Goal: Task Accomplishment & Management: Use online tool/utility

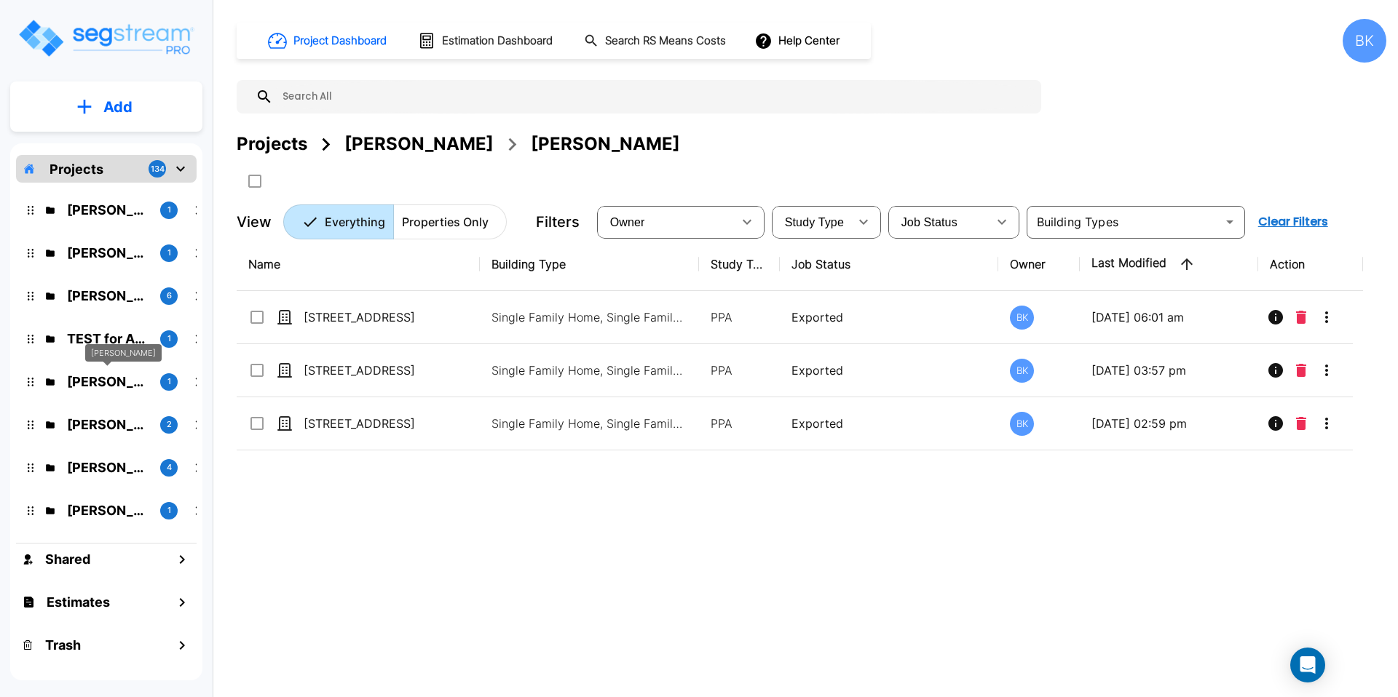
click at [89, 379] on p "Sid Rathi" at bounding box center [108, 382] width 82 height 20
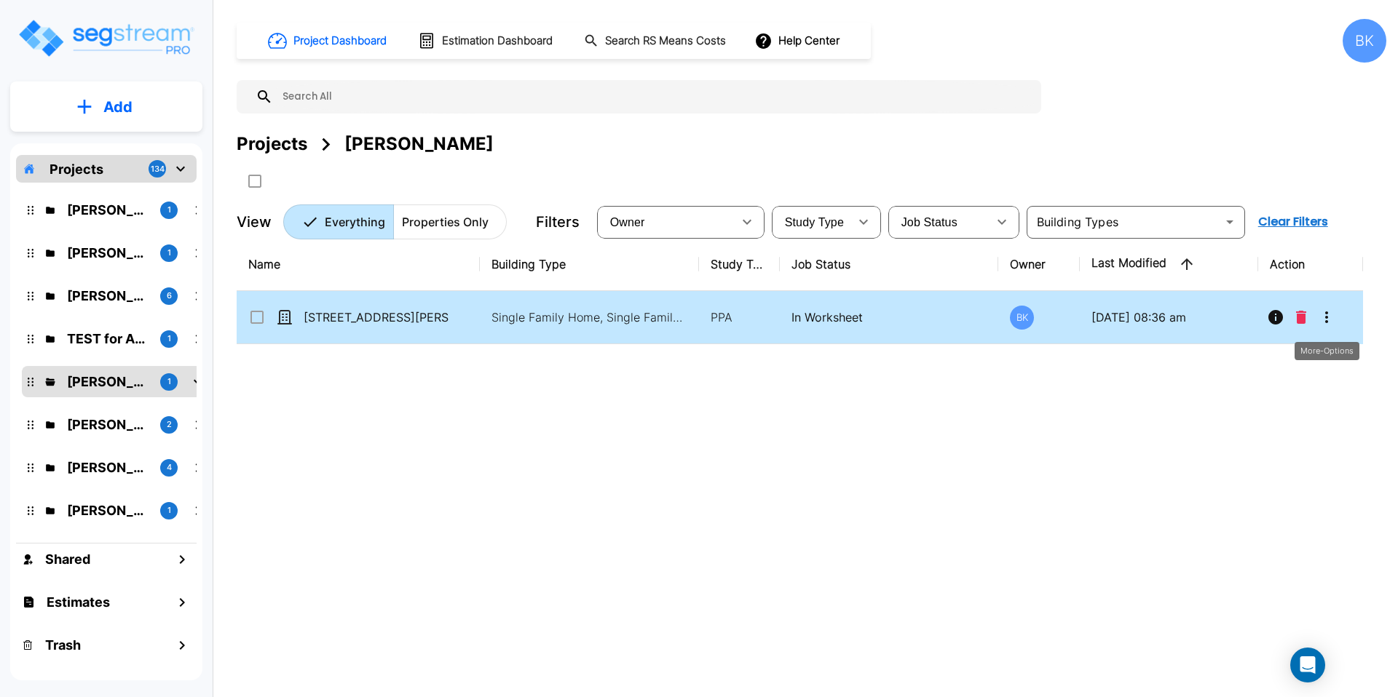
click at [1331, 320] on icon "More-Options" at bounding box center [1326, 317] width 17 height 17
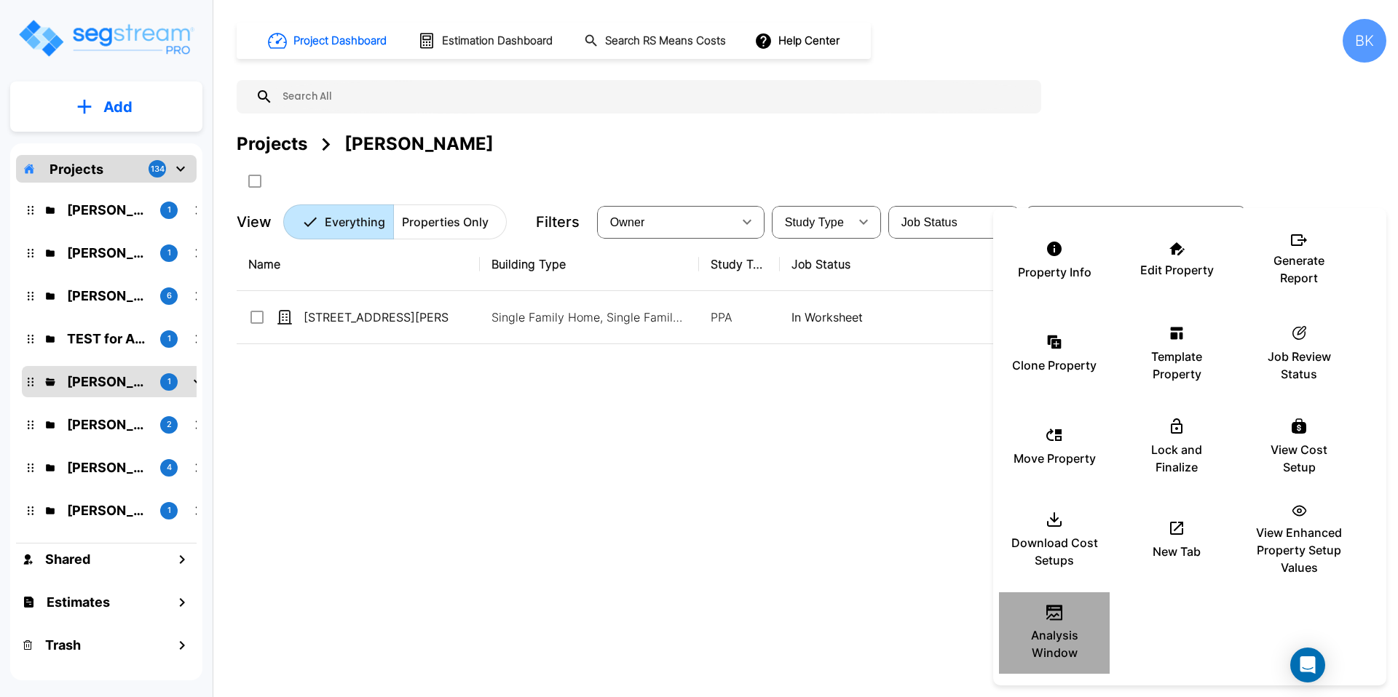
click at [1047, 633] on p "Analysis Window" at bounding box center [1053, 644] width 87 height 35
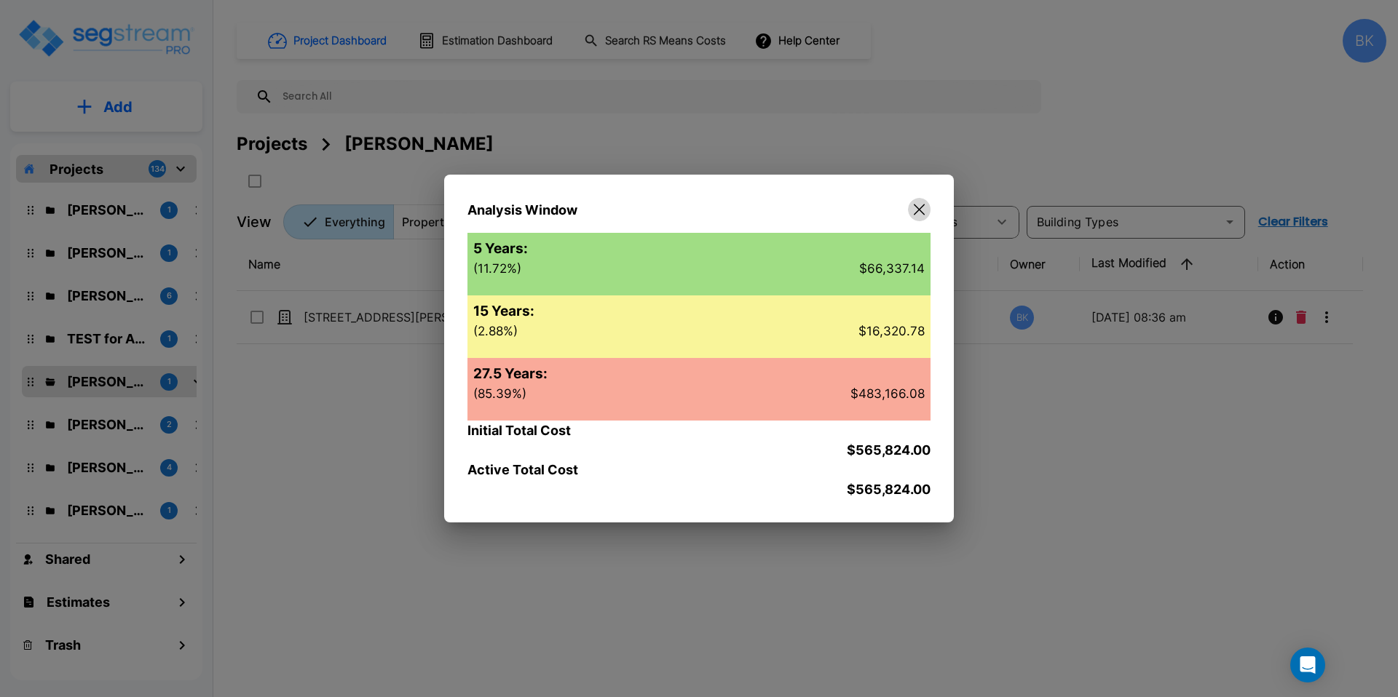
click at [919, 215] on icon "button" at bounding box center [919, 210] width 11 height 12
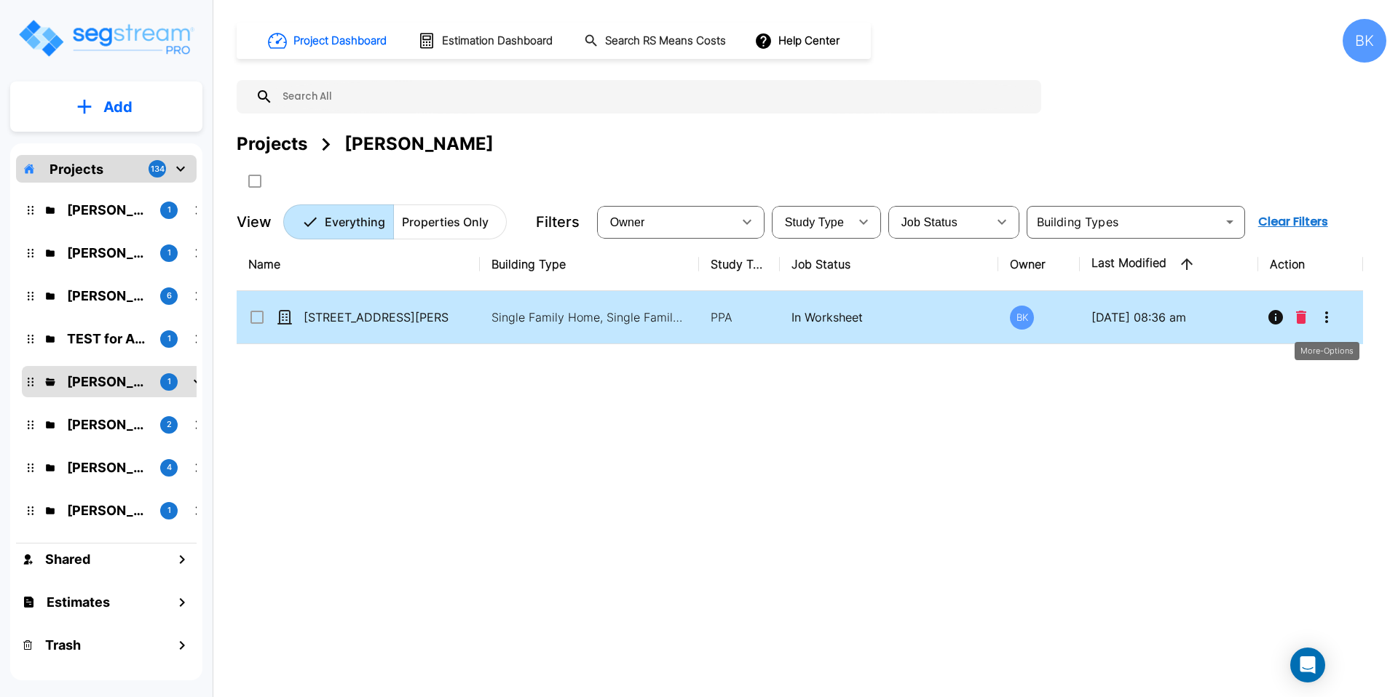
click at [1325, 319] on icon "More-Options" at bounding box center [1326, 317] width 17 height 17
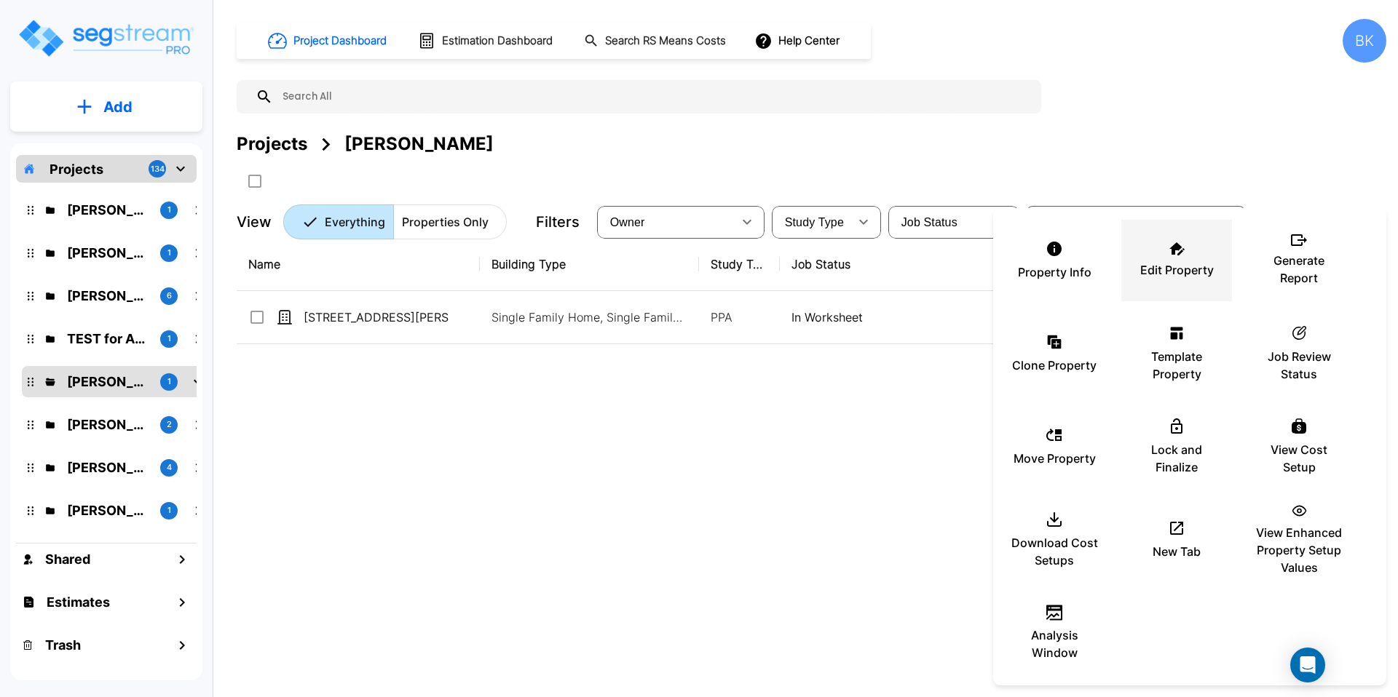
click at [1163, 268] on p "Edit Property" at bounding box center [1177, 269] width 74 height 17
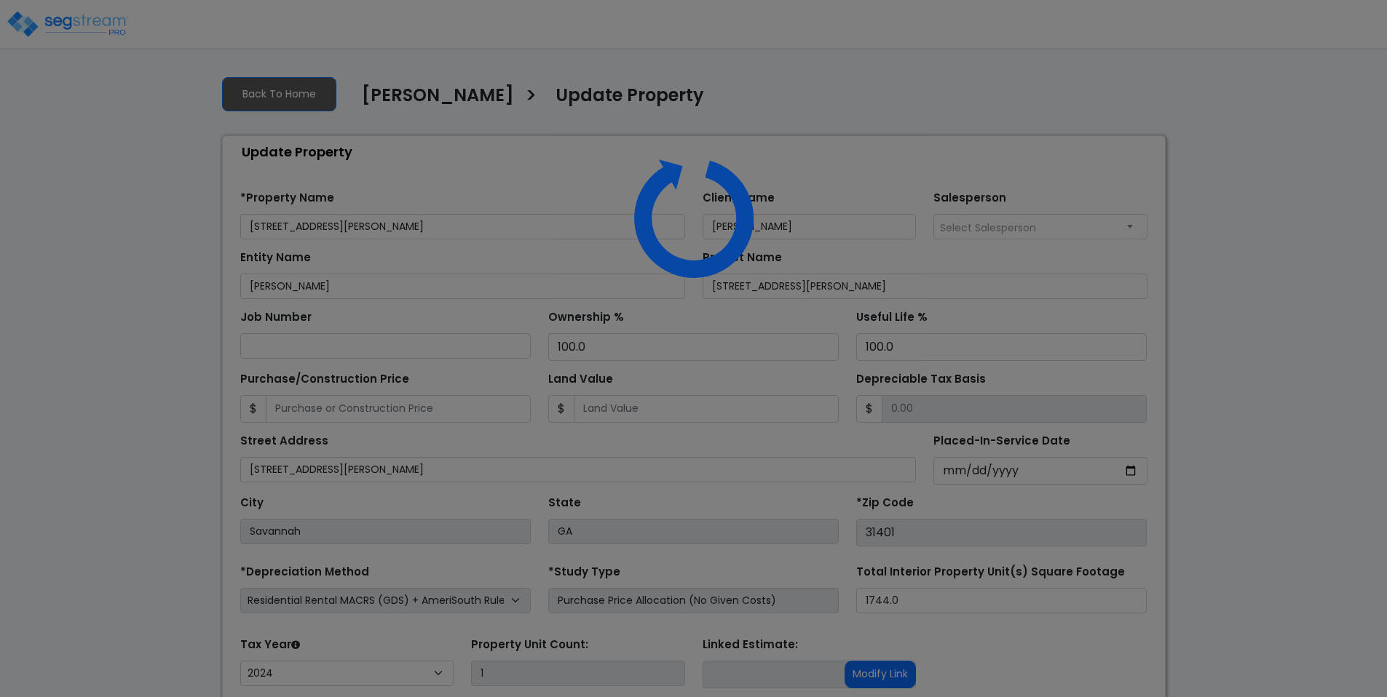
select select "2024"
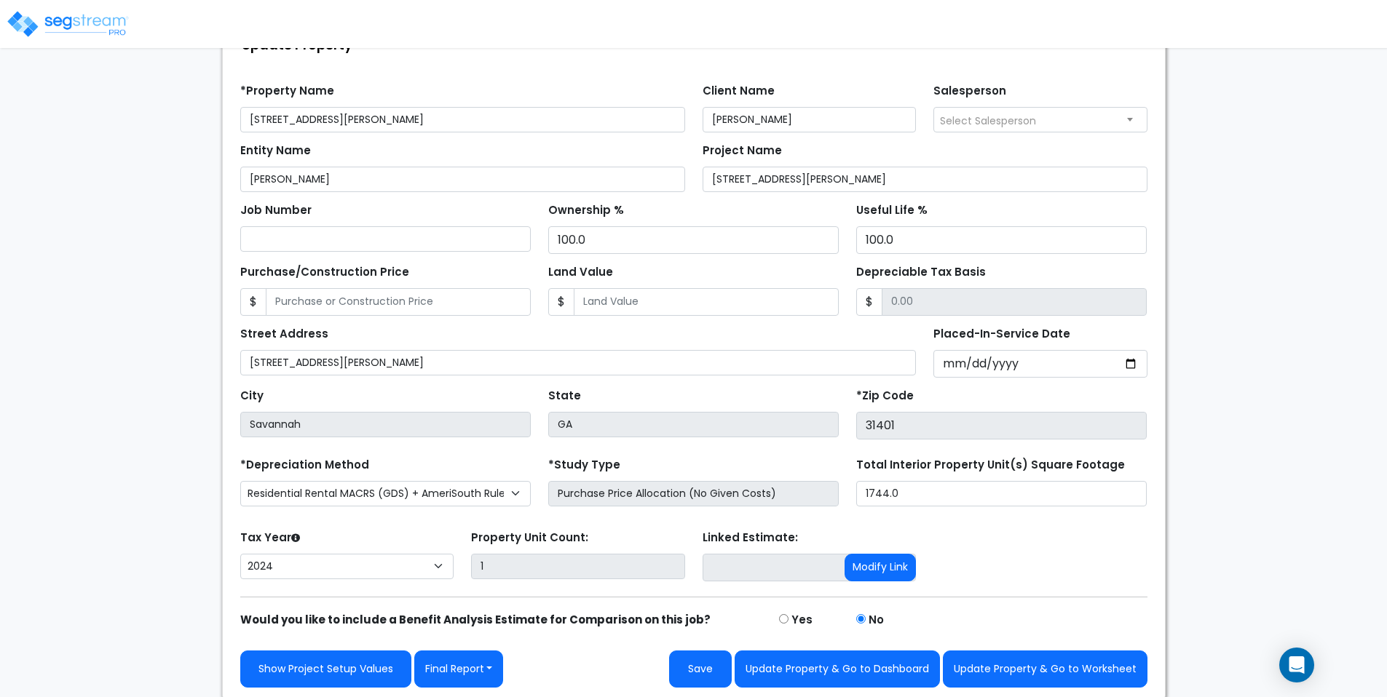
scroll to position [110, 0]
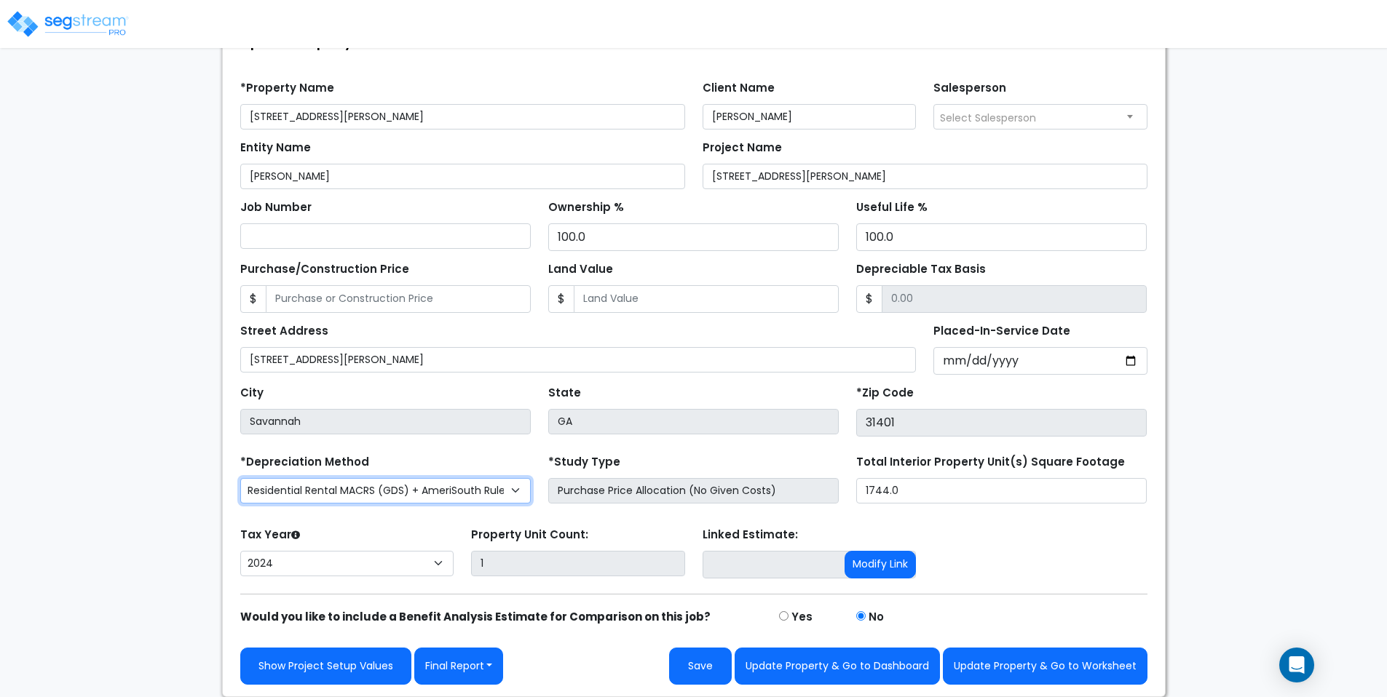
click at [511, 491] on select "Commercial MACRS (GDS) Residential Rental MACRS (GDS) + AmeriSouth Rules Commer…" at bounding box center [385, 490] width 290 height 25
select select "CM(_101"
click at [403, 486] on select "Commercial MACRS (GDS) Residential Rental MACRS (GDS) + AmeriSouth Rules Commer…" at bounding box center [385, 490] width 290 height 25
click at [240, 478] on select "Commercial MACRS (GDS) Residential Rental MACRS (GDS) + AmeriSouth Rules Commer…" at bounding box center [385, 490] width 290 height 25
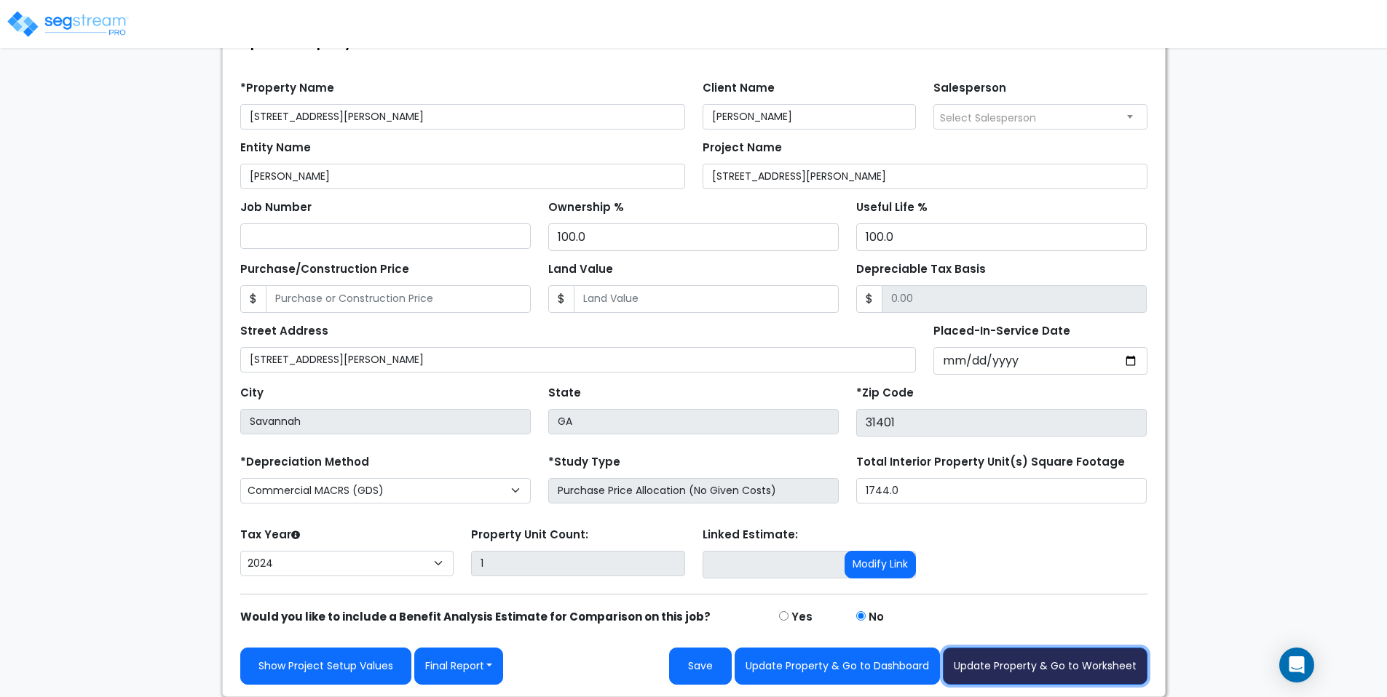
click at [1007, 668] on button "Update Property & Go to Worksheet" at bounding box center [1045, 666] width 205 height 37
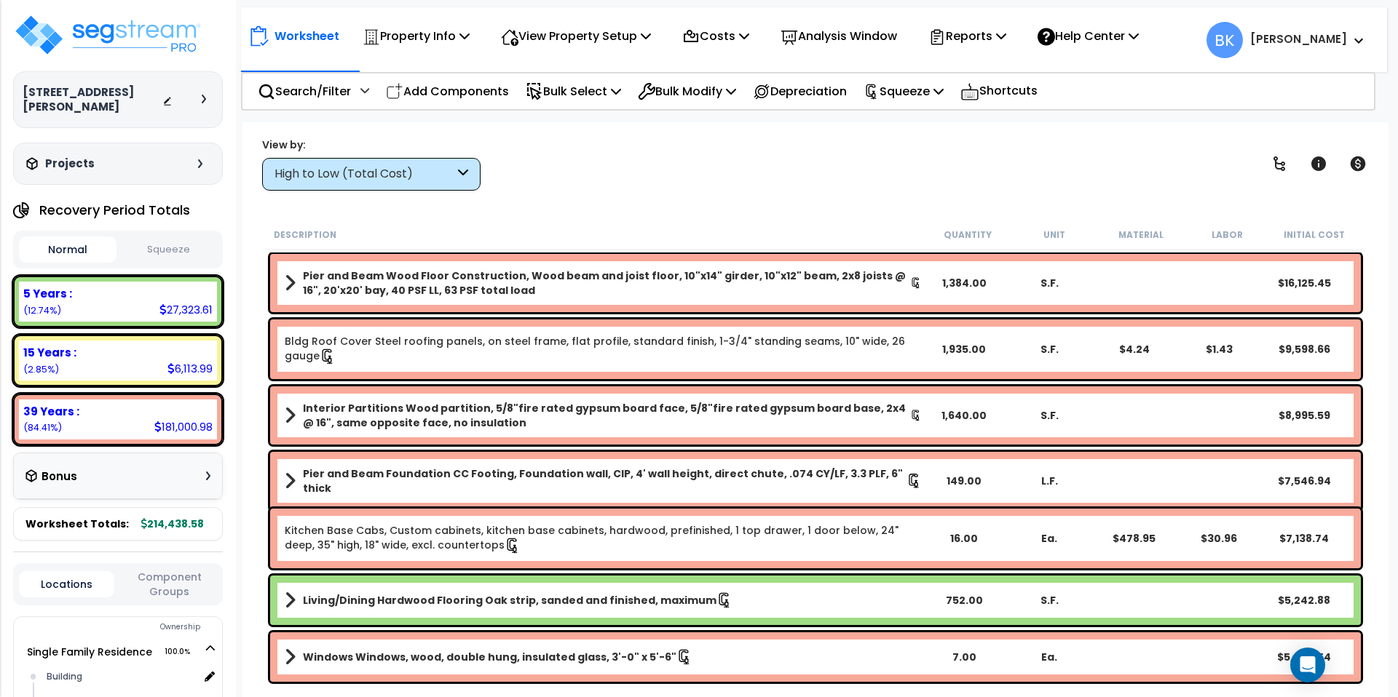
click at [502, 426] on b "Interior Partitions Wood partition, 5/8"fire rated gypsum board face, 5/8"fire …" at bounding box center [606, 415] width 607 height 29
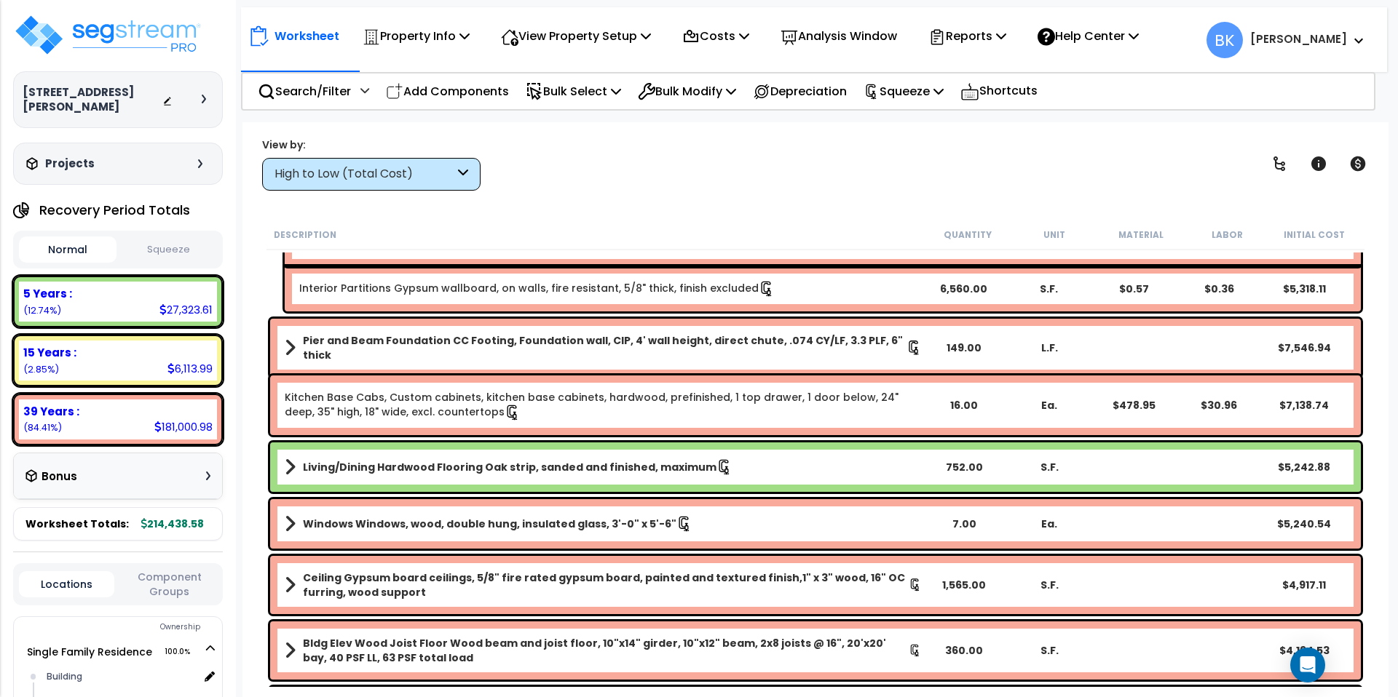
scroll to position [299, 0]
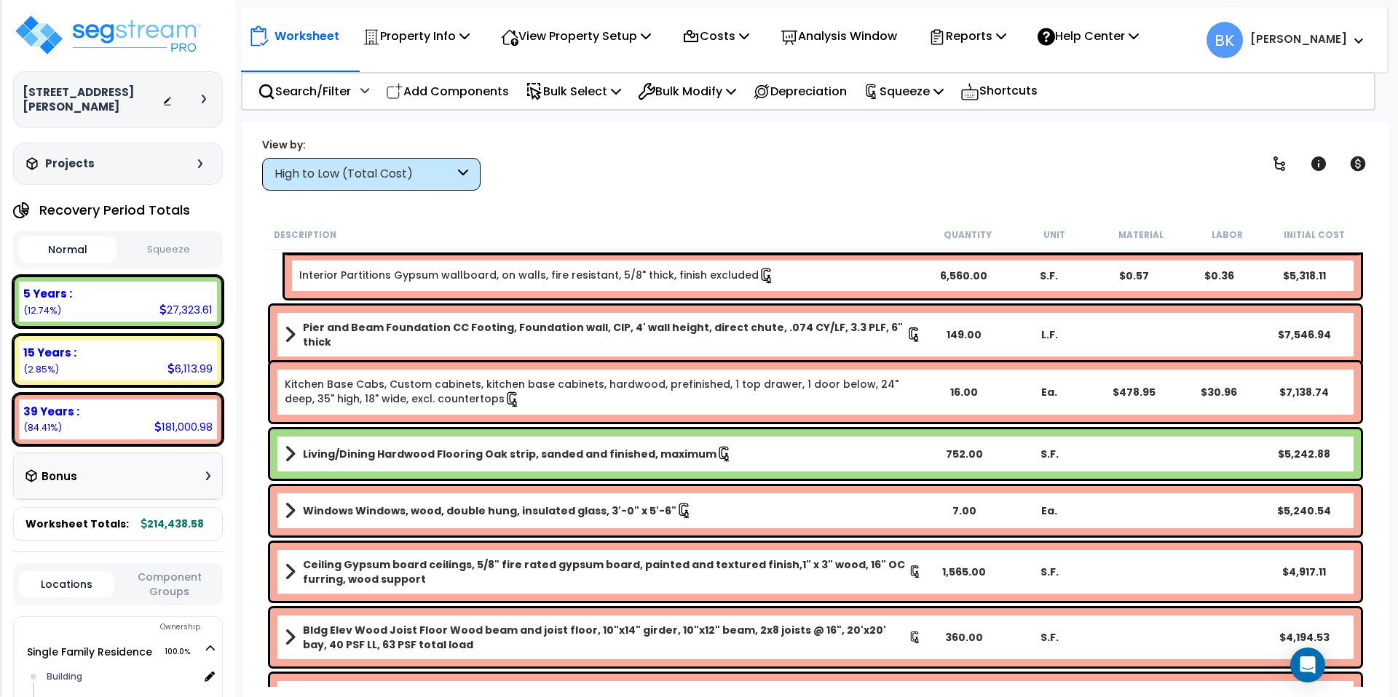
click at [571, 395] on link "Kitchen Base Cabs, Custom cabinets, kitchen base cabinets, hardwood, prefinishe…" at bounding box center [603, 392] width 637 height 31
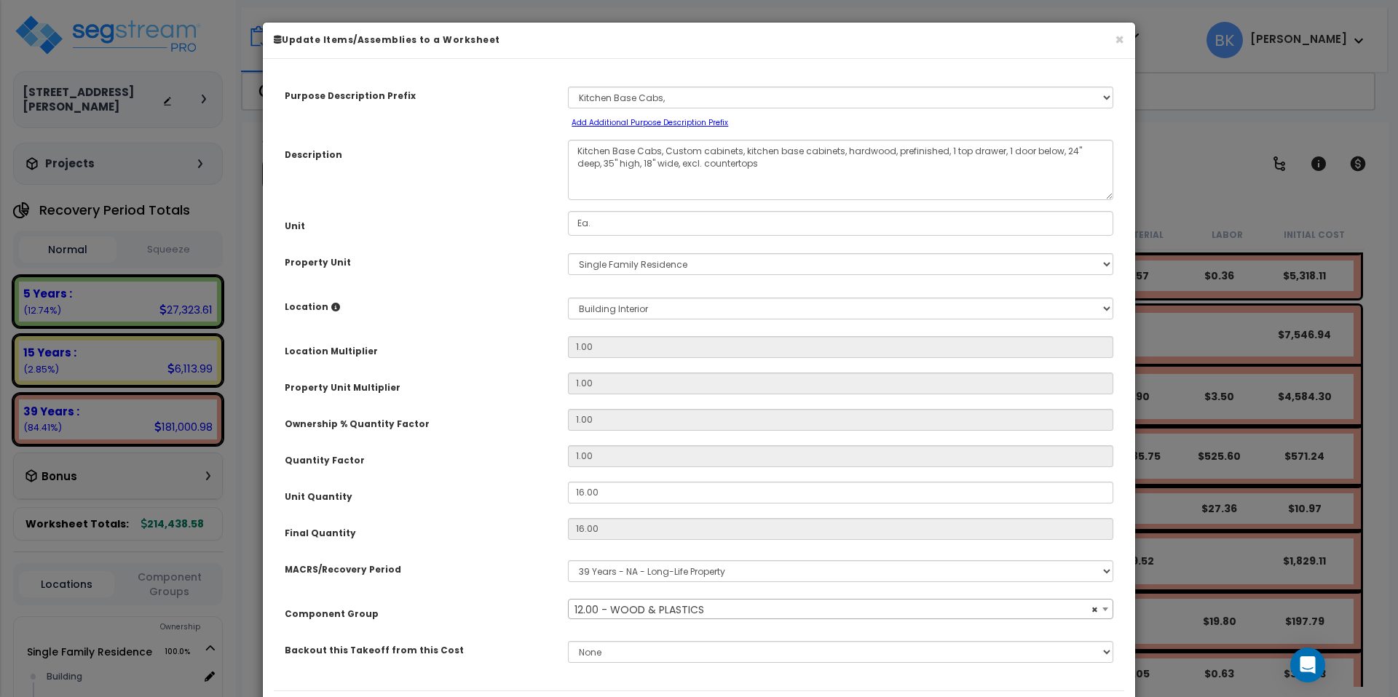
select select "39541"
click at [609, 573] on select "Select MACRS/Recovery Period 5 Years - 57.0 - Distributive Trades & Services 5 …" at bounding box center [840, 572] width 545 height 22
select select "3667"
click at [568, 561] on select "Select MACRS/Recovery Period 5 Years - 57.0 - Distributive Trades & Services 5 …" at bounding box center [840, 572] width 545 height 22
click at [480, 507] on div "Purpose Description Prefix Select A/V System A/V System Equipment A/V System Eq…" at bounding box center [699, 380] width 850 height 621
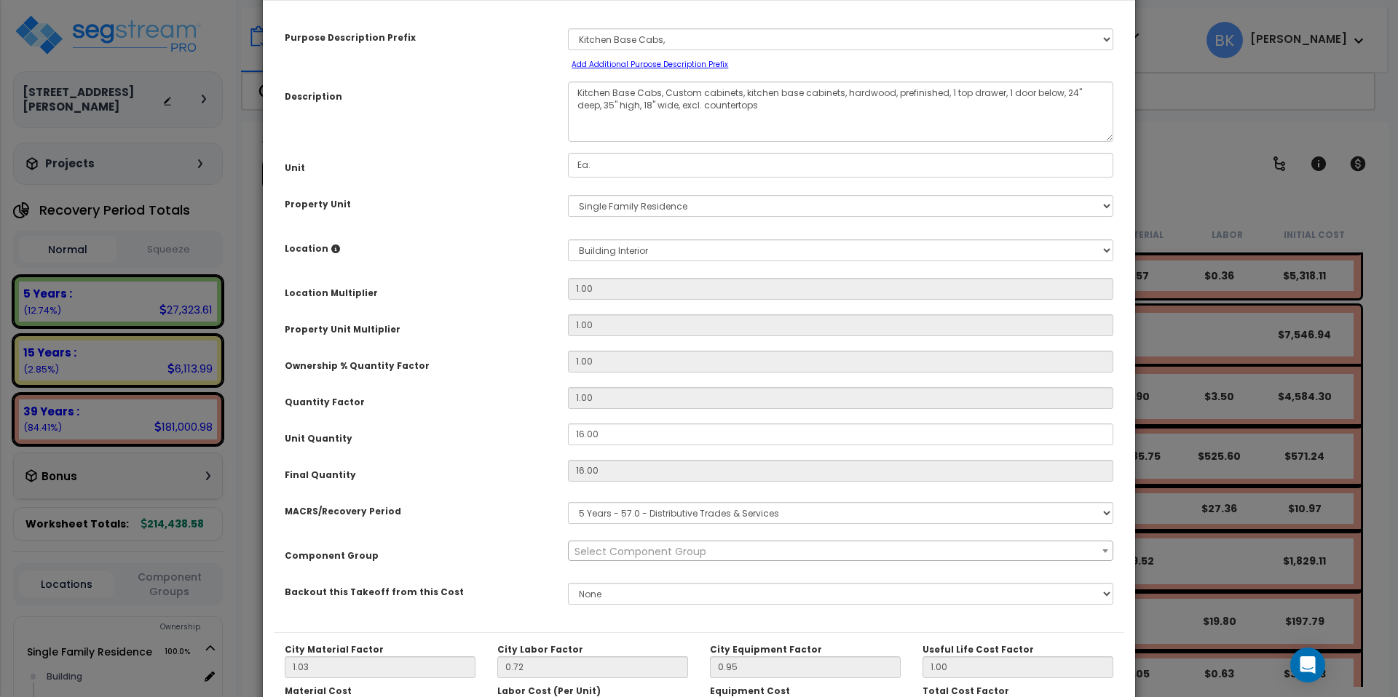
scroll to position [60, 0]
click at [579, 552] on span "Select Component Group" at bounding box center [640, 550] width 132 height 15
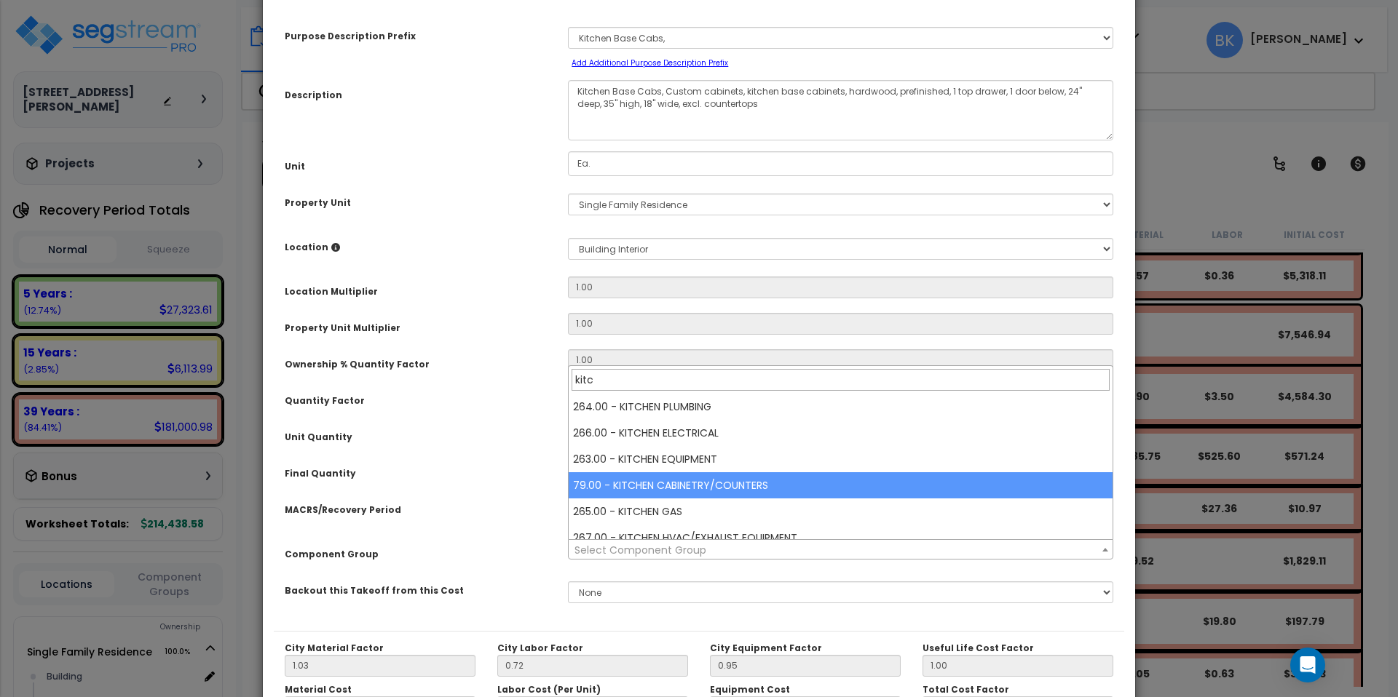
type input "kitc"
select select "39197"
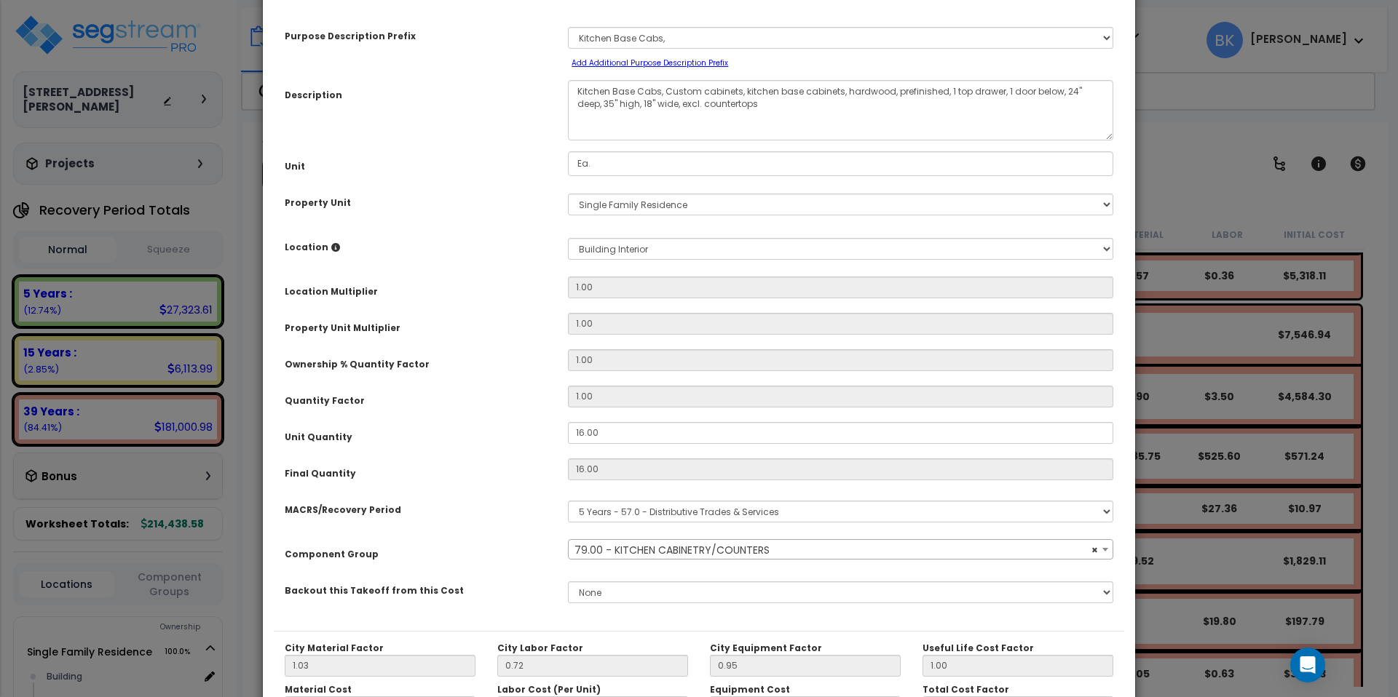
click at [467, 515] on div "MACRS/Recovery Period" at bounding box center [415, 507] width 283 height 25
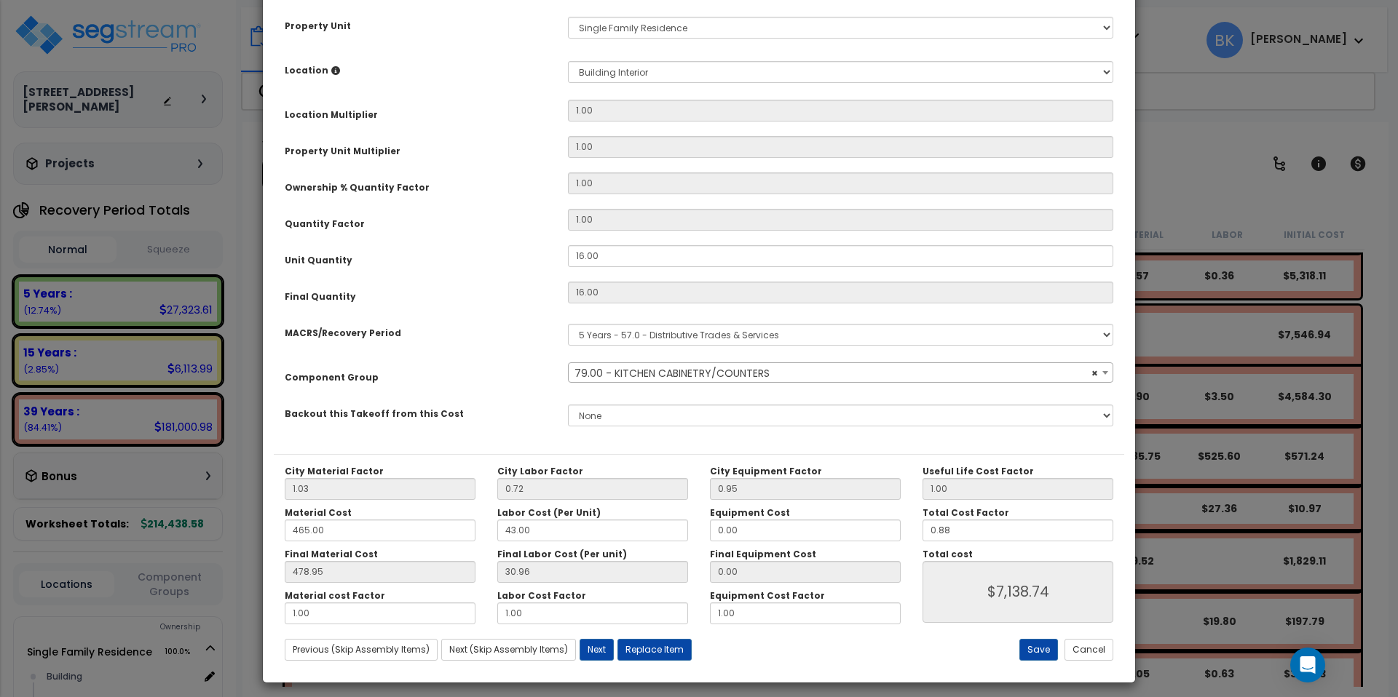
scroll to position [245, 0]
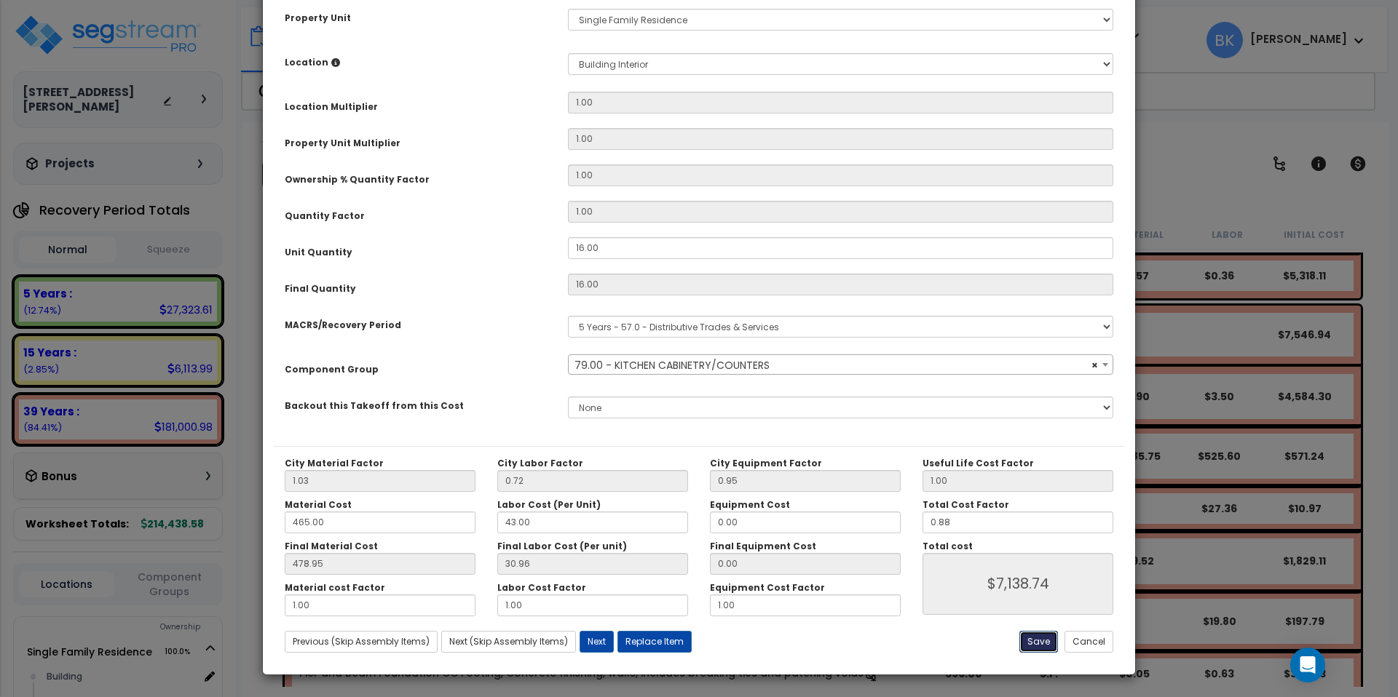
click at [1035, 645] on button "Save" at bounding box center [1038, 642] width 39 height 22
type input "7138.74"
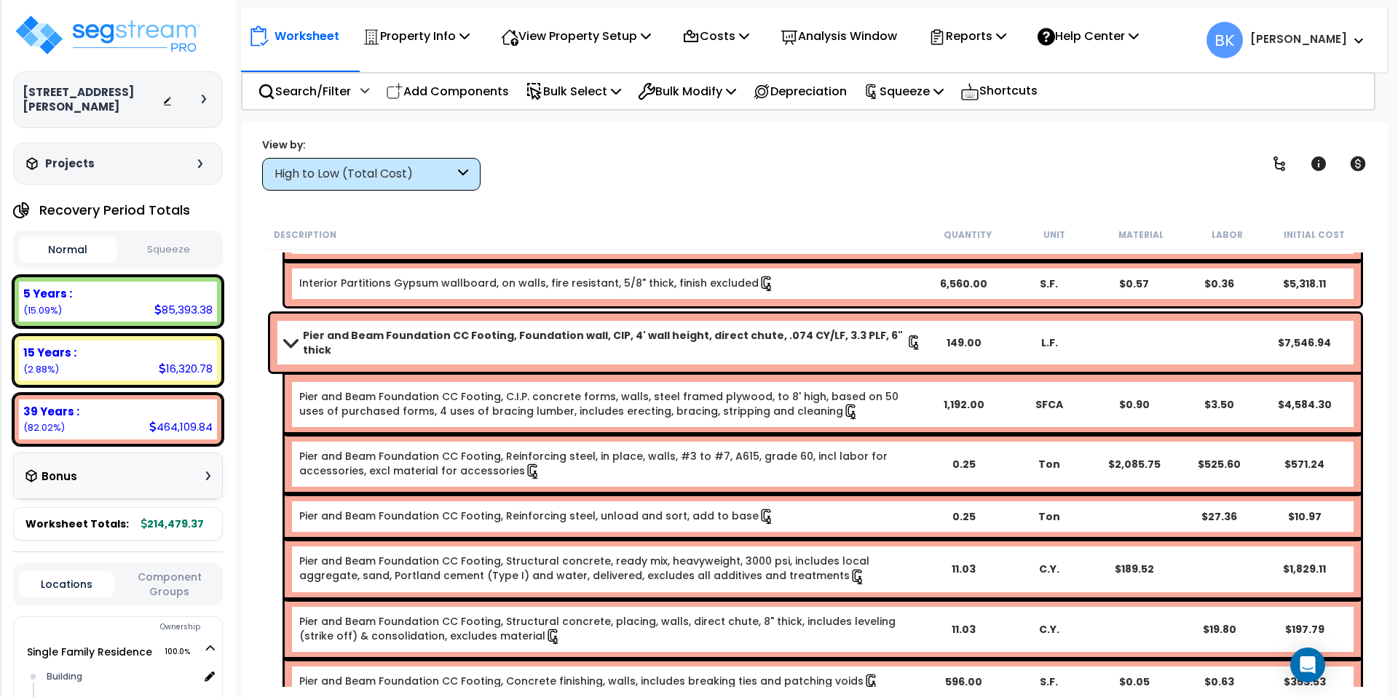
scroll to position [286, 0]
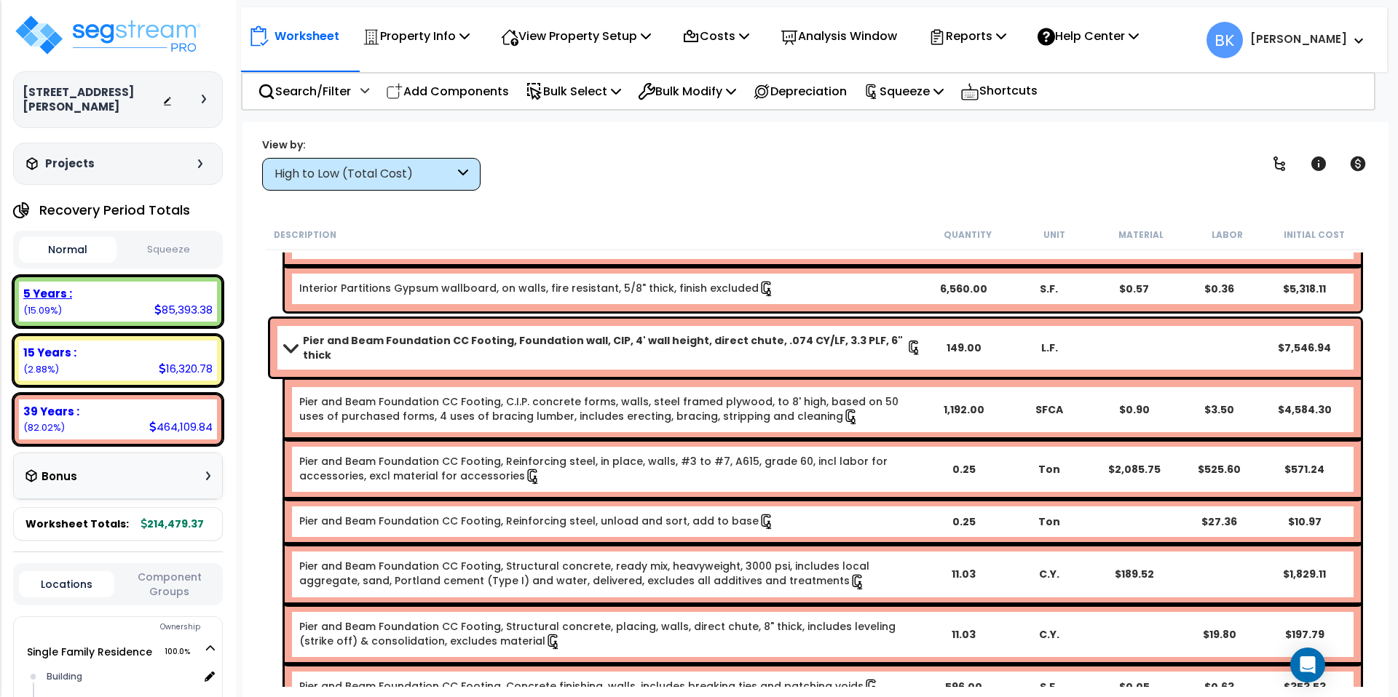
click at [64, 286] on b "5 Years :" at bounding box center [47, 293] width 49 height 15
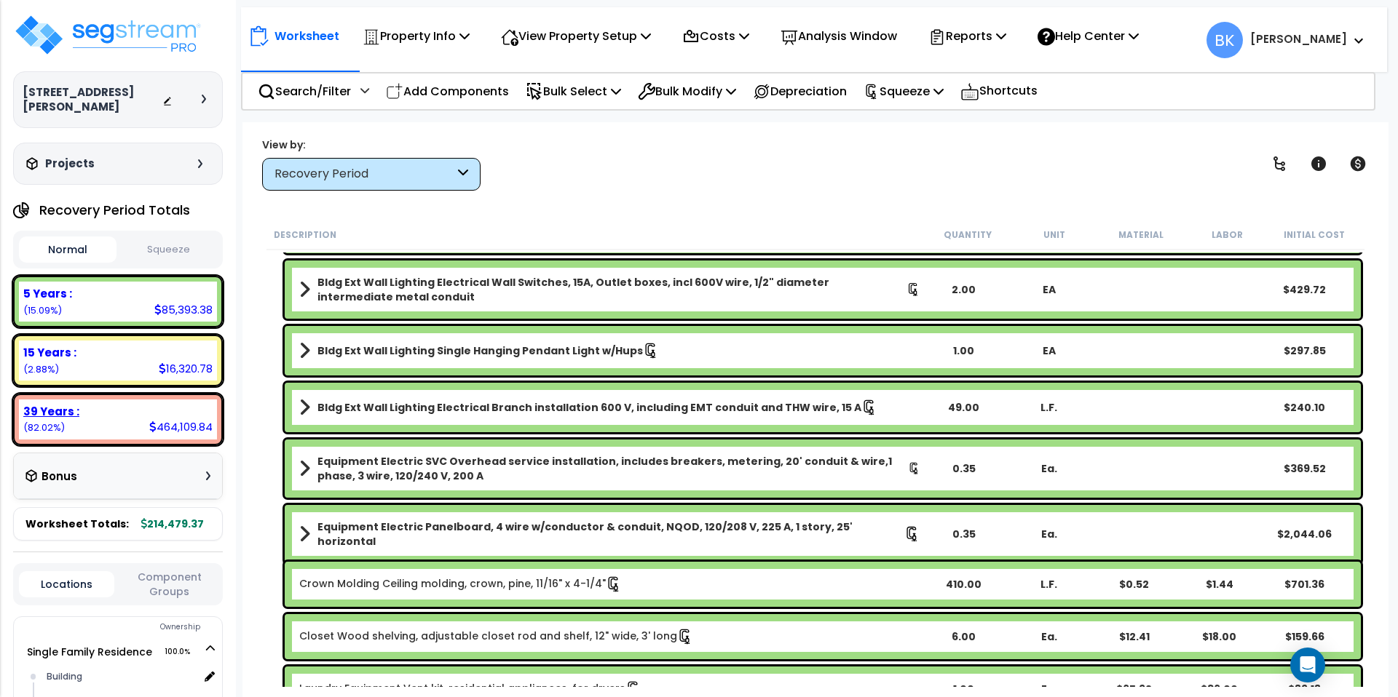
click at [71, 404] on b "39 Years :" at bounding box center [51, 411] width 56 height 15
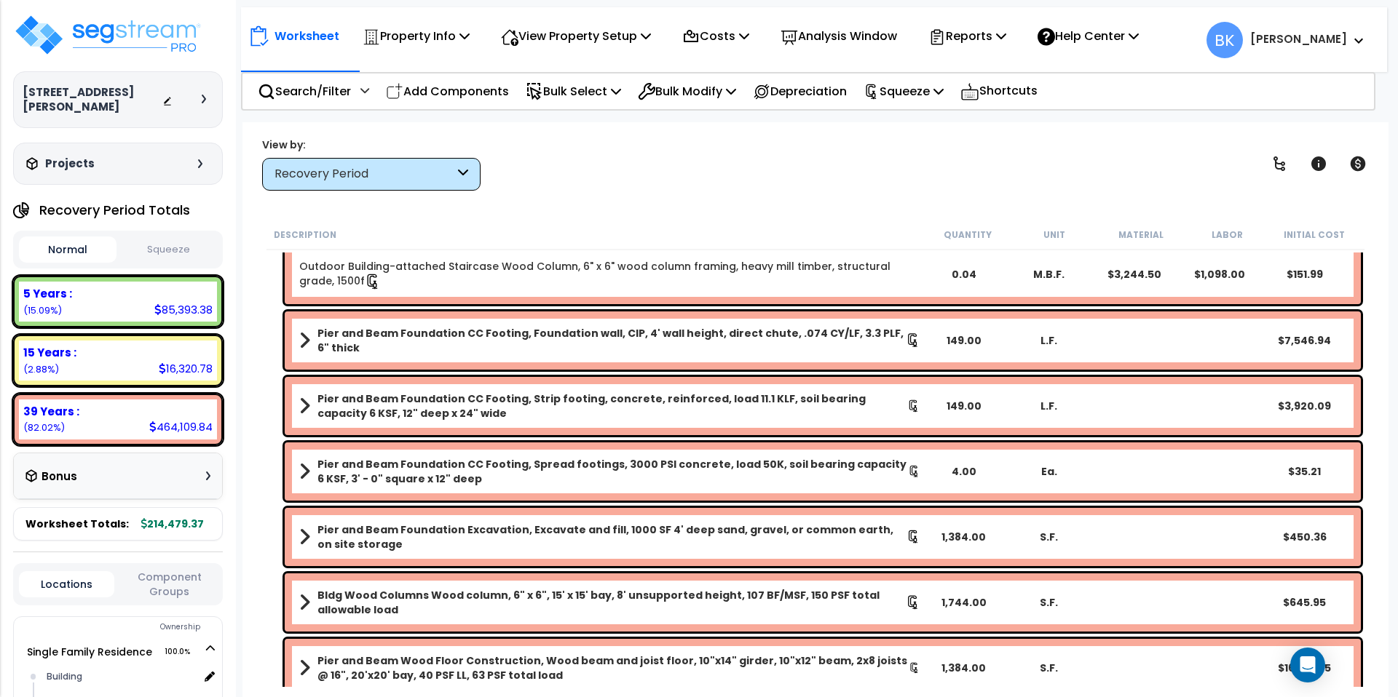
scroll to position [0, 0]
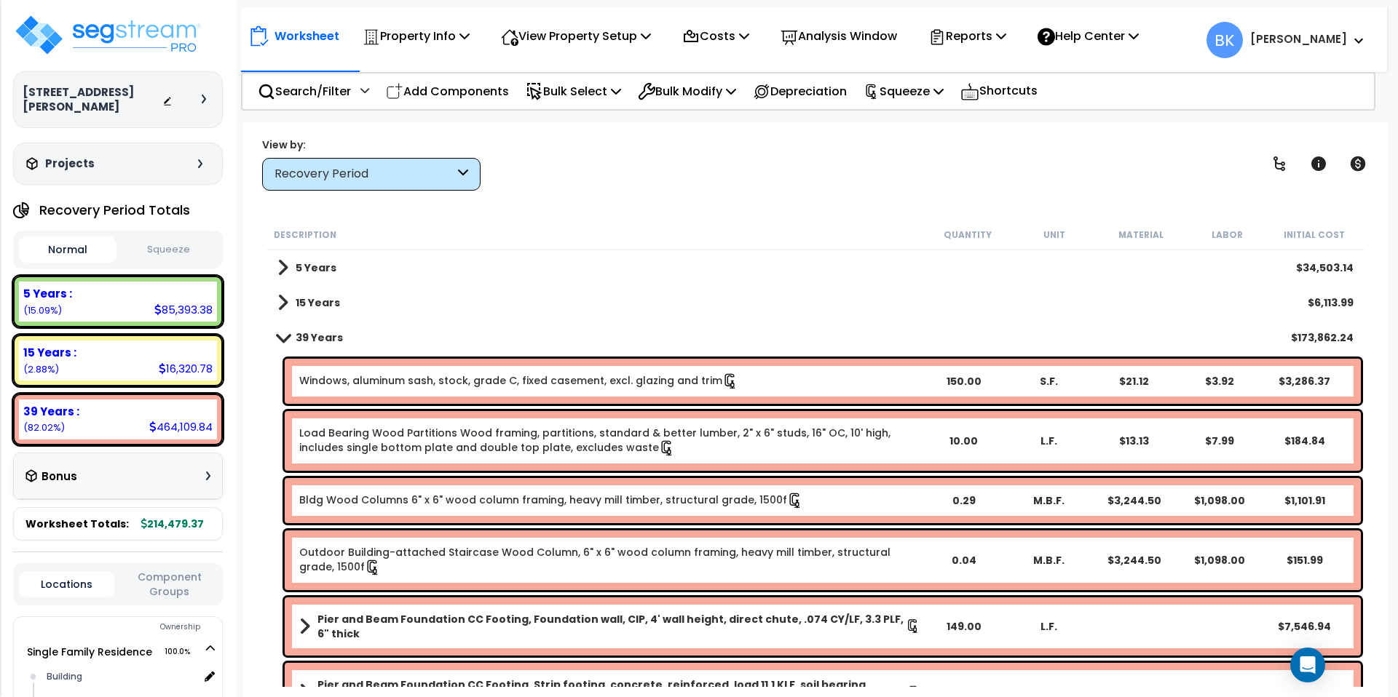
click at [376, 383] on link "Windows, aluminum sash, stock, grade C, fixed casement, excl. glazing and trim" at bounding box center [518, 381] width 439 height 16
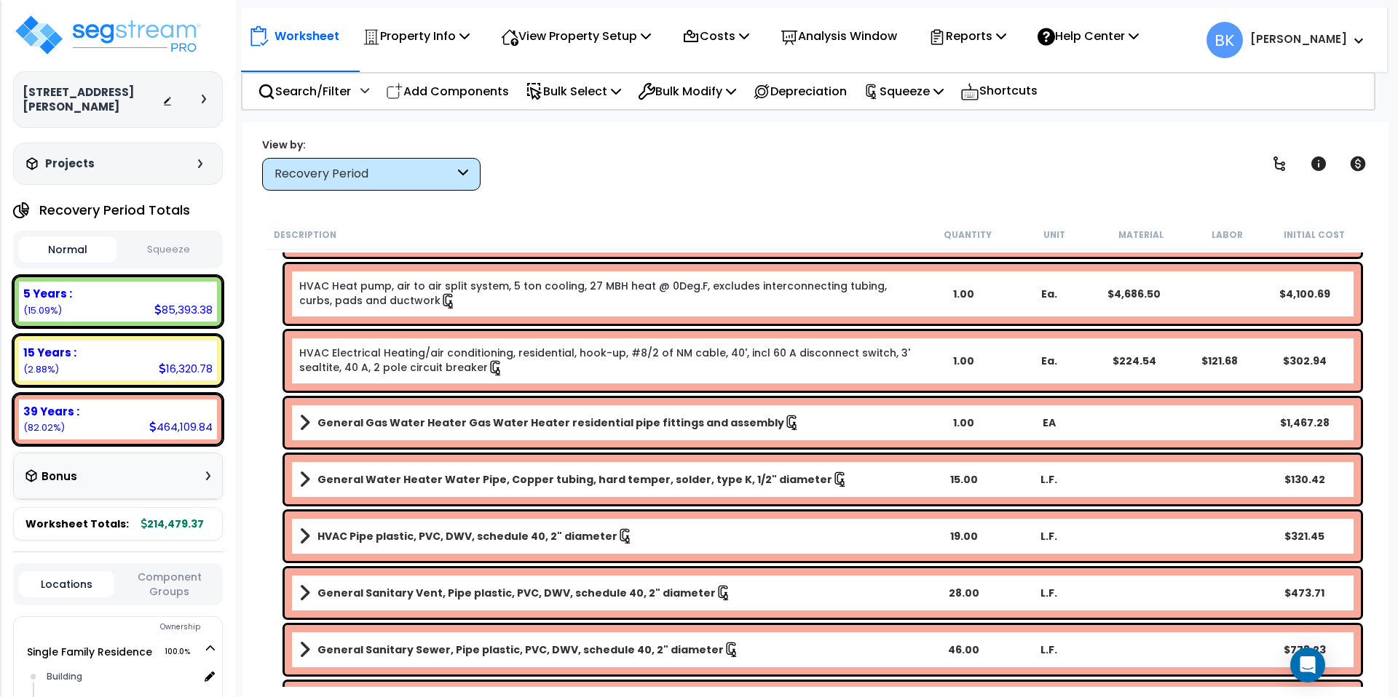
scroll to position [2635, 0]
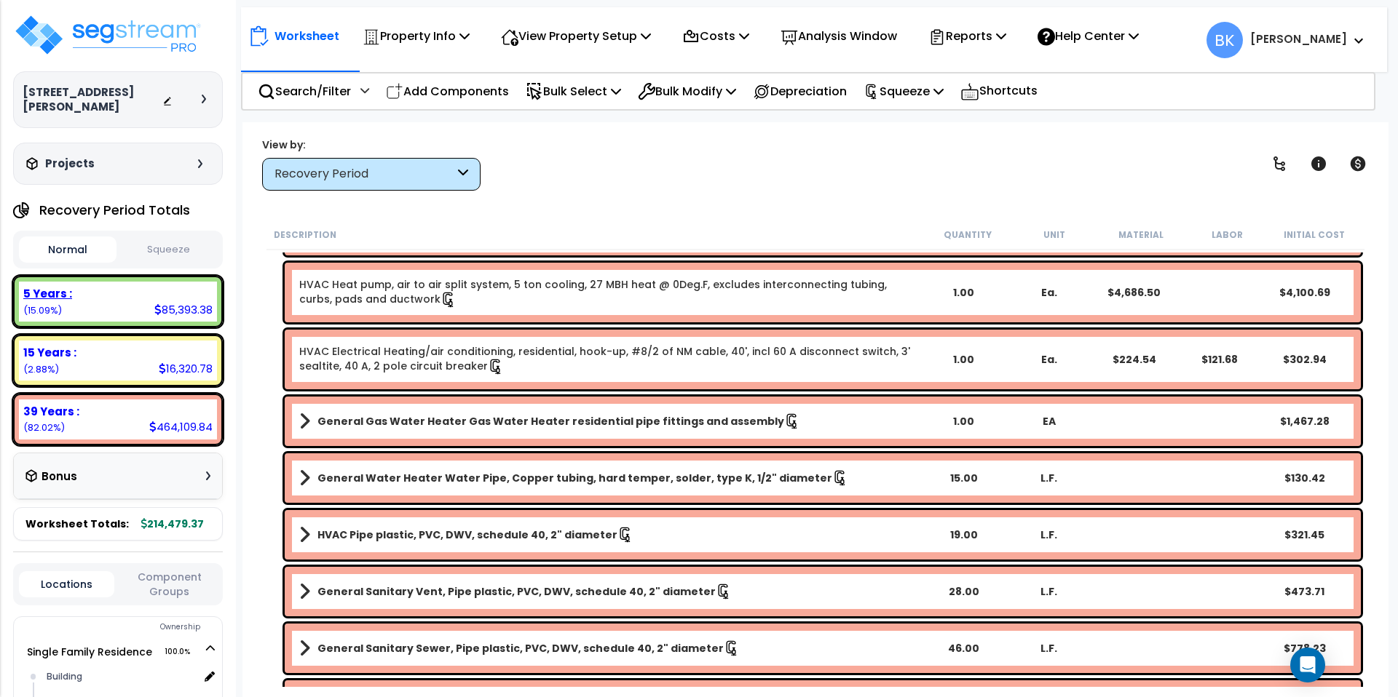
click at [46, 286] on b "5 Years :" at bounding box center [47, 293] width 49 height 15
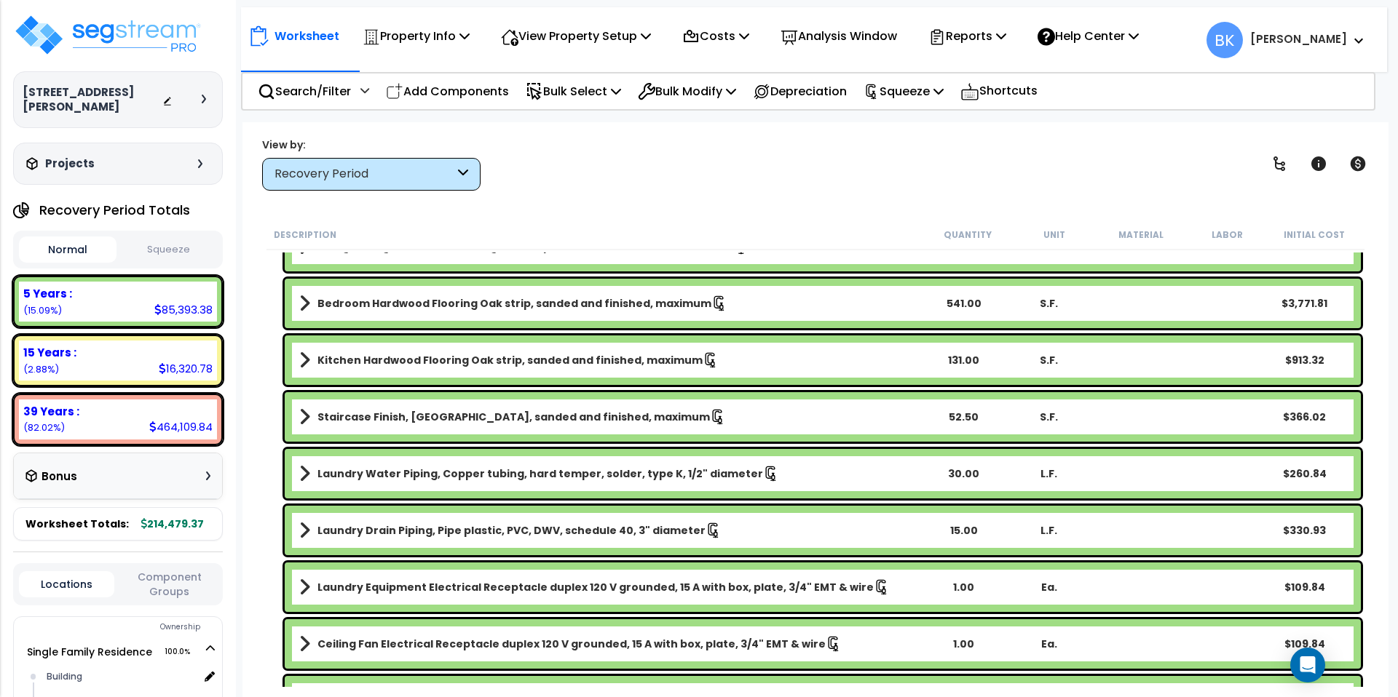
scroll to position [1802, 0]
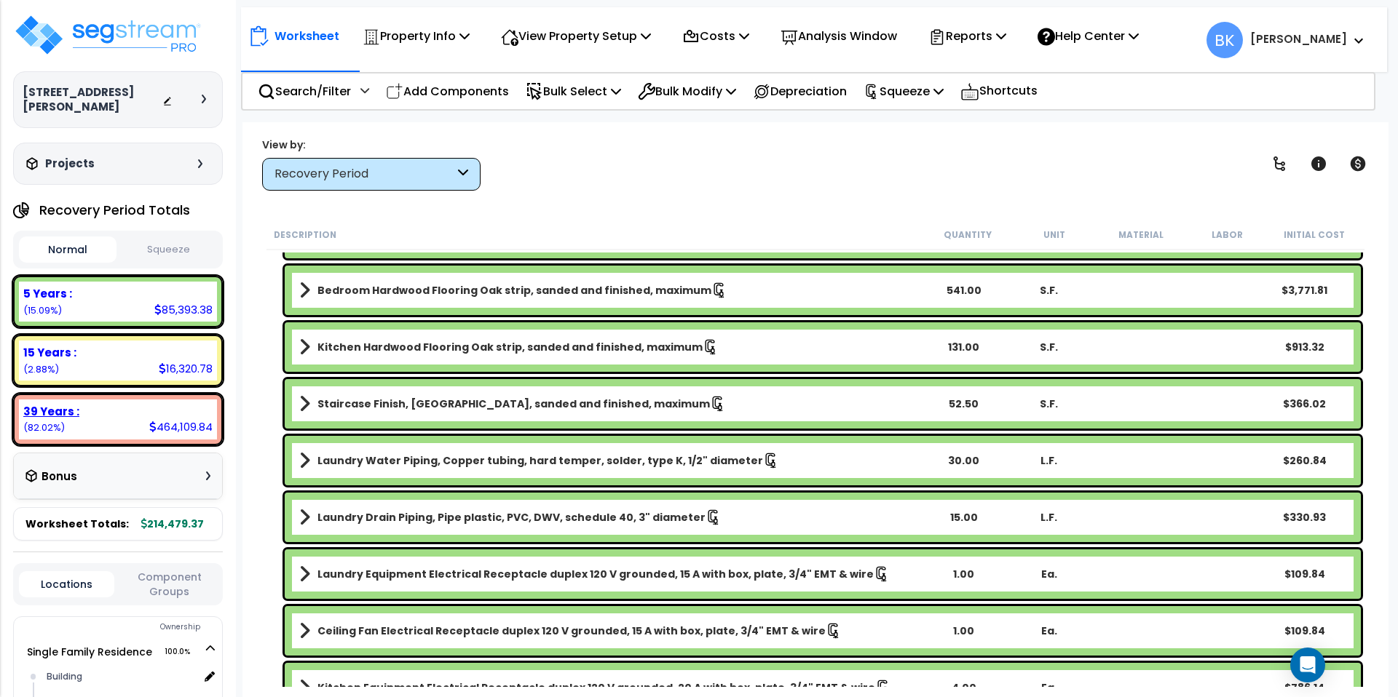
click at [42, 404] on b "39 Years :" at bounding box center [51, 411] width 56 height 15
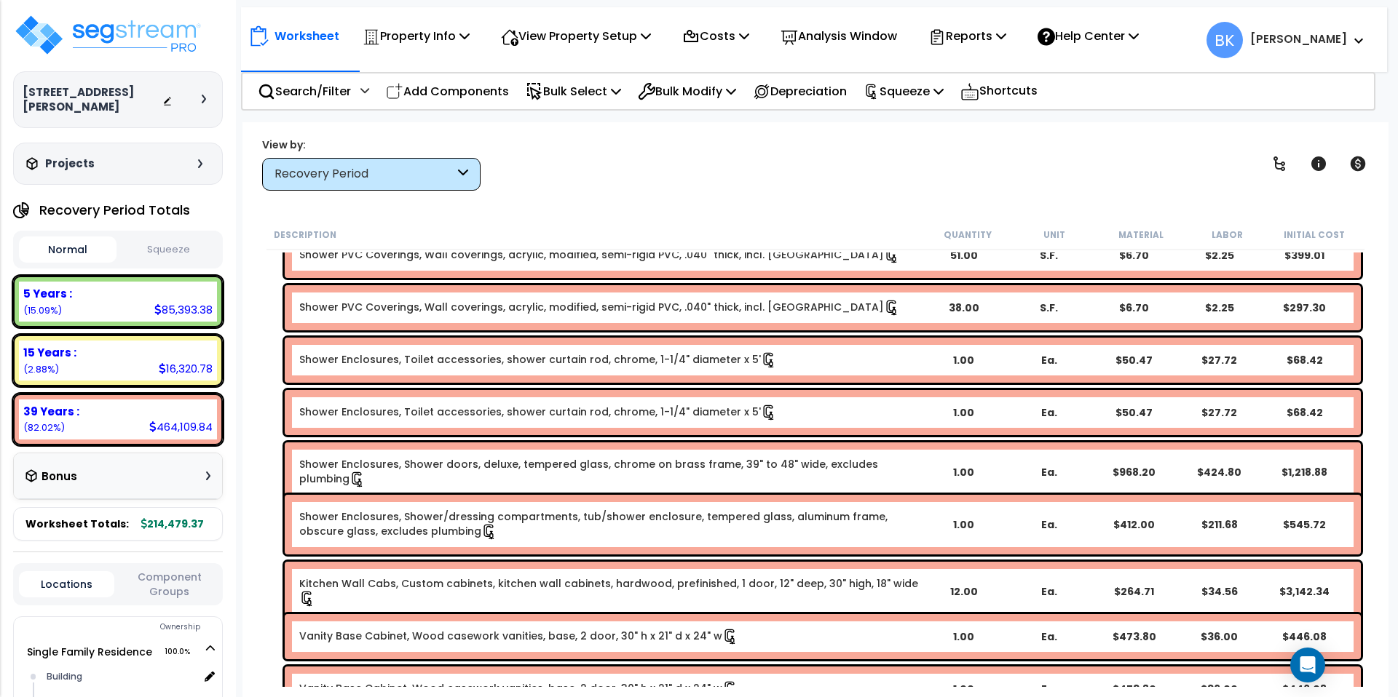
scroll to position [4096, 0]
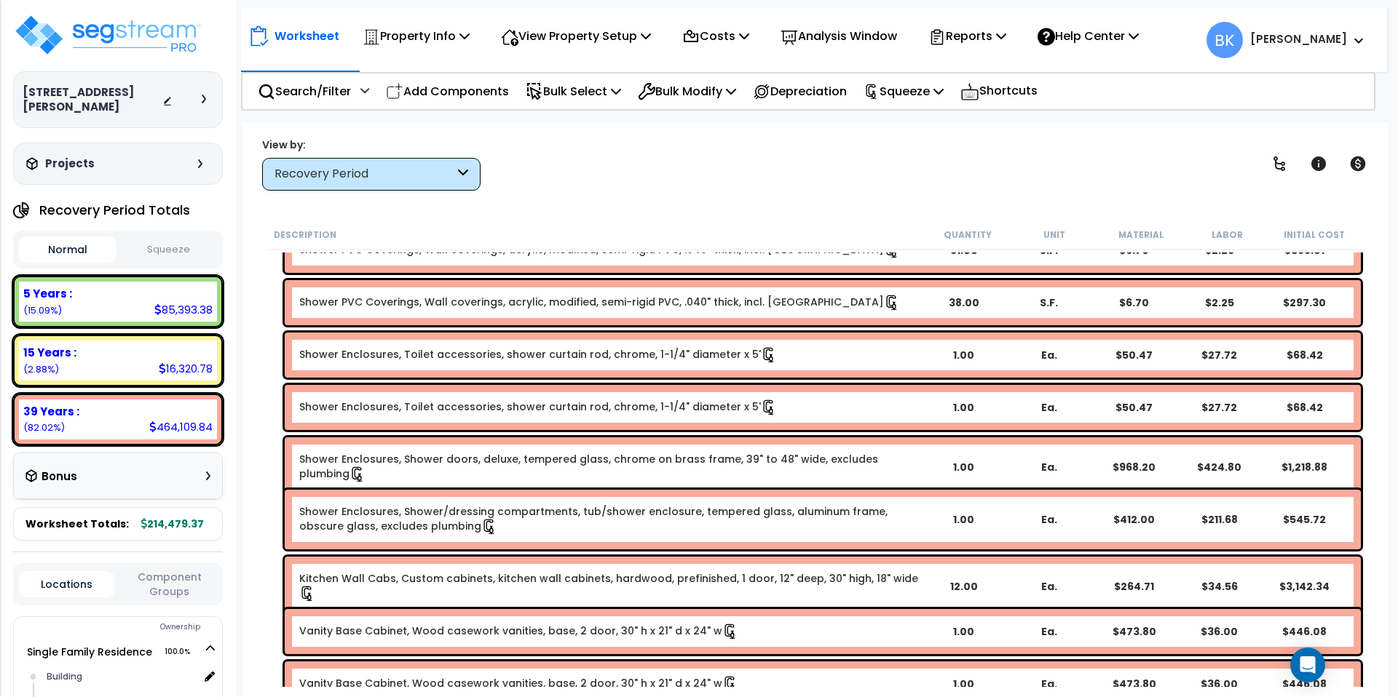
click at [419, 579] on link "Kitchen Wall Cabs, Custom cabinets, kitchen wall cabinets, hardwood, prefinishe…" at bounding box center [609, 586] width 621 height 31
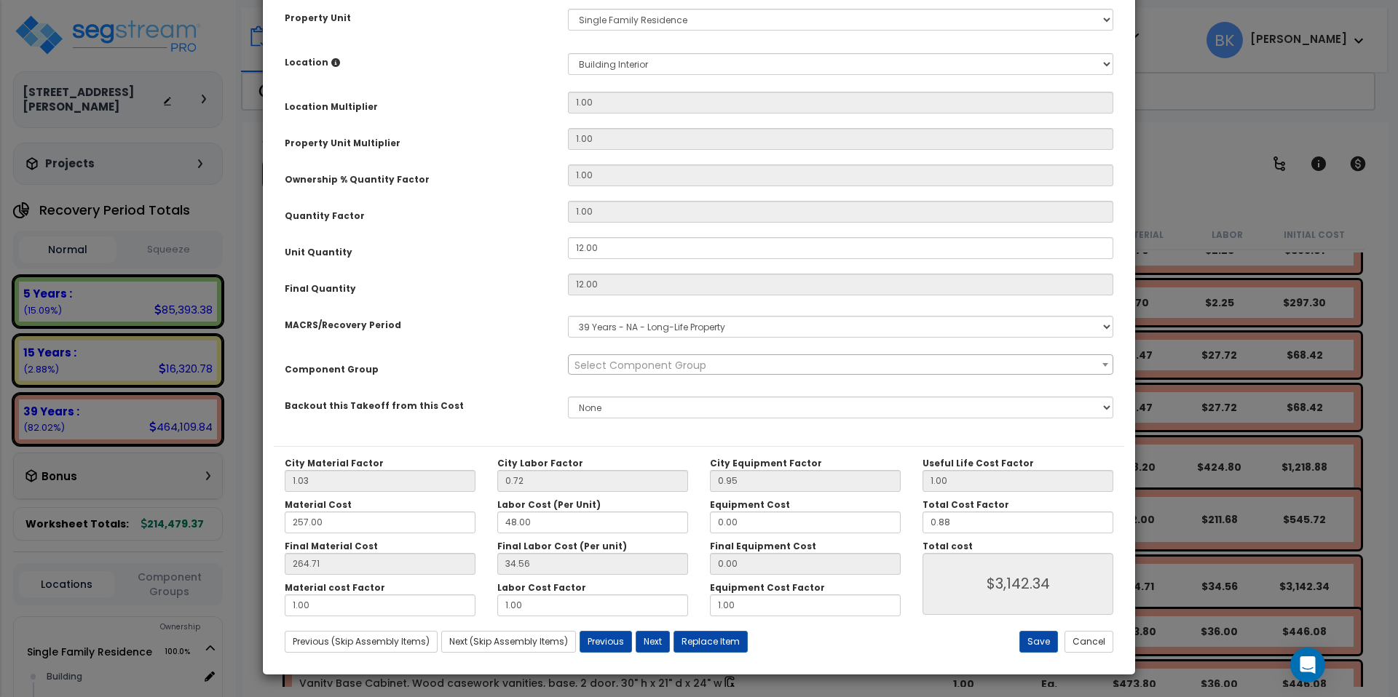
scroll to position [0, 0]
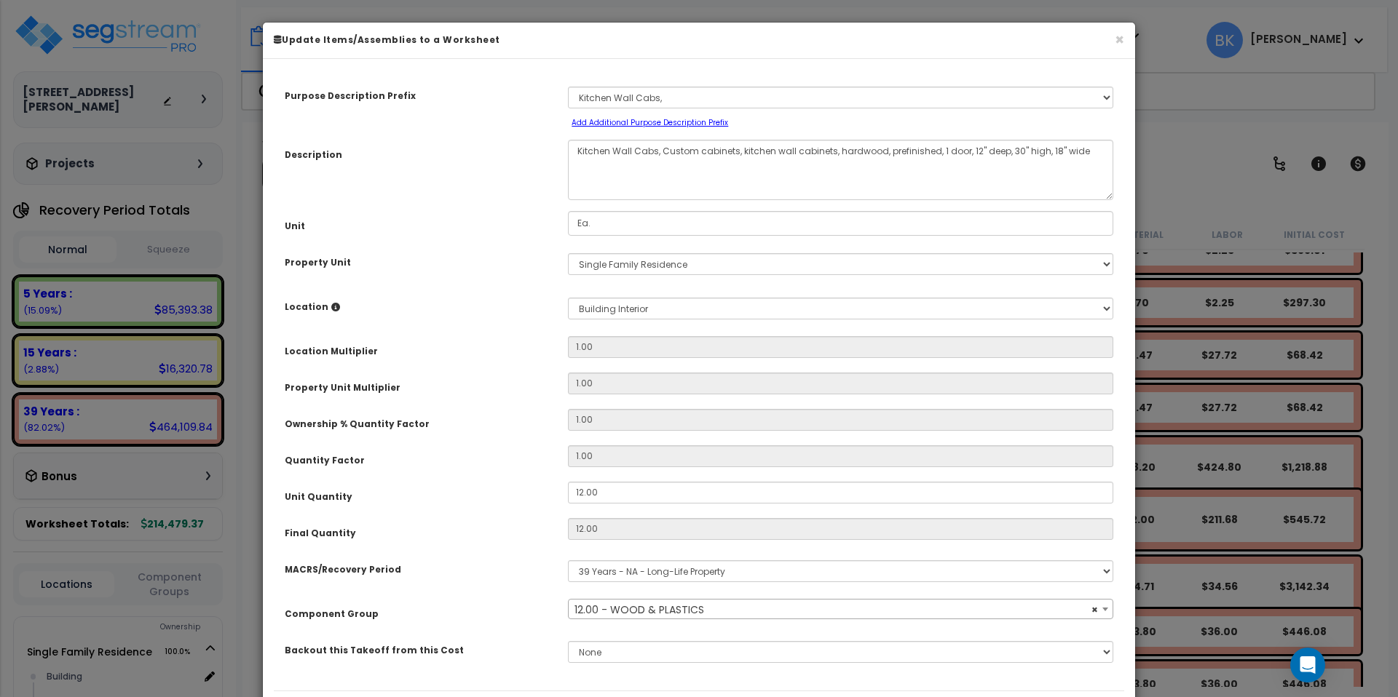
select select "39541"
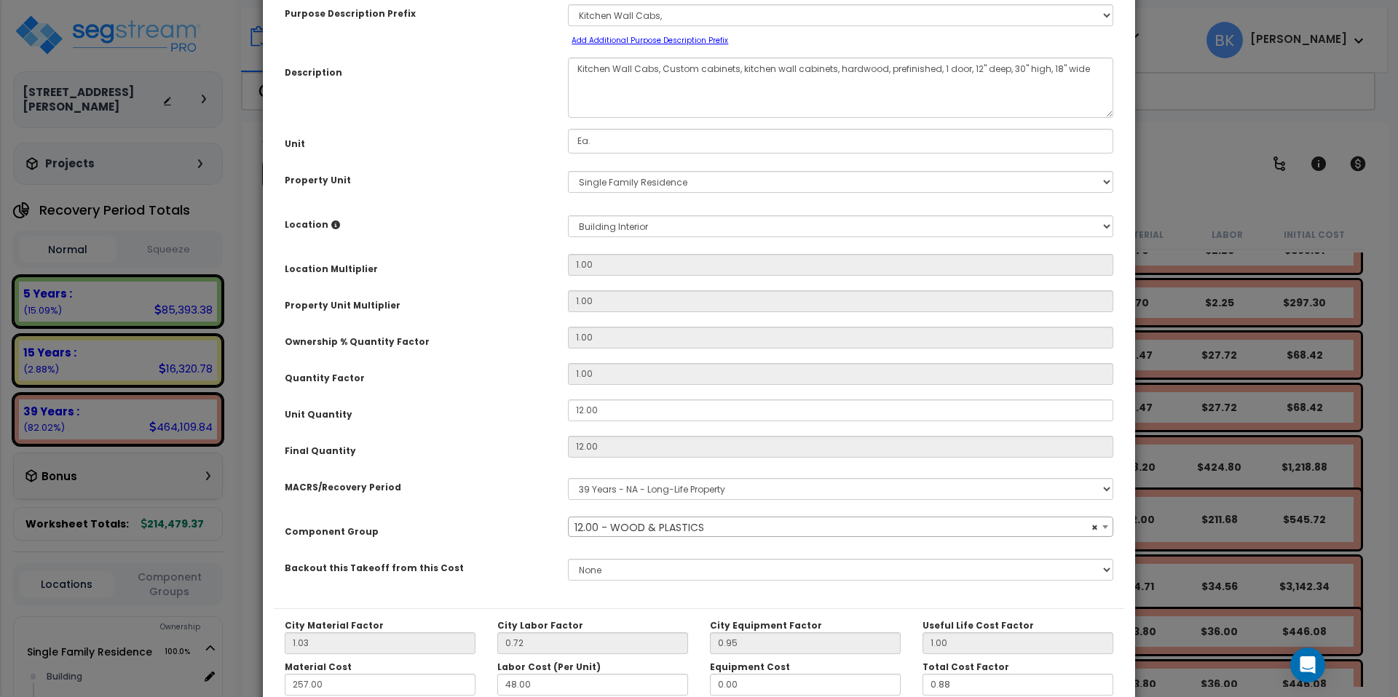
scroll to position [103, 0]
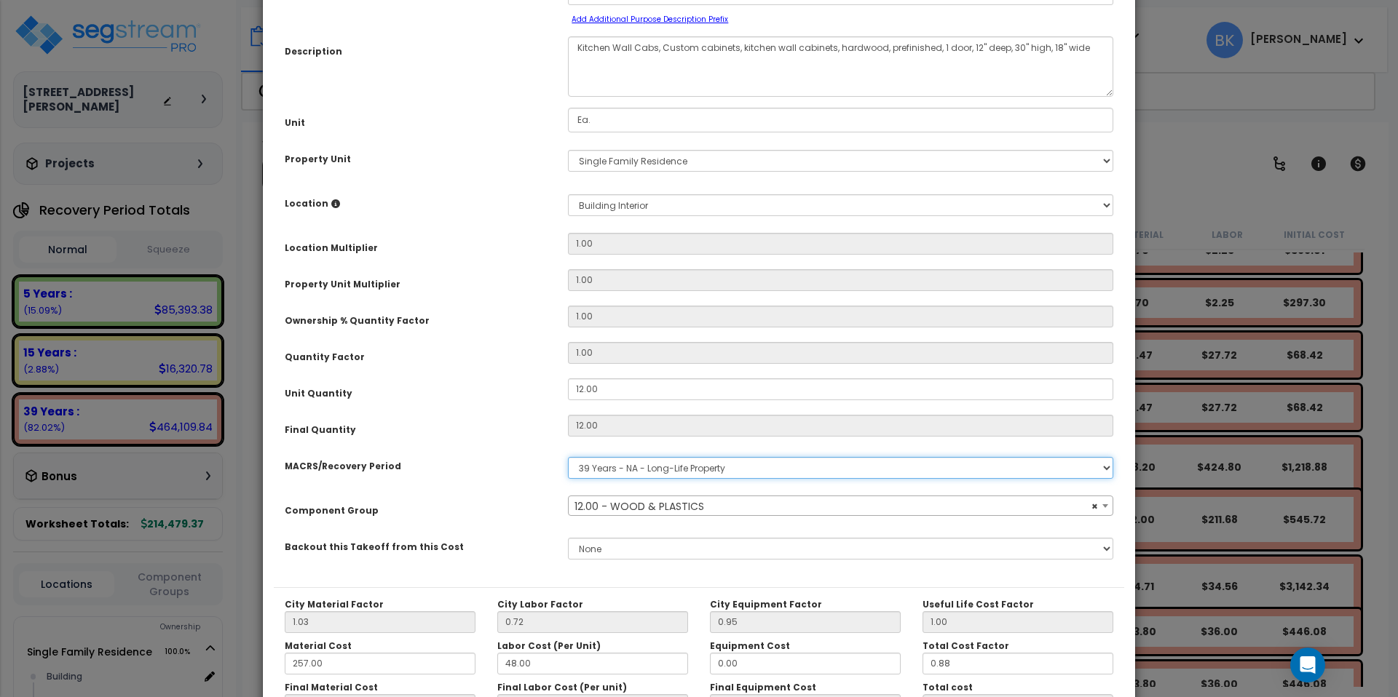
click at [585, 469] on select "Select MACRS/Recovery Period 5 Years - 57.0 - Distributive Trades & Services 5 …" at bounding box center [840, 468] width 545 height 22
select select "3667"
click at [568, 457] on select "Select MACRS/Recovery Period 5 Years - 57.0 - Distributive Trades & Services 5 …" at bounding box center [840, 468] width 545 height 22
click at [592, 503] on span "Select Component Group" at bounding box center [640, 506] width 132 height 15
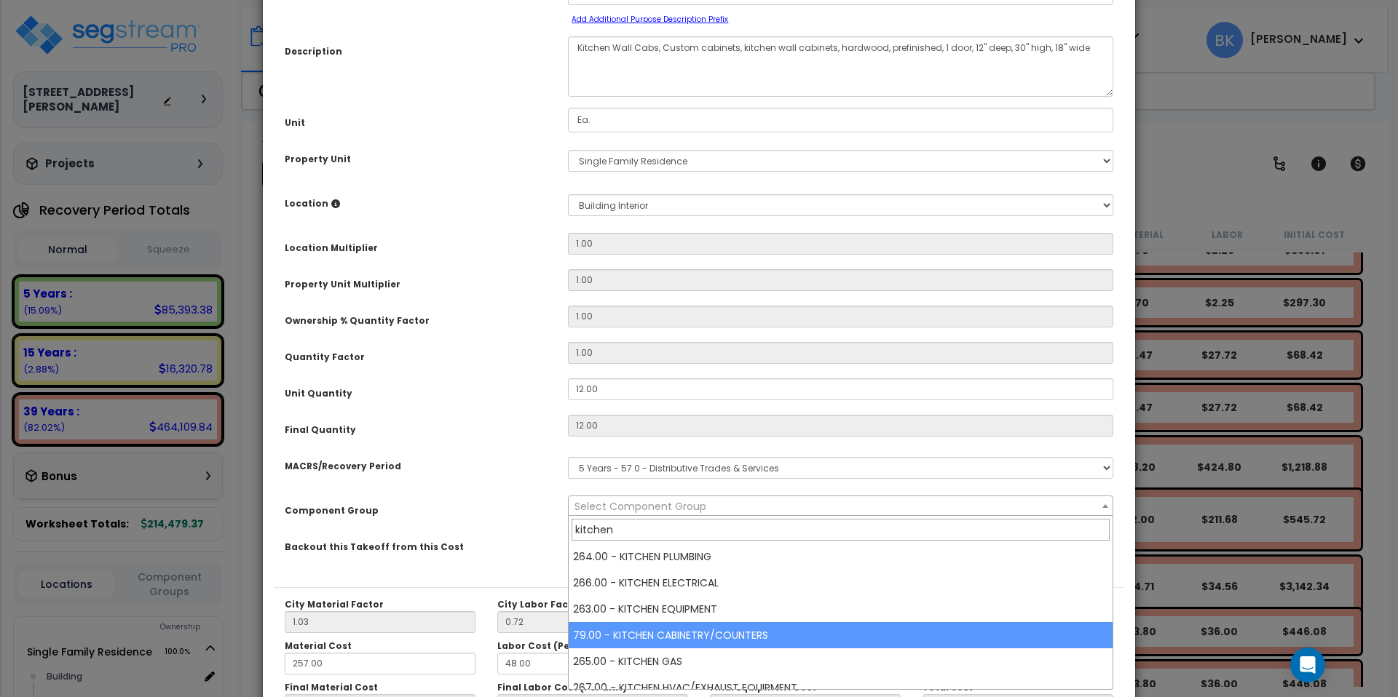
type input "kitchen"
select select "39197"
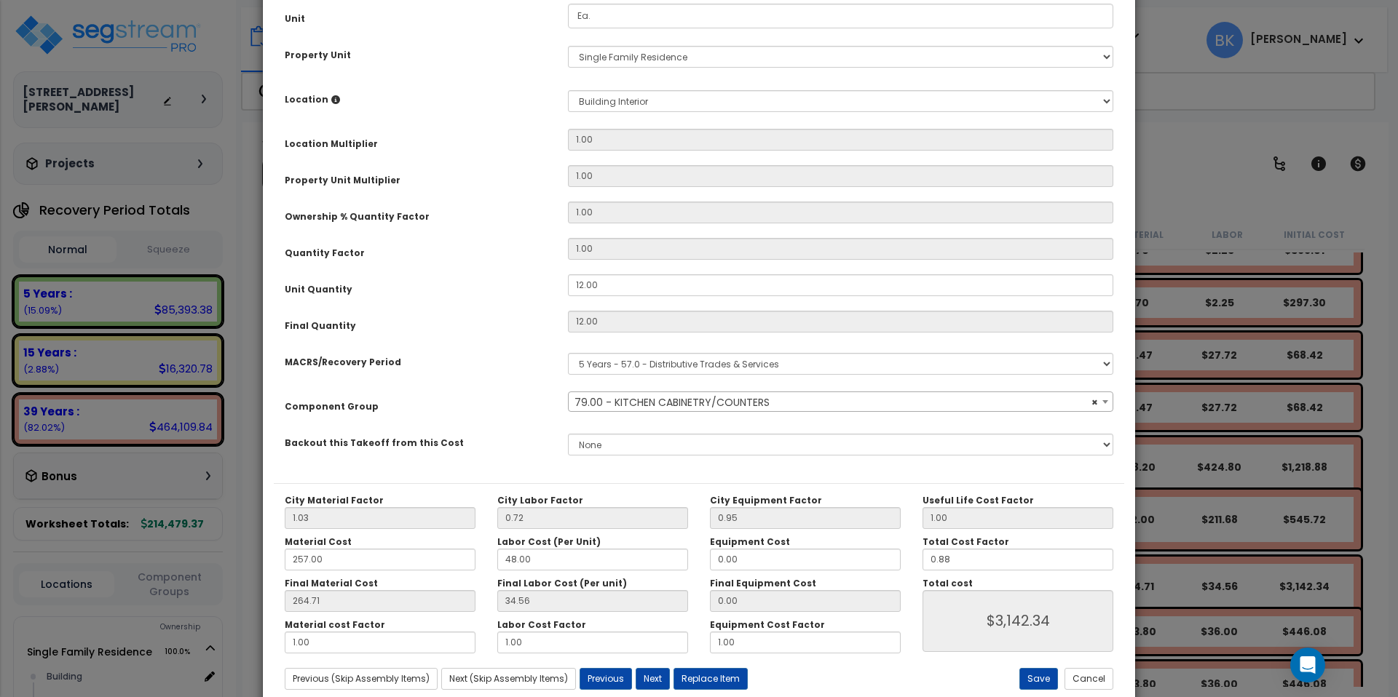
scroll to position [212, 0]
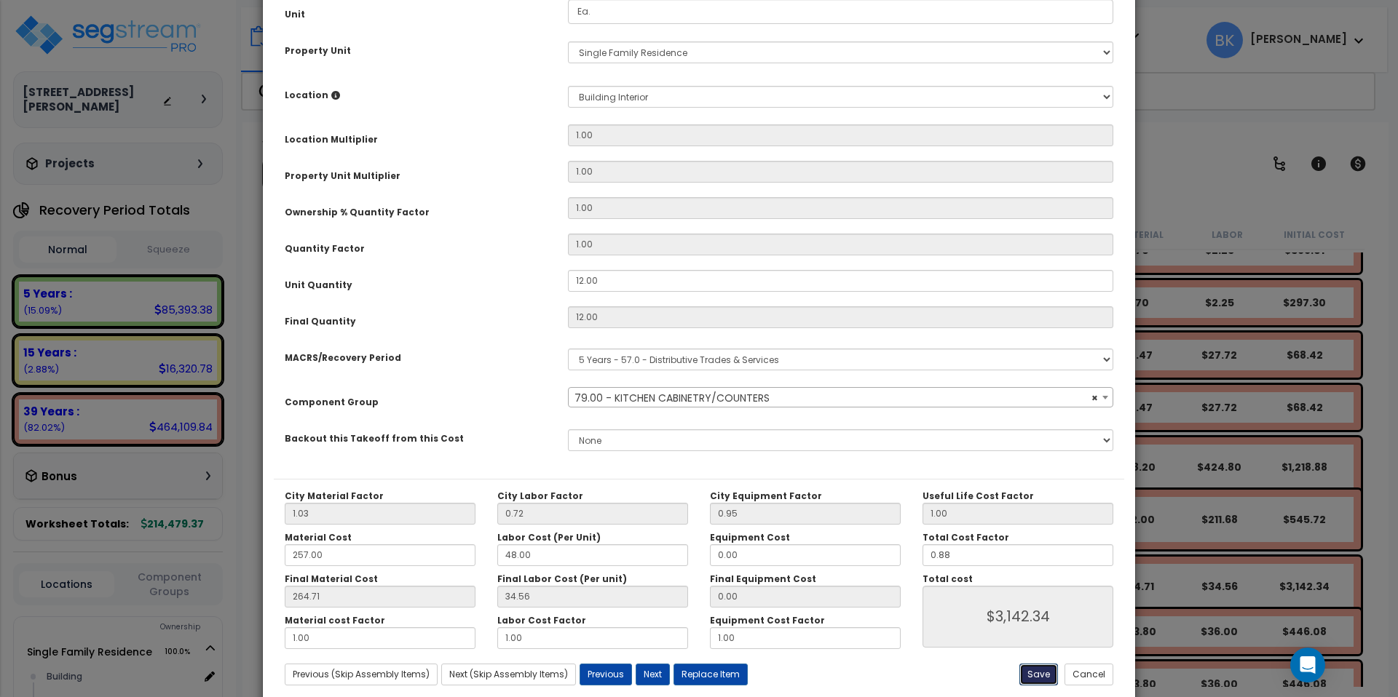
click at [1037, 678] on button "Save" at bounding box center [1038, 675] width 39 height 22
type input "3142.34"
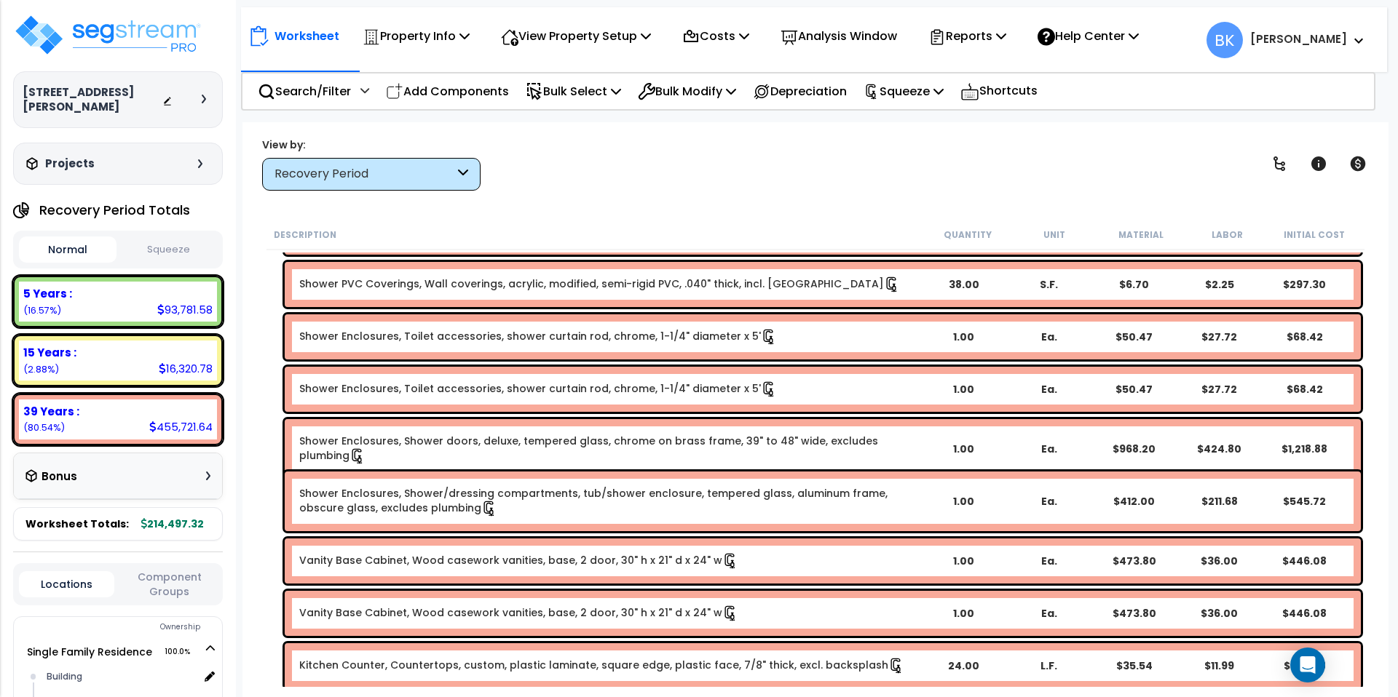
scroll to position [4157, 0]
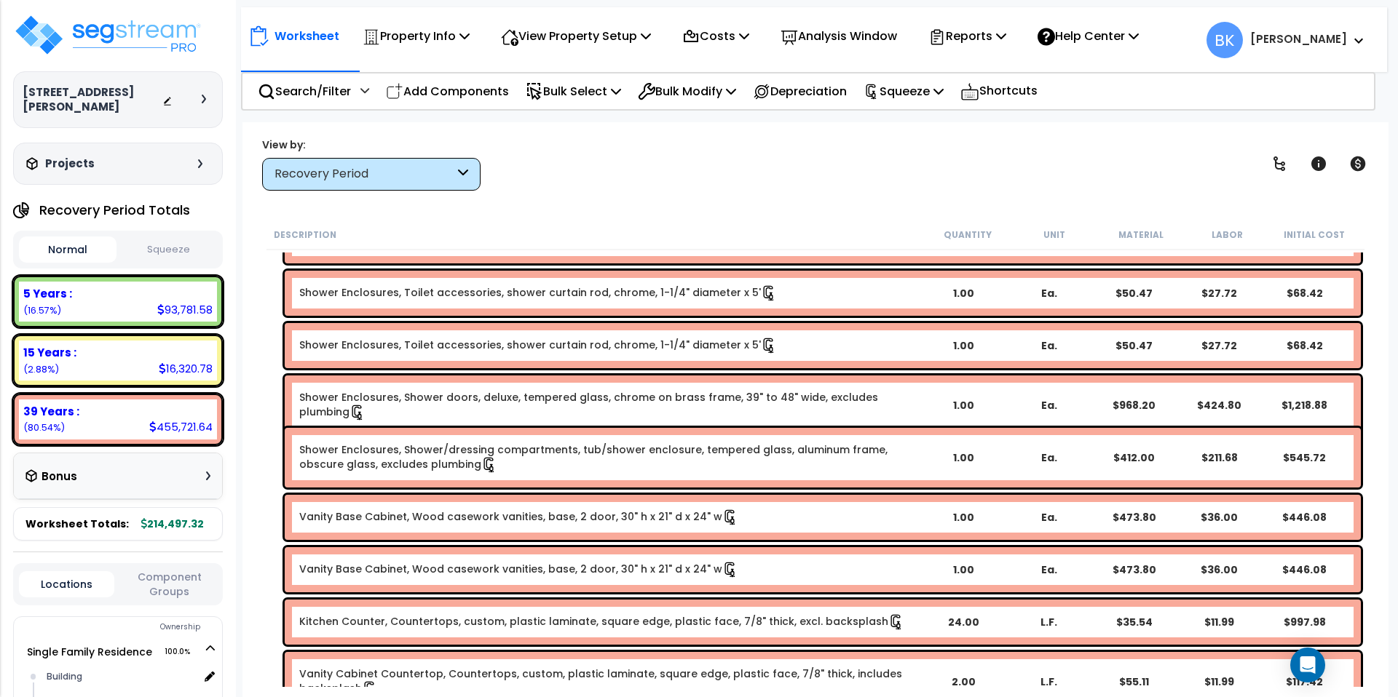
click at [432, 619] on link "Kitchen Counter, Countertops, custom, plastic laminate, square edge, plastic fa…" at bounding box center [601, 622] width 605 height 16
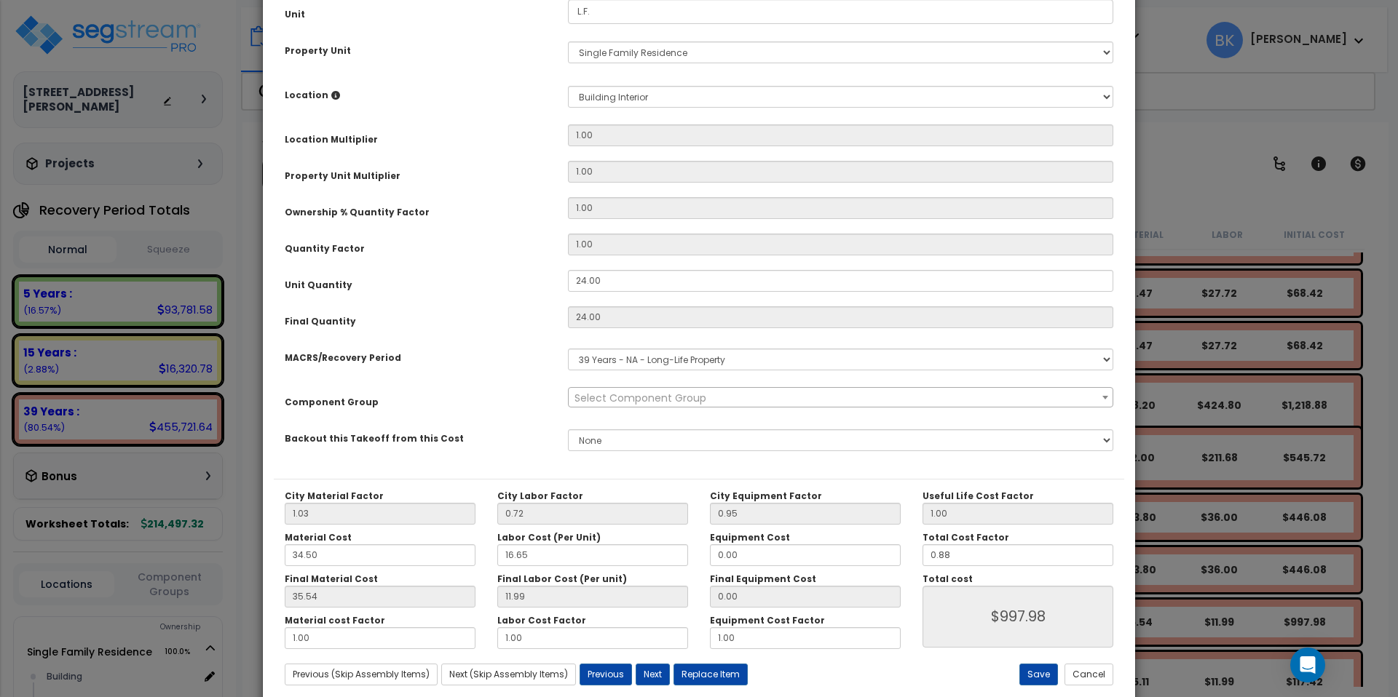
scroll to position [0, 0]
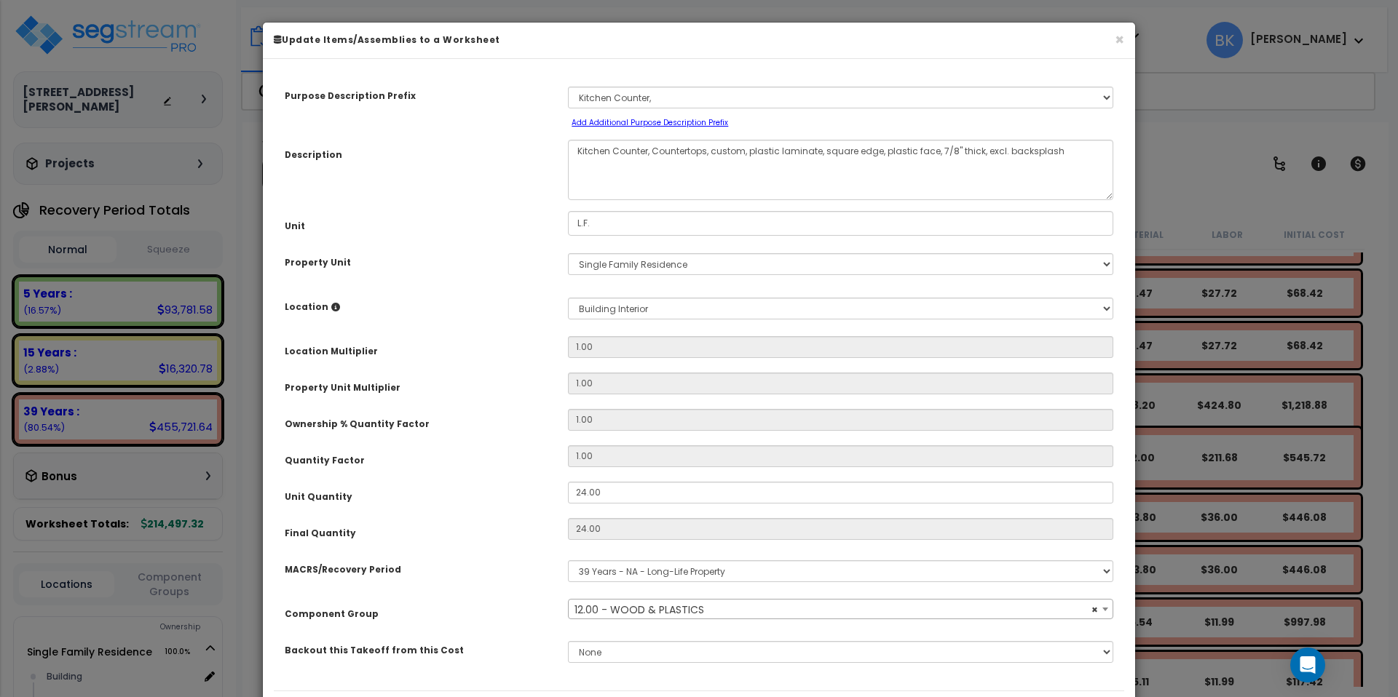
select select "39541"
click at [587, 573] on select "Select MACRS/Recovery Period 5 Years - 57.0 - Distributive Trades & Services 5 …" at bounding box center [840, 572] width 545 height 22
select select "3667"
click at [568, 561] on select "Select MACRS/Recovery Period 5 Years - 57.0 - Distributive Trades & Services 5 …" at bounding box center [840, 572] width 545 height 22
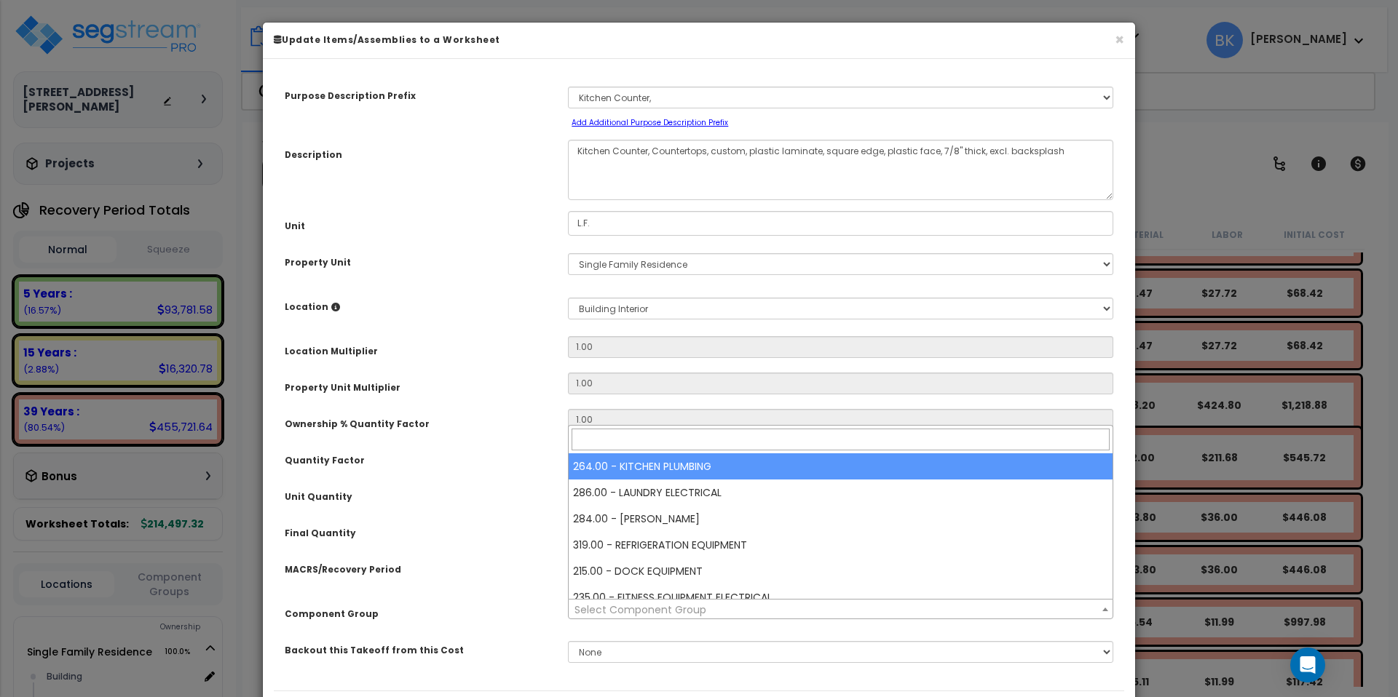
click at [593, 611] on span "Select Component Group" at bounding box center [640, 610] width 132 height 15
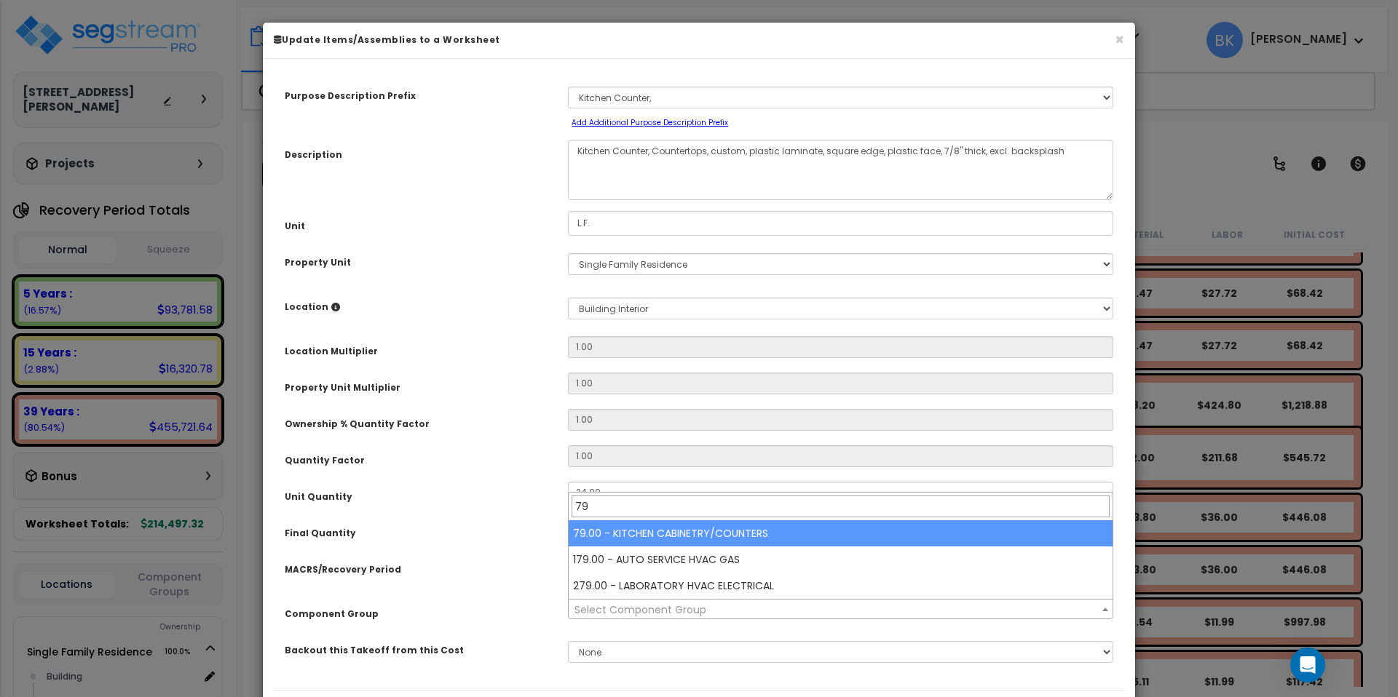
type input "79"
select select "39197"
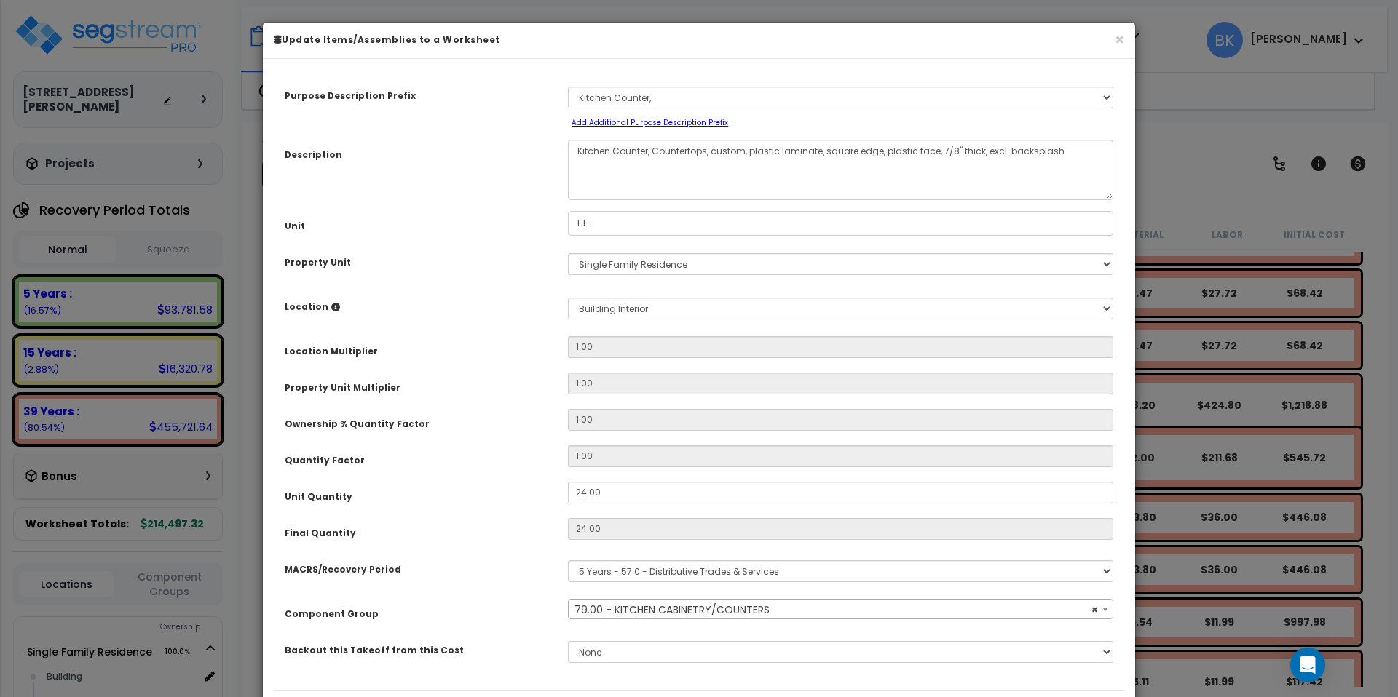
click at [485, 551] on div "Purpose Description Prefix Select A/V System A/V System Equipment A/V System Eq…" at bounding box center [699, 380] width 850 height 621
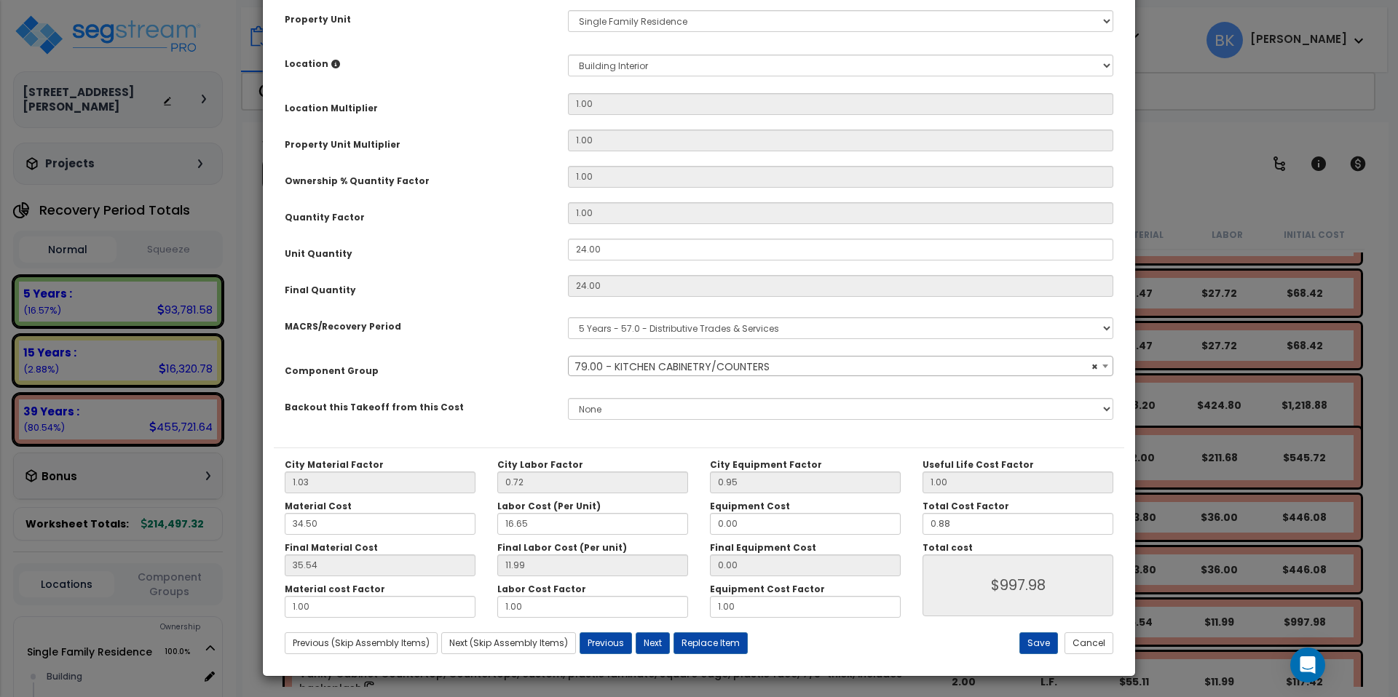
scroll to position [245, 0]
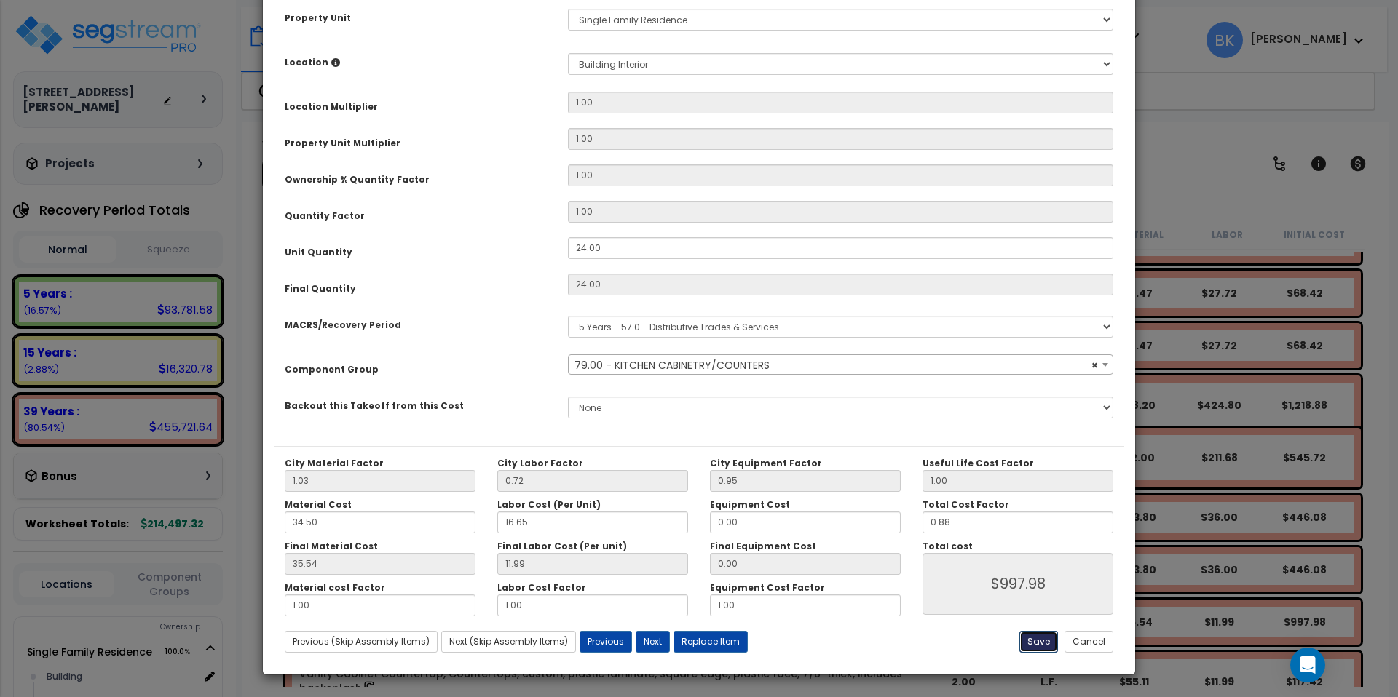
click at [1042, 645] on button "Save" at bounding box center [1038, 642] width 39 height 22
type input "997.98"
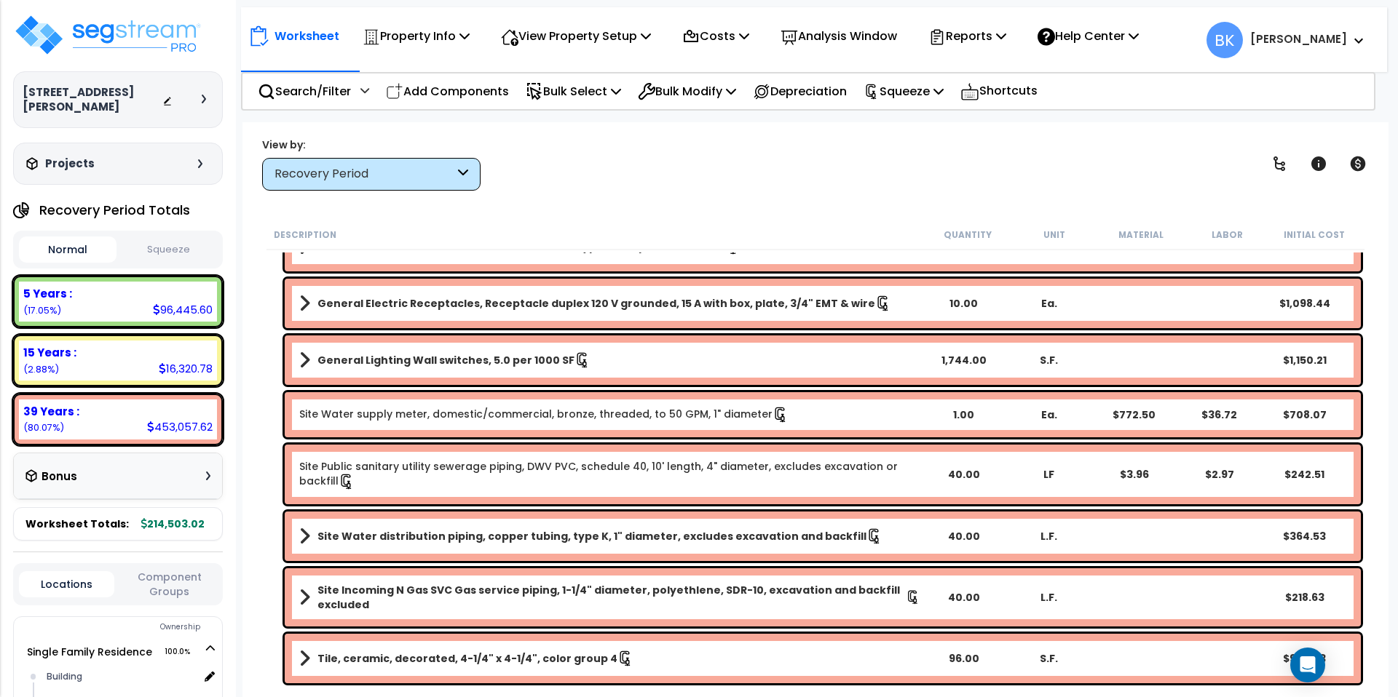
scroll to position [64, 0]
click at [50, 286] on b "5 Years :" at bounding box center [47, 293] width 49 height 15
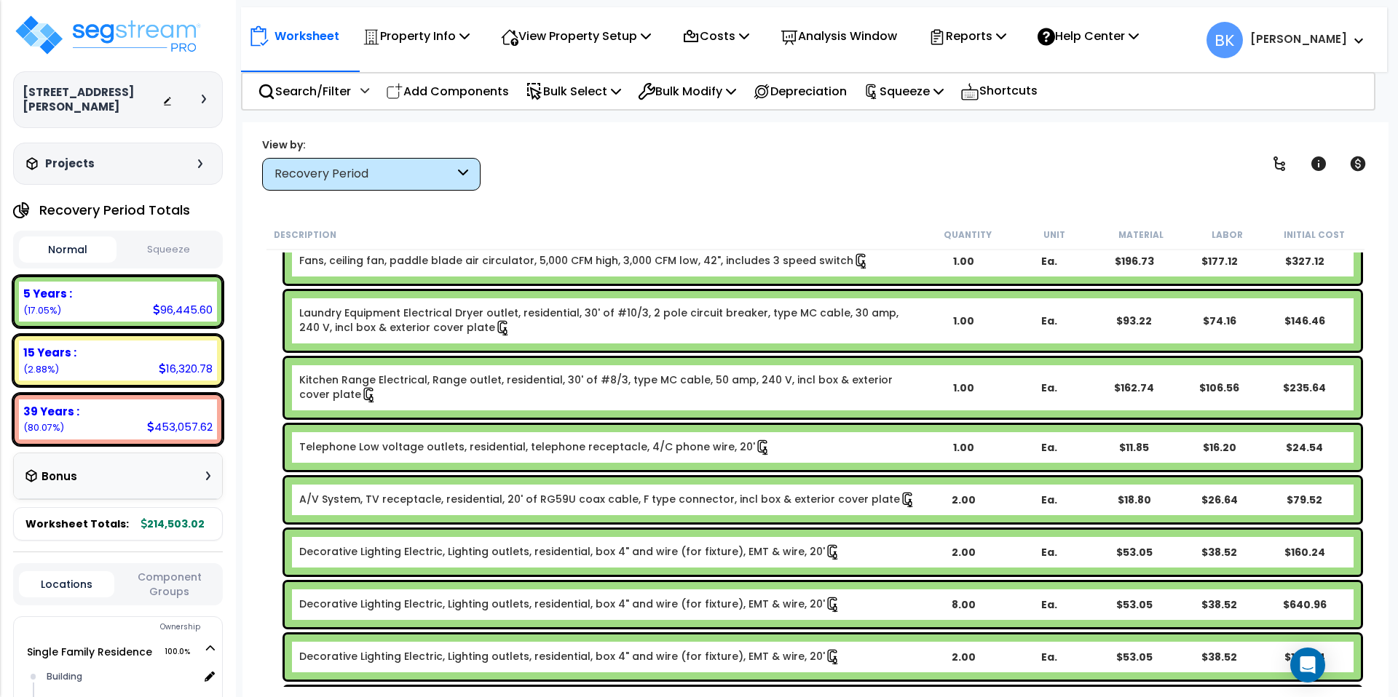
scroll to position [1096, 0]
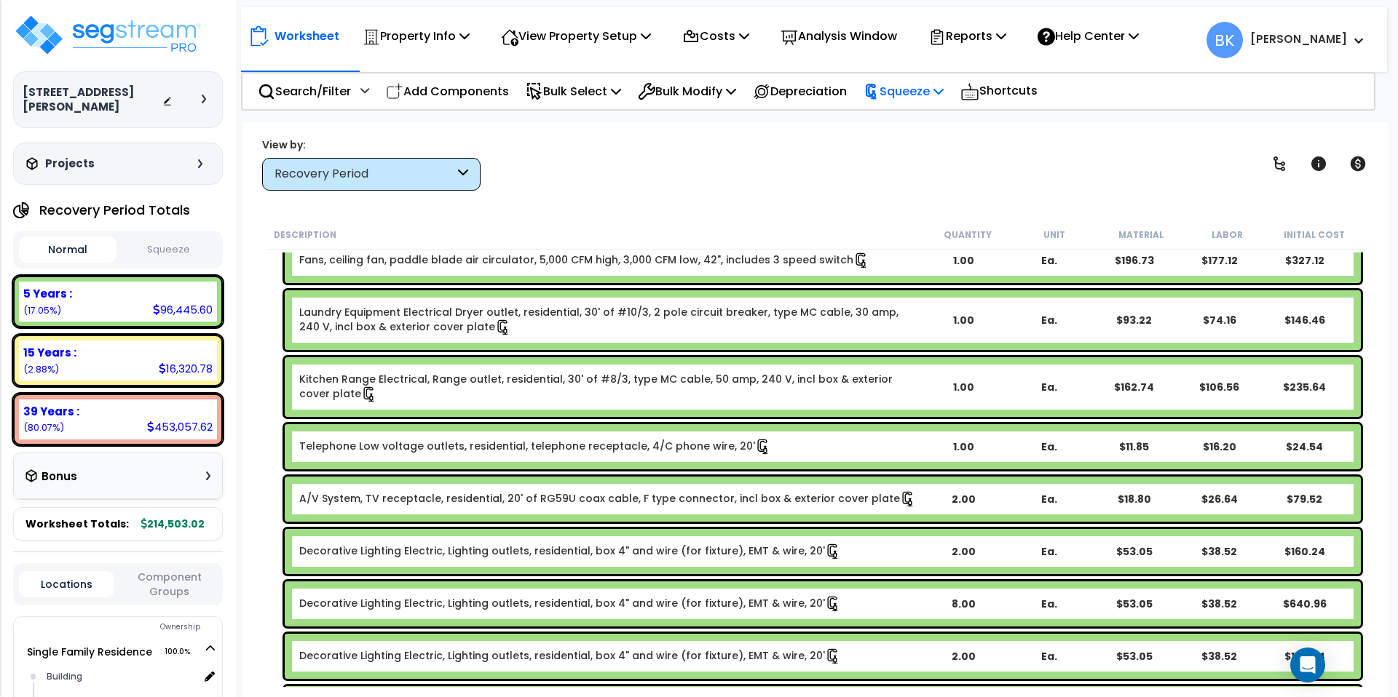
click at [938, 94] on p "Squeeze" at bounding box center [903, 92] width 80 height 20
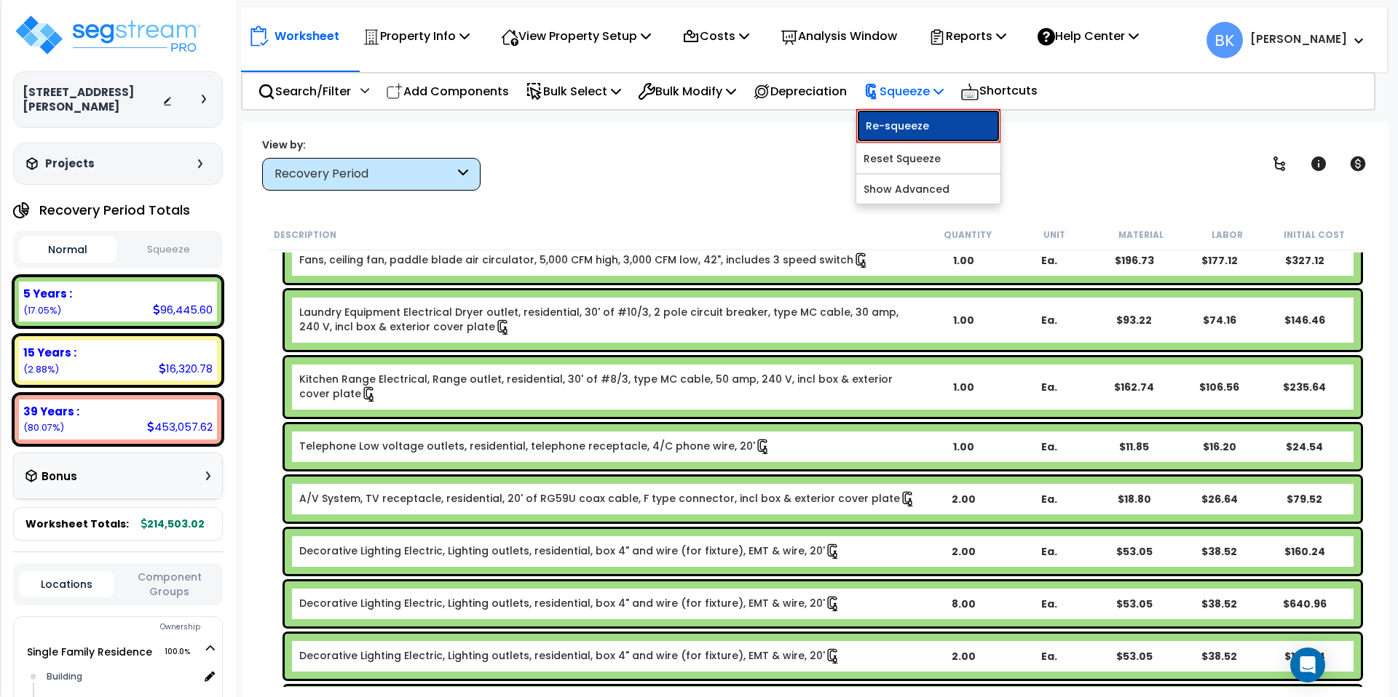
click at [900, 131] on link "Re-squeeze" at bounding box center [928, 125] width 144 height 33
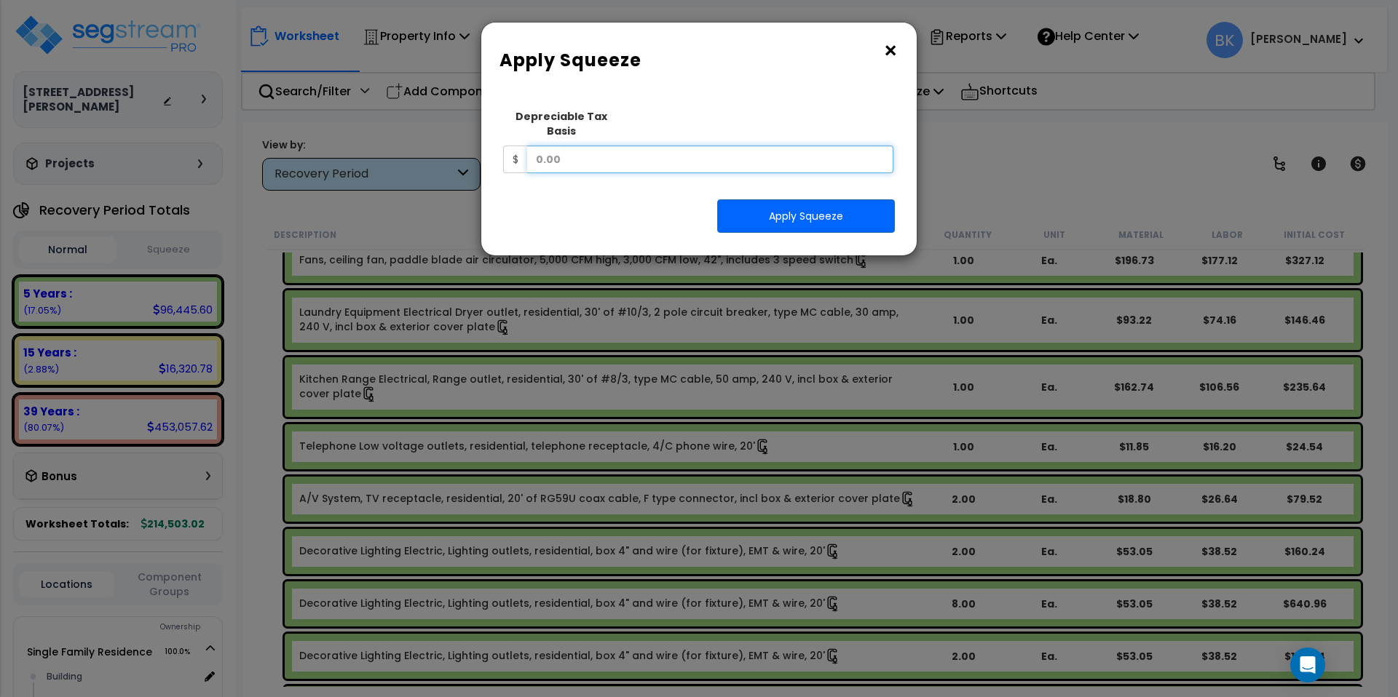
click at [601, 146] on input "text" at bounding box center [710, 160] width 366 height 28
type input "565,824"
click at [805, 205] on button "Apply Squeeze" at bounding box center [806, 215] width 178 height 33
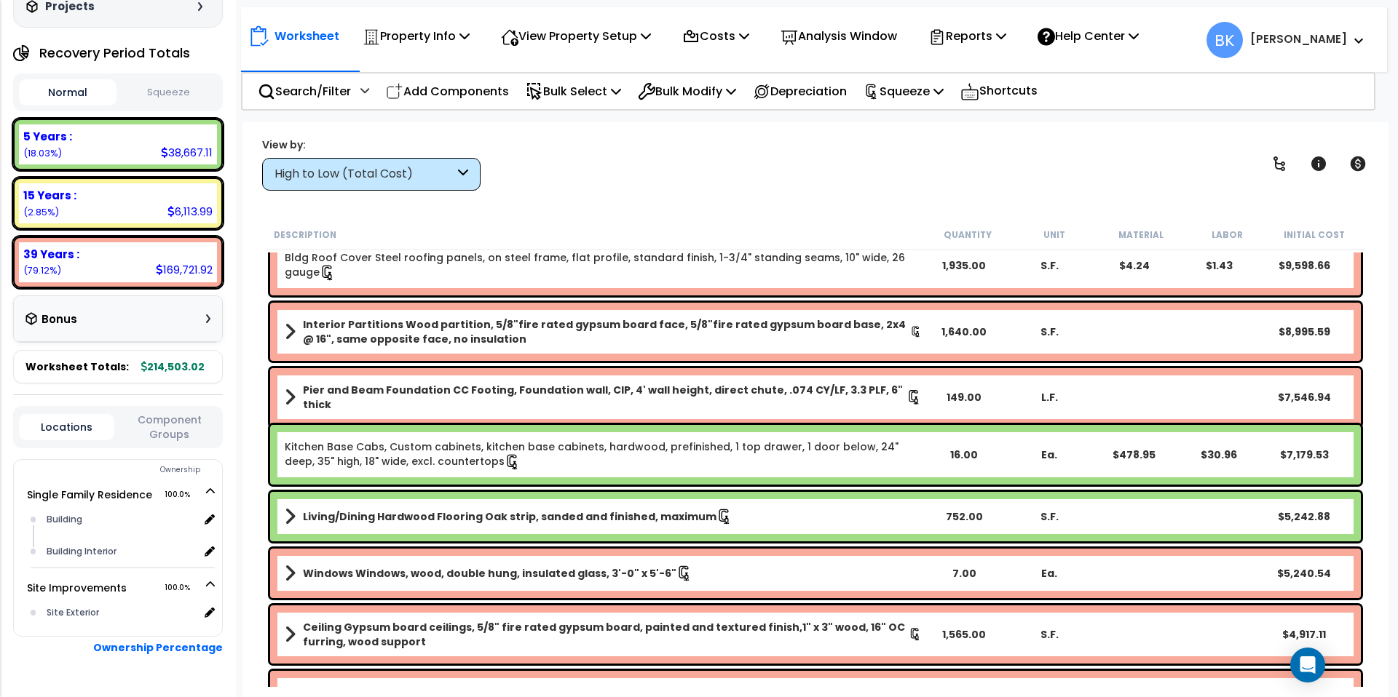
scroll to position [92, 0]
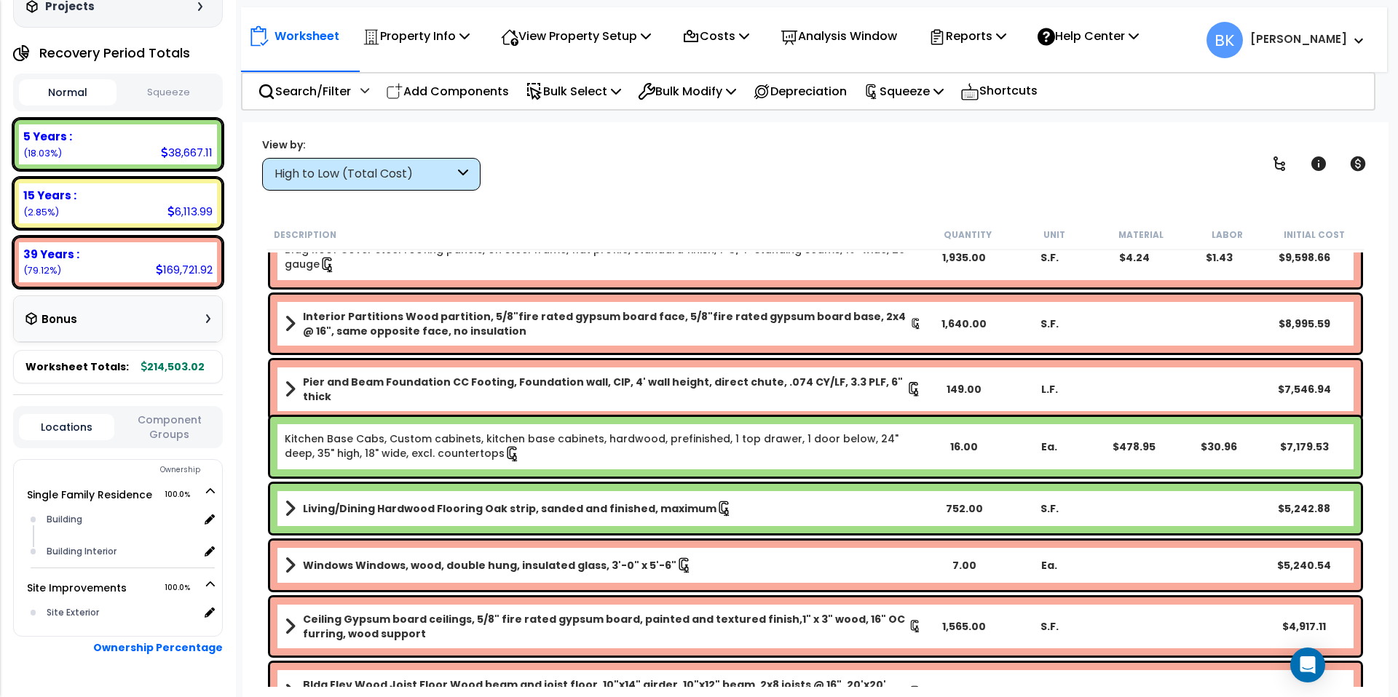
click at [486, 440] on link "Kitchen Base Cabs, Custom cabinets, kitchen base cabinets, hardwood, prefinishe…" at bounding box center [603, 447] width 637 height 31
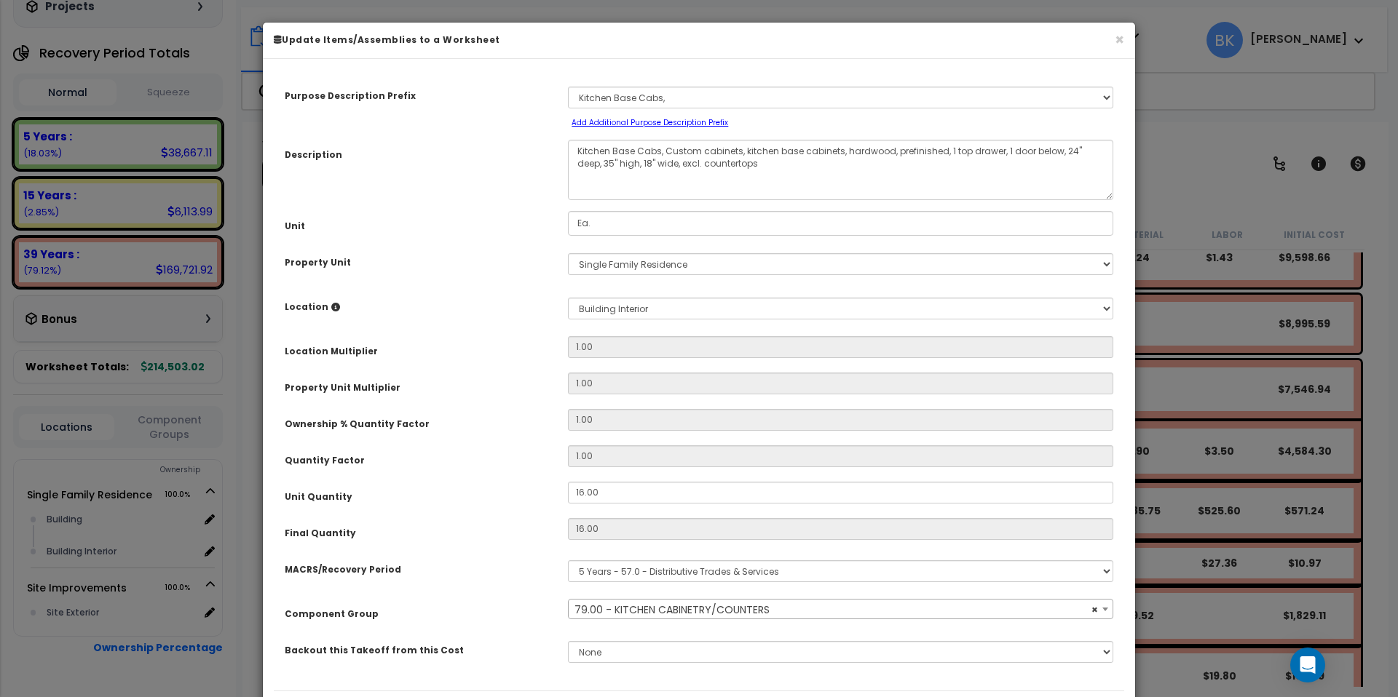
select select "39197"
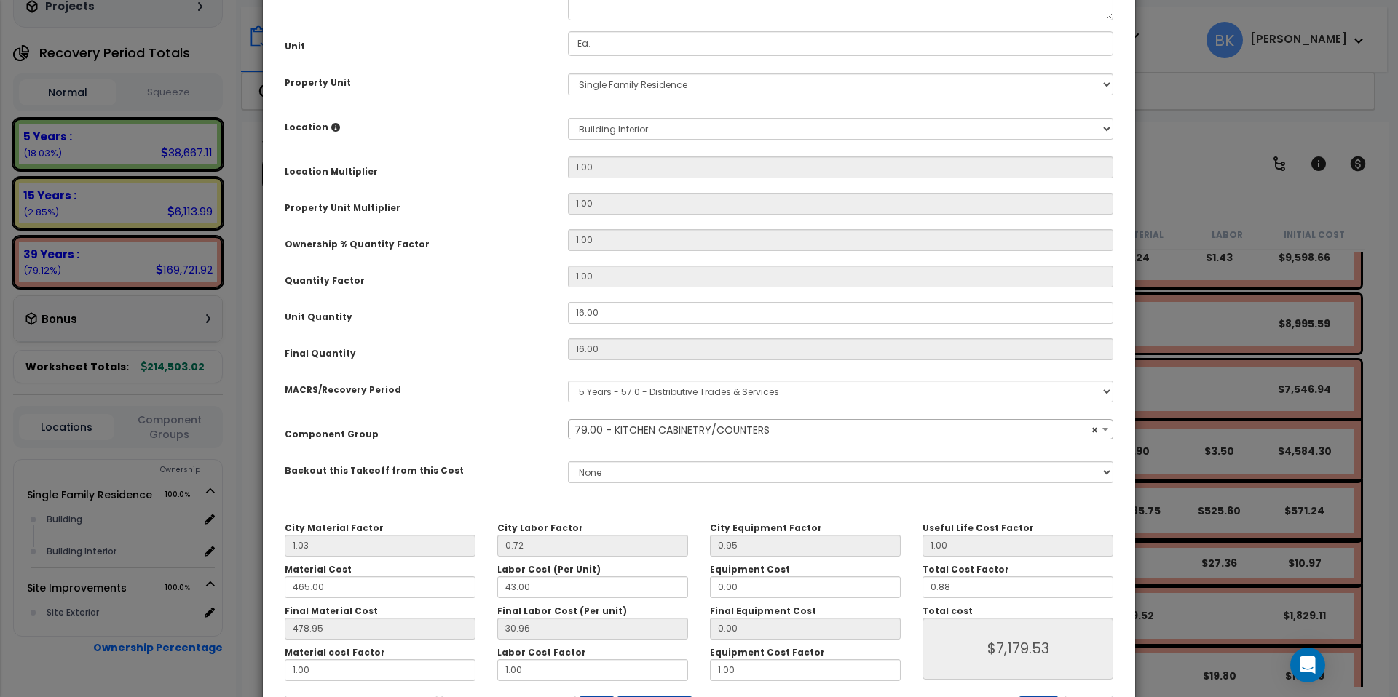
scroll to position [245, 0]
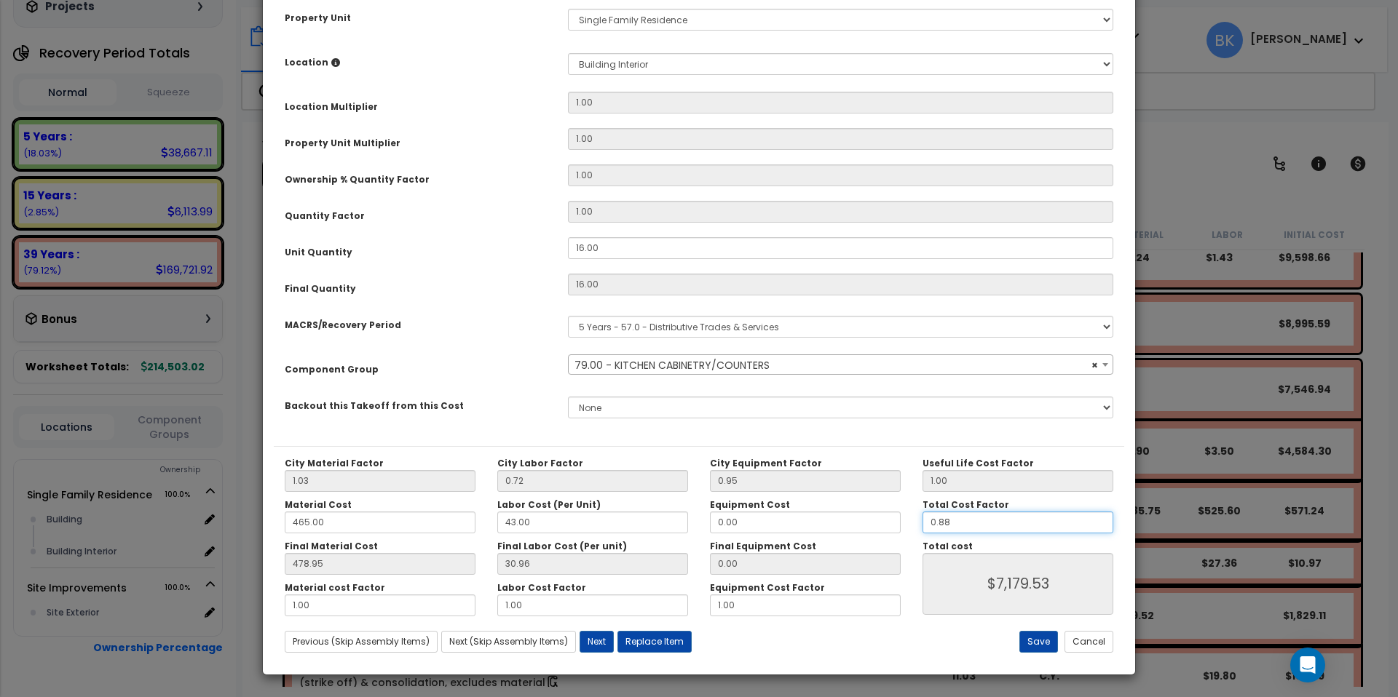
drag, startPoint x: 978, startPoint y: 529, endPoint x: 902, endPoint y: 518, distance: 76.4
click at [902, 518] on div "City Material Factor 1.03 City Labor Factor 0.72 City Equipment Factor 0.95 Mat…" at bounding box center [699, 537] width 850 height 159
drag, startPoint x: 974, startPoint y: 524, endPoint x: 912, endPoint y: 519, distance: 62.1
click at [912, 519] on div "Total Cost Factor 0.88" at bounding box center [1017, 516] width 213 height 34
type input "."
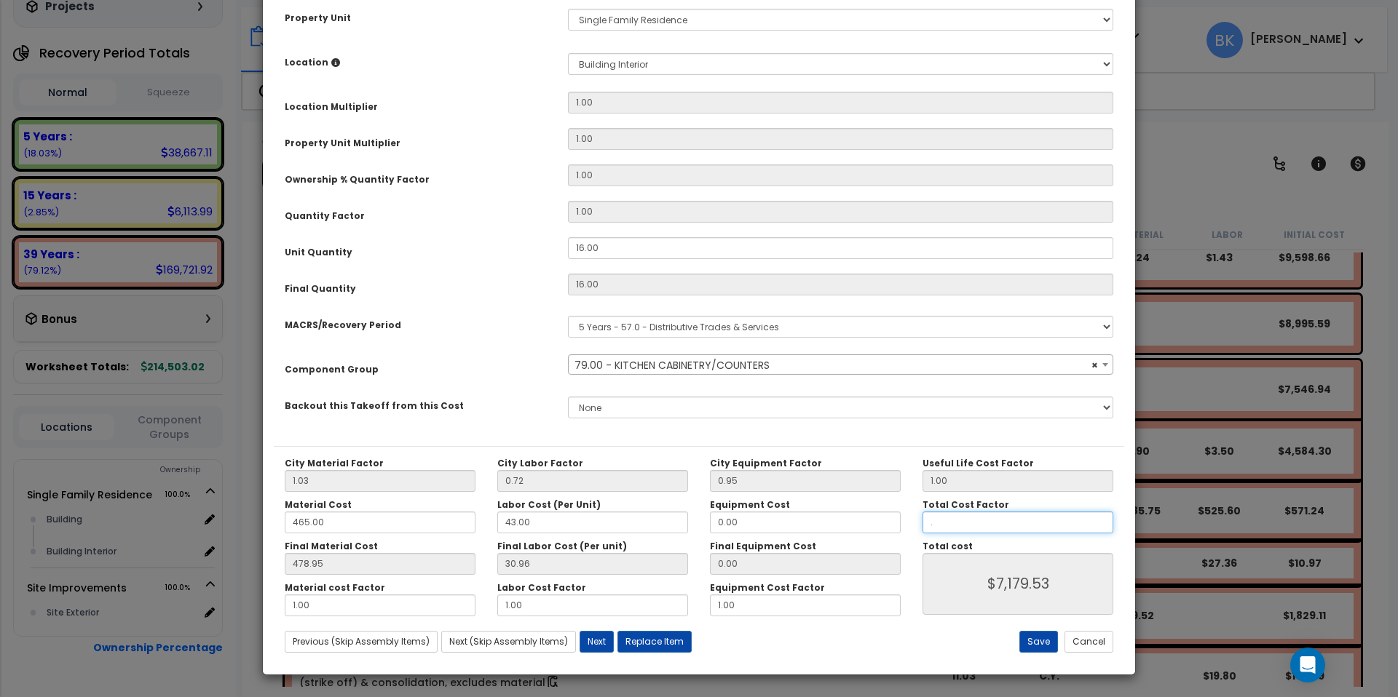
type input "$0.00"
type input ".7"
type input "$5,710.99"
type input ".78"
type input "$6,363.68"
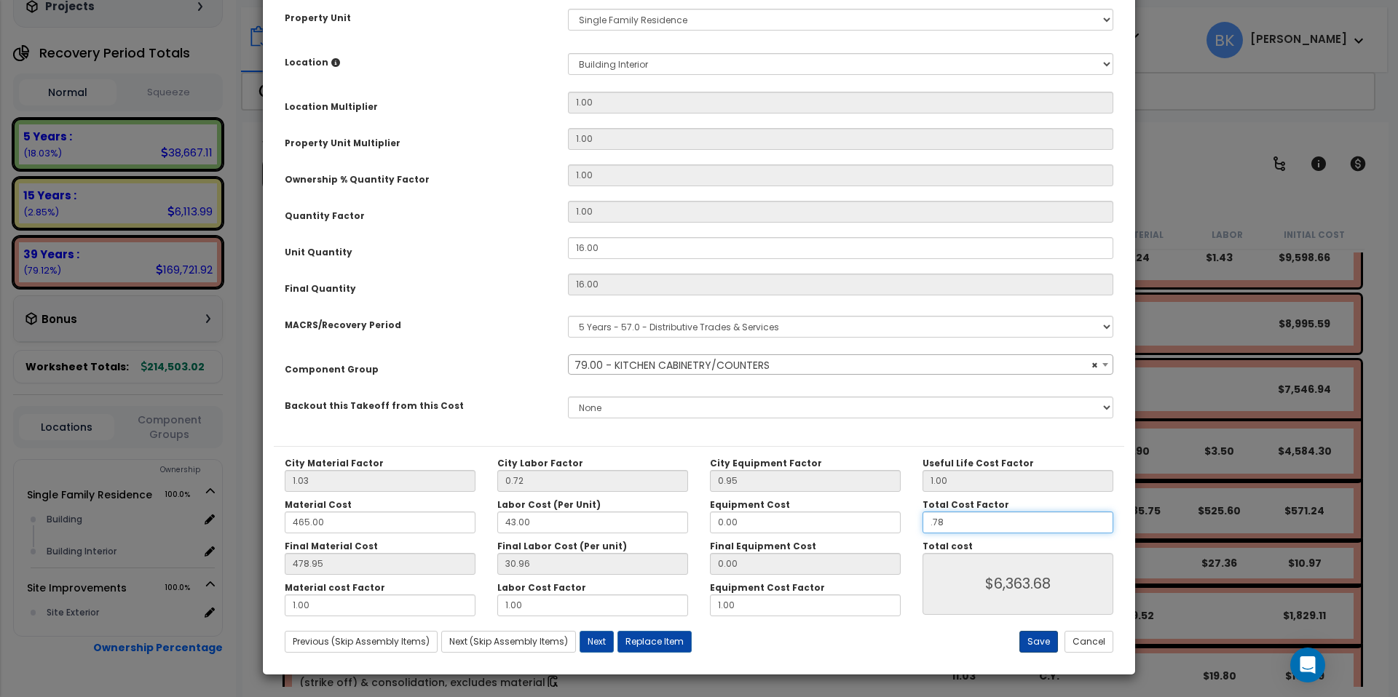
type input ".78"
type input "$6,363.68"
click at [1045, 646] on button "Save" at bounding box center [1038, 642] width 39 height 22
type input "0.78"
type input "6363.68"
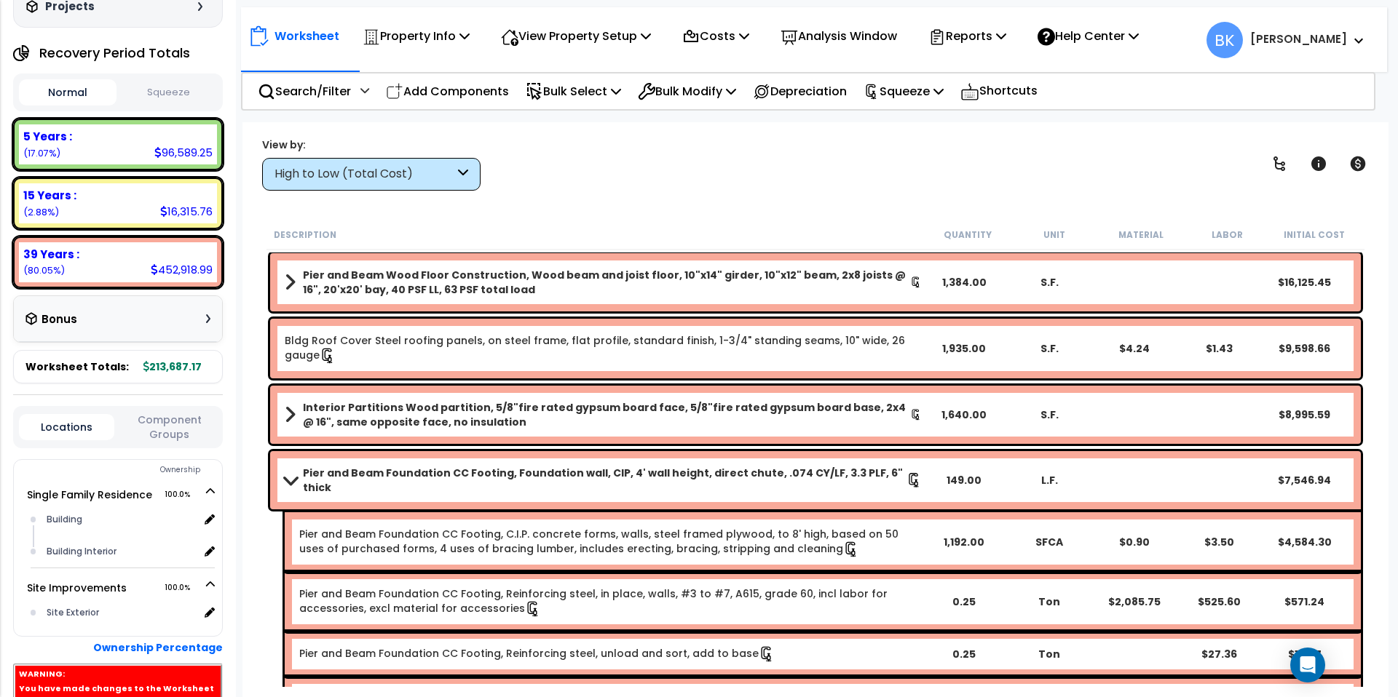
scroll to position [0, 0]
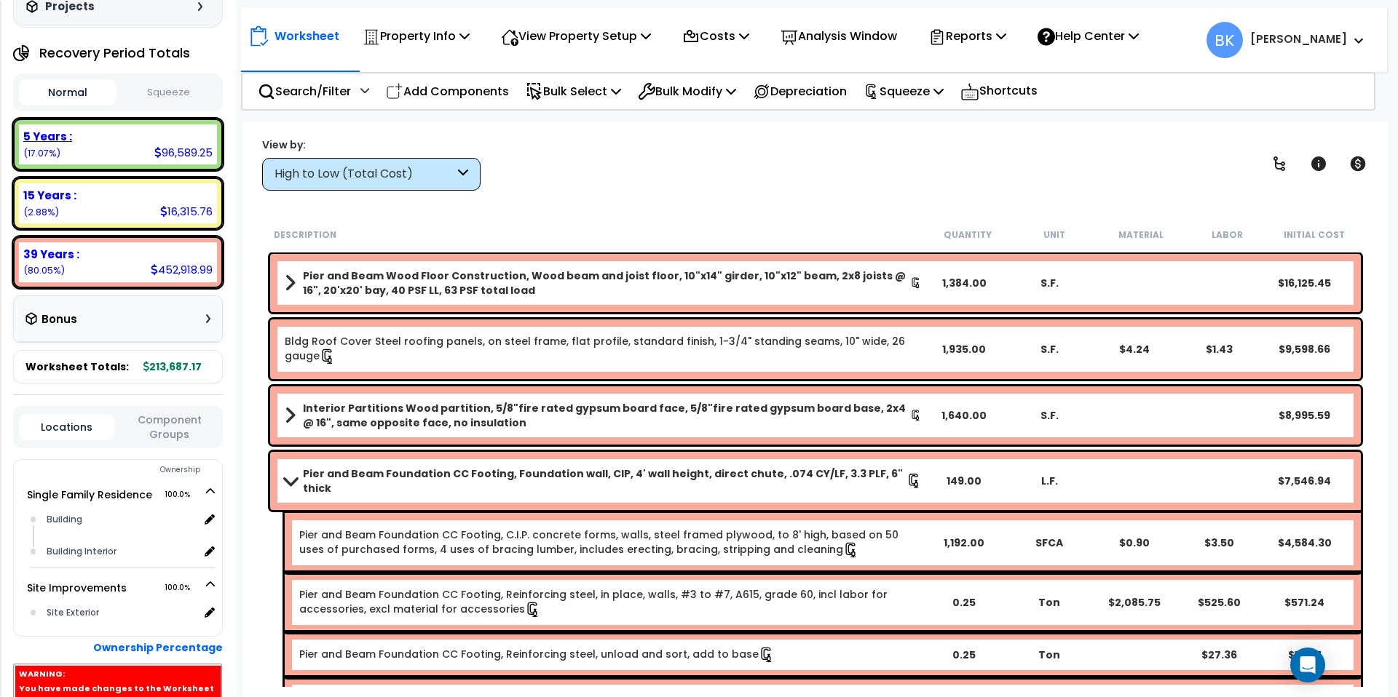
click at [54, 129] on b "5 Years :" at bounding box center [47, 136] width 49 height 15
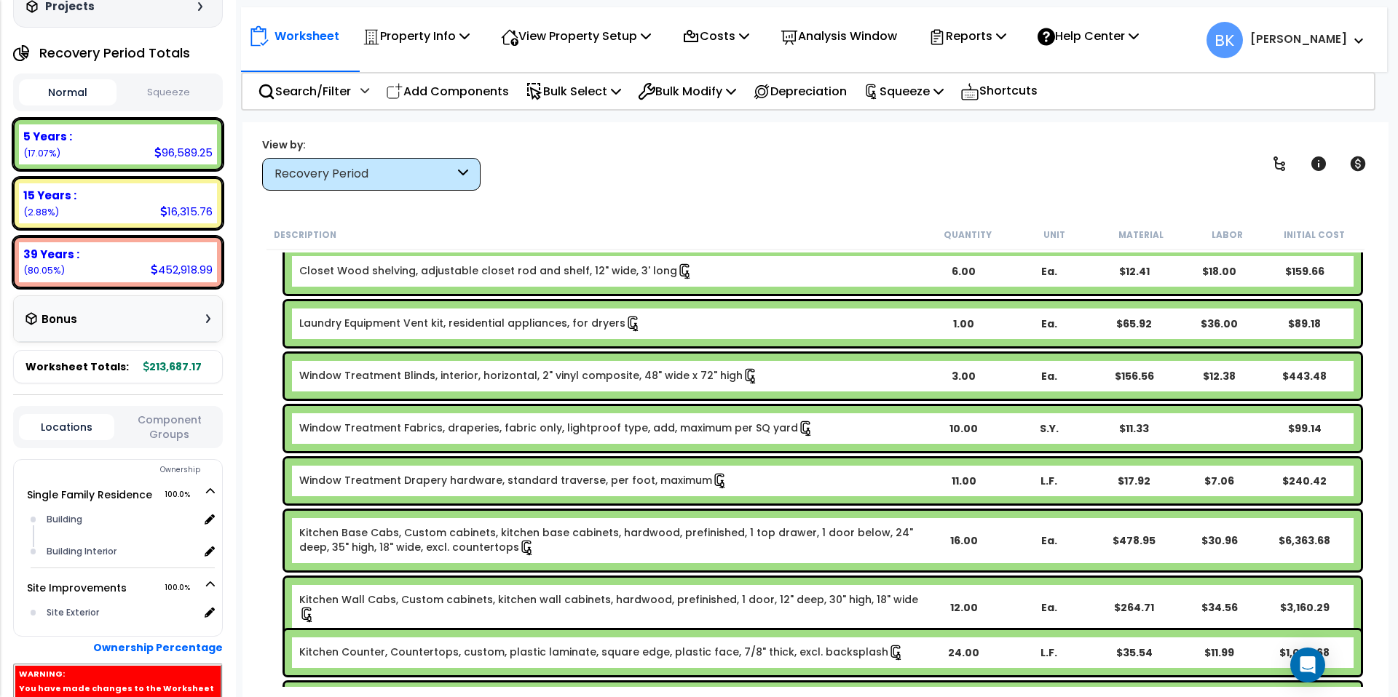
scroll to position [686, 0]
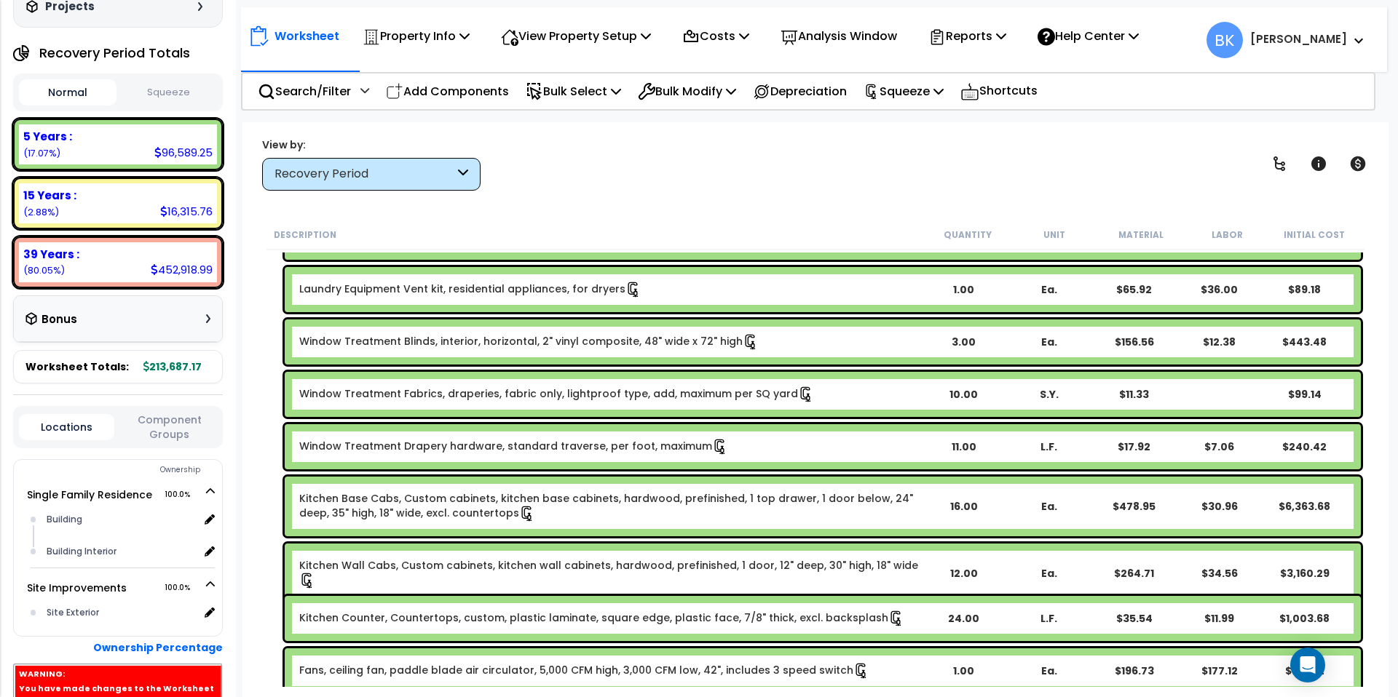
click at [365, 569] on link "Kitchen Wall Cabs, Custom cabinets, kitchen wall cabinets, hardwood, prefinishe…" at bounding box center [609, 573] width 621 height 31
click at [365, 567] on link "Kitchen Wall Cabs, Custom cabinets, kitchen wall cabinets, hardwood, prefinishe…" at bounding box center [609, 573] width 621 height 31
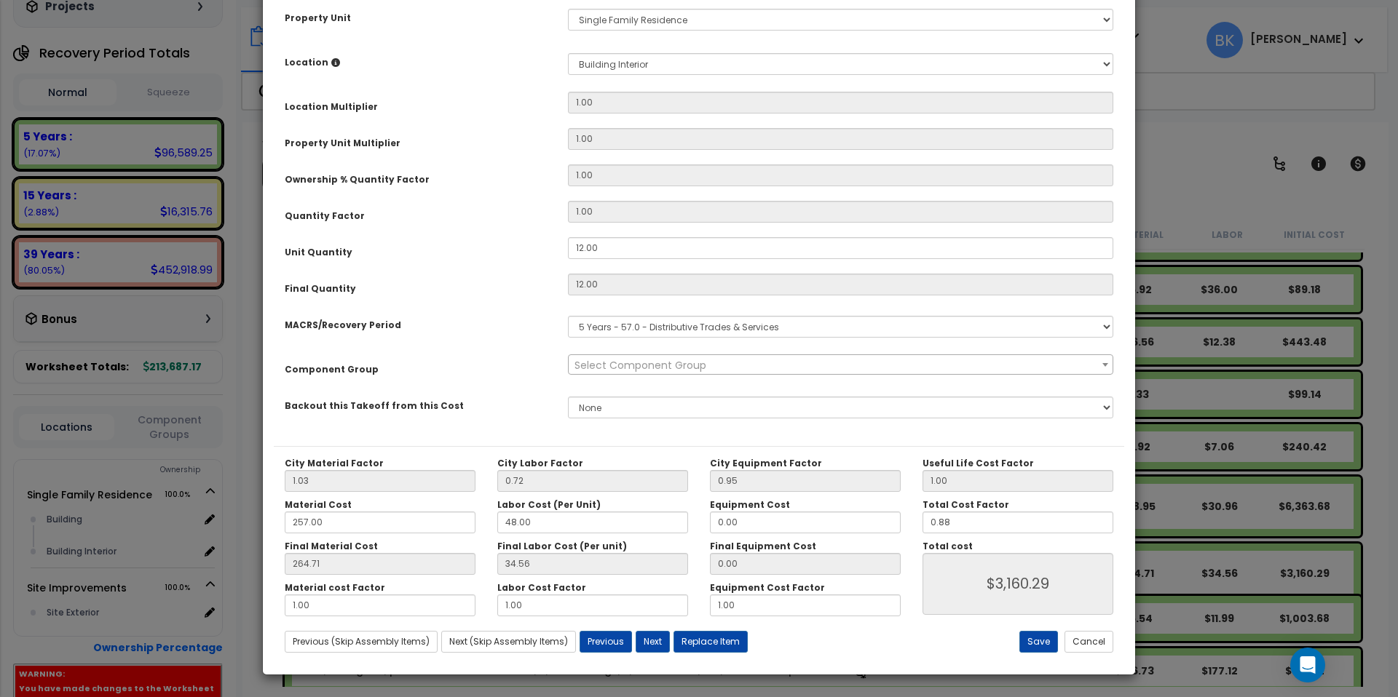
scroll to position [0, 0]
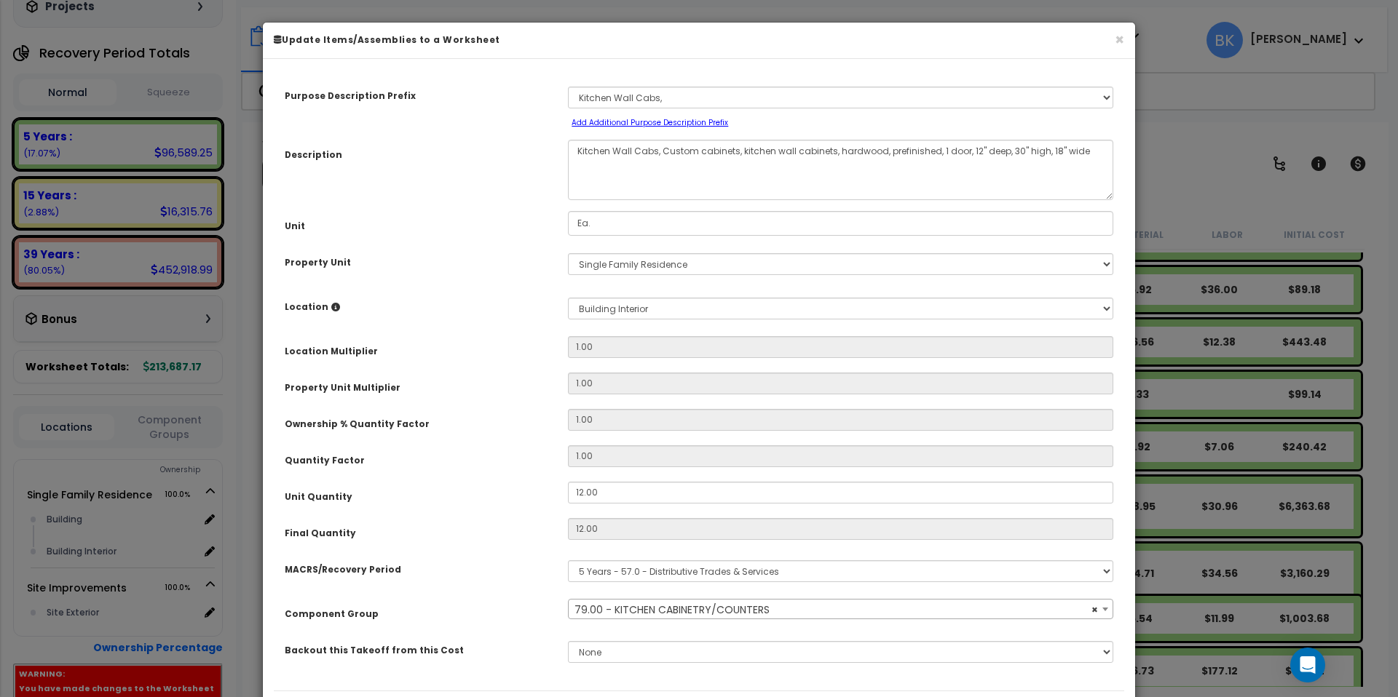
select select "39197"
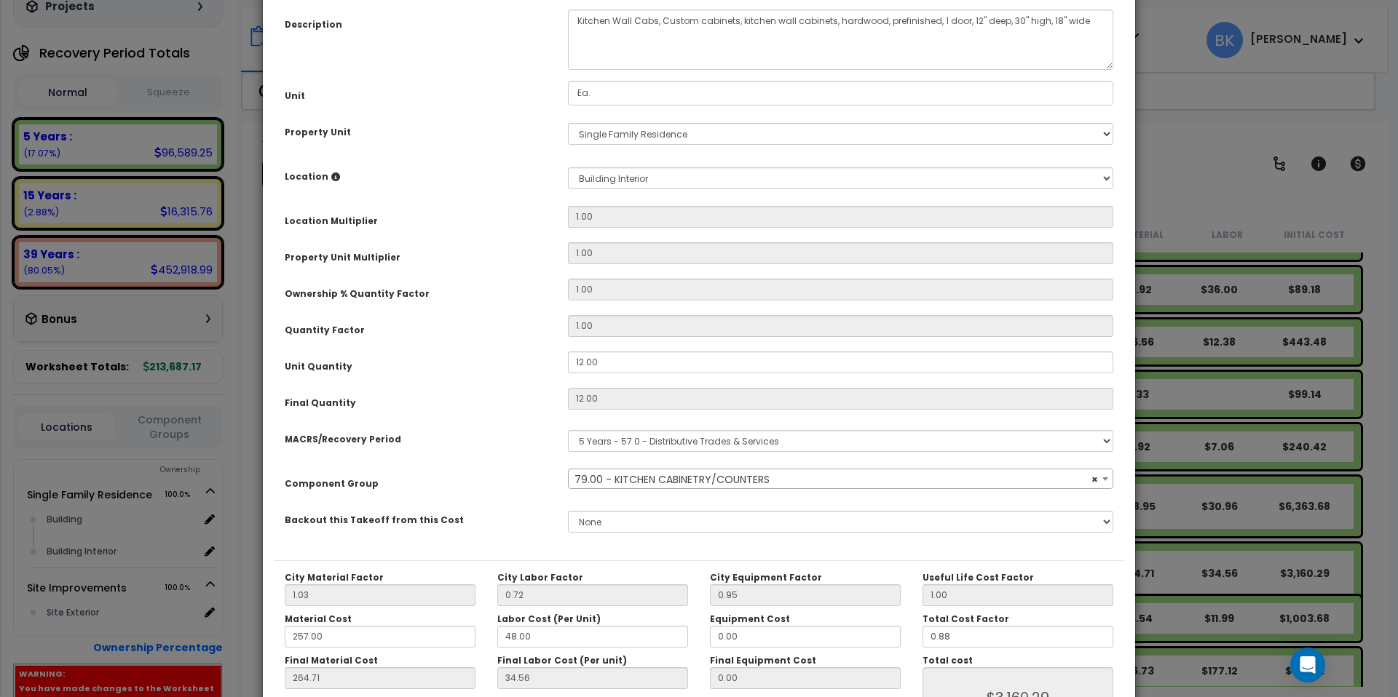
scroll to position [245, 0]
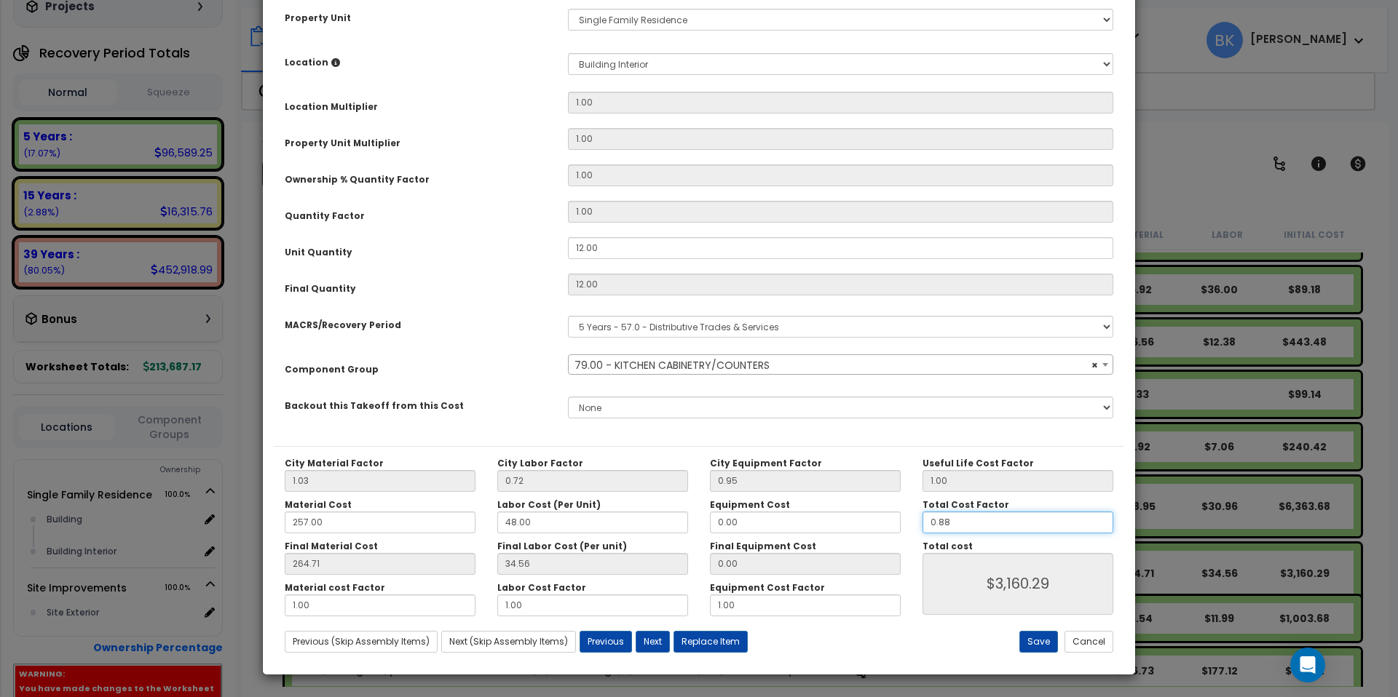
click at [955, 523] on input "0.88" at bounding box center [1017, 523] width 191 height 22
type input "0.8"
type input "$2,872.99"
type input "0."
type input "$0.00"
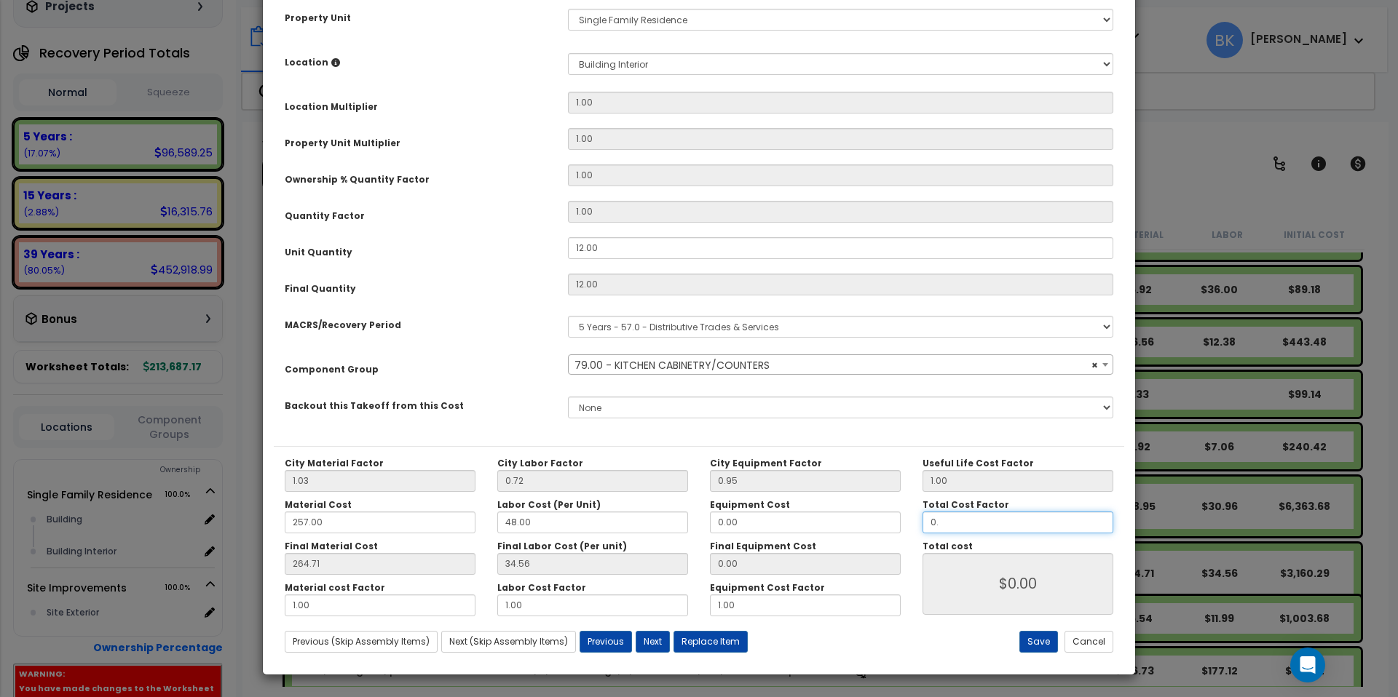
type input "0.7"
type input "$2,513.87"
type input "0.78"
type input "$2,801.17"
type input "0.78"
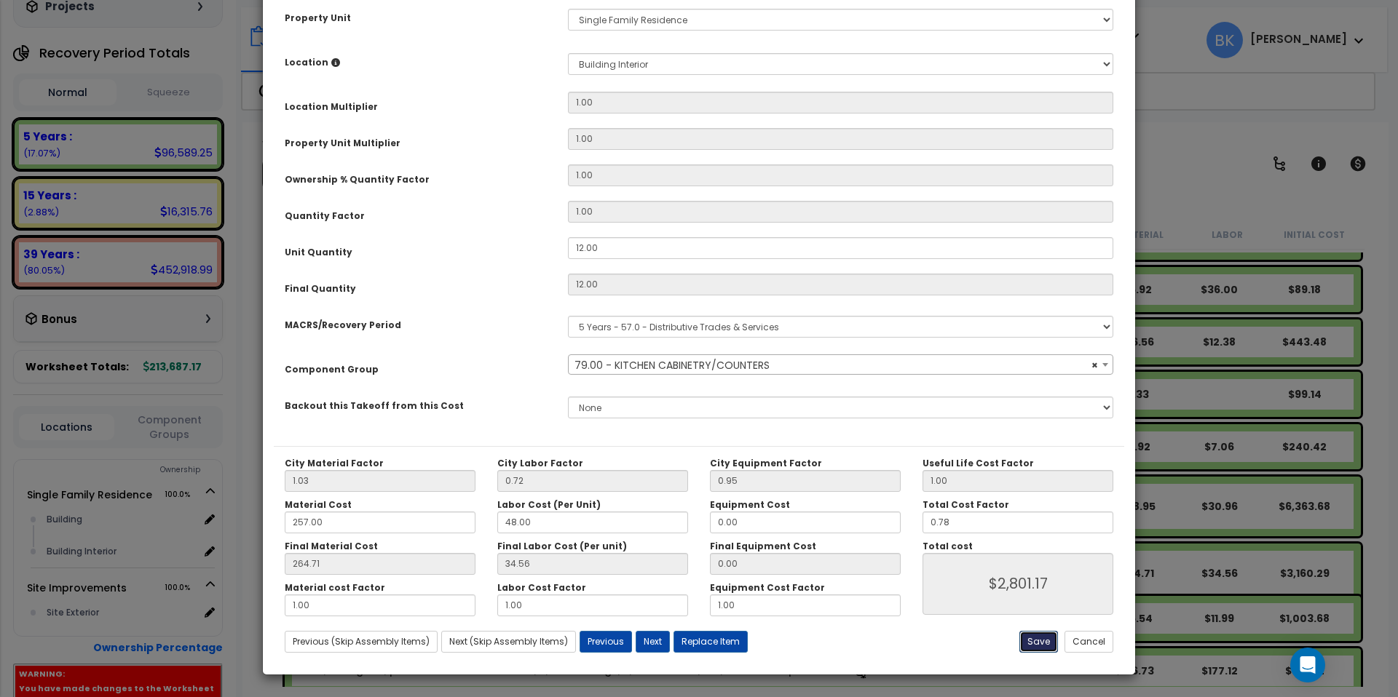
click at [1037, 647] on button "Save" at bounding box center [1038, 642] width 39 height 22
type input "2801.17"
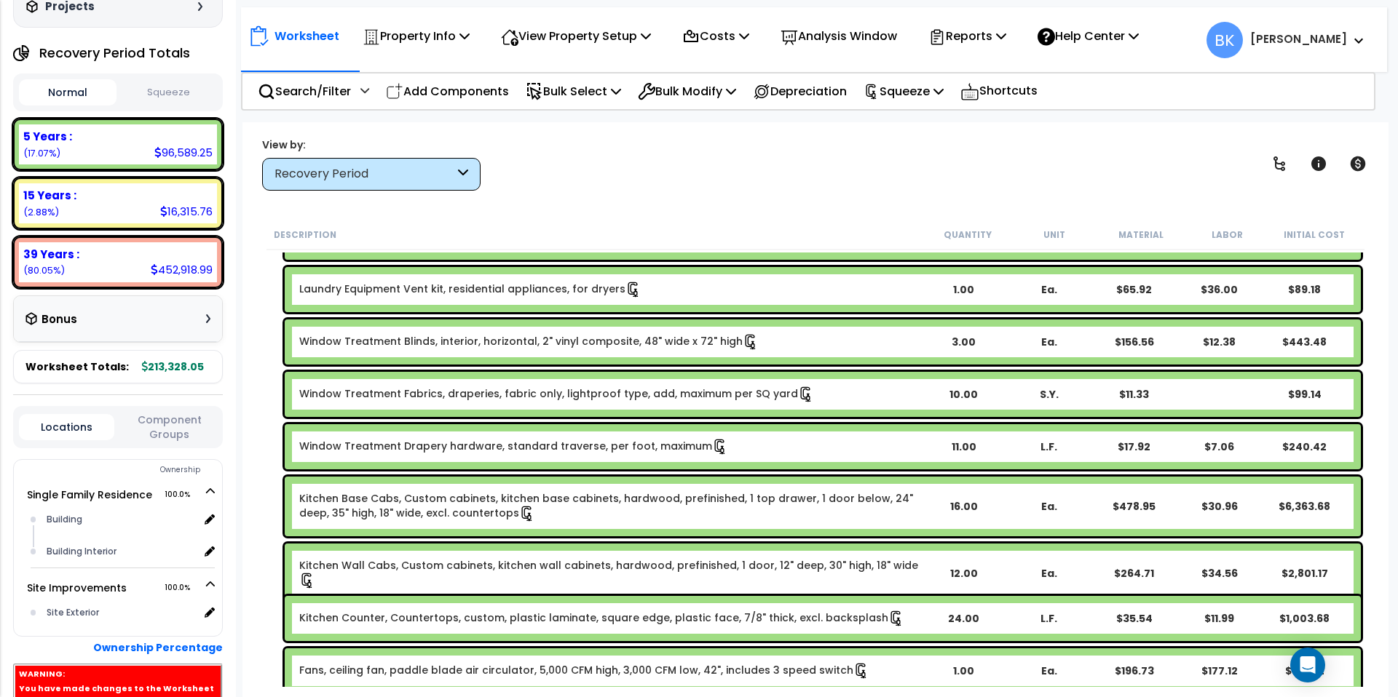
click at [522, 617] on link "Kitchen Counter, Countertops, custom, plastic laminate, square edge, plastic fa…" at bounding box center [601, 619] width 605 height 16
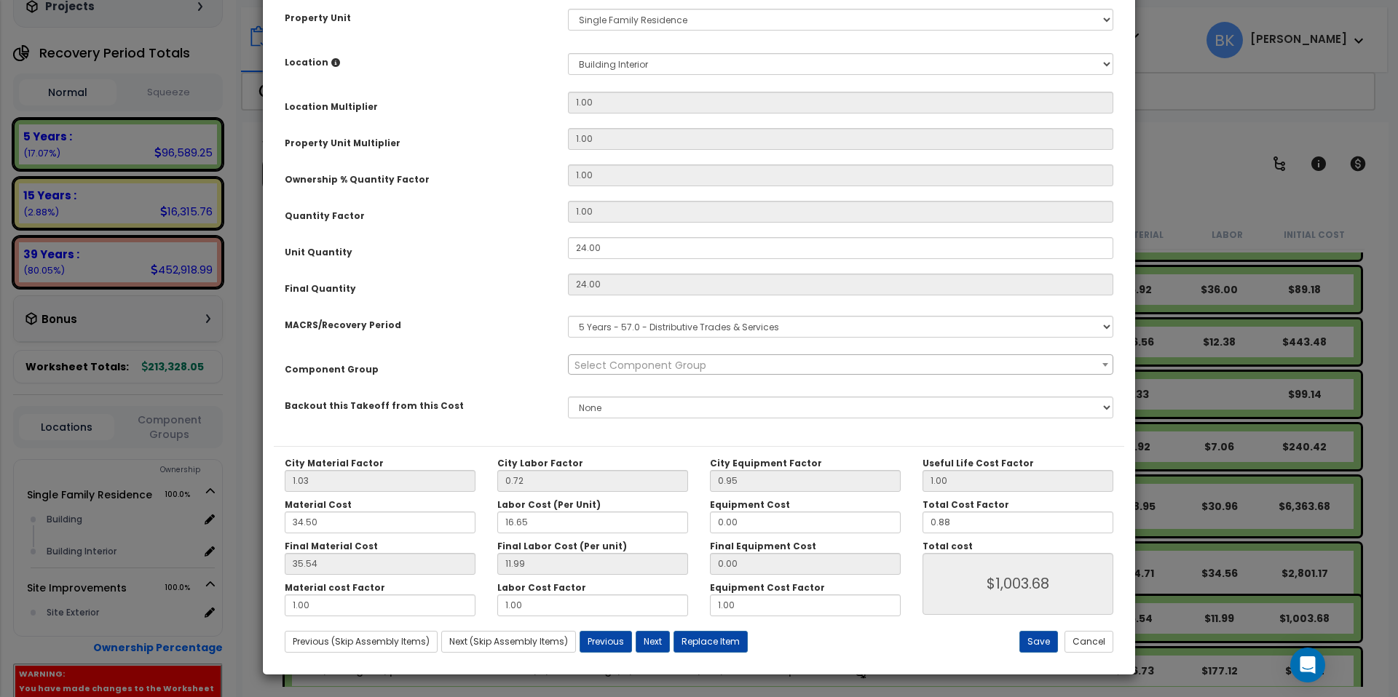
scroll to position [0, 0]
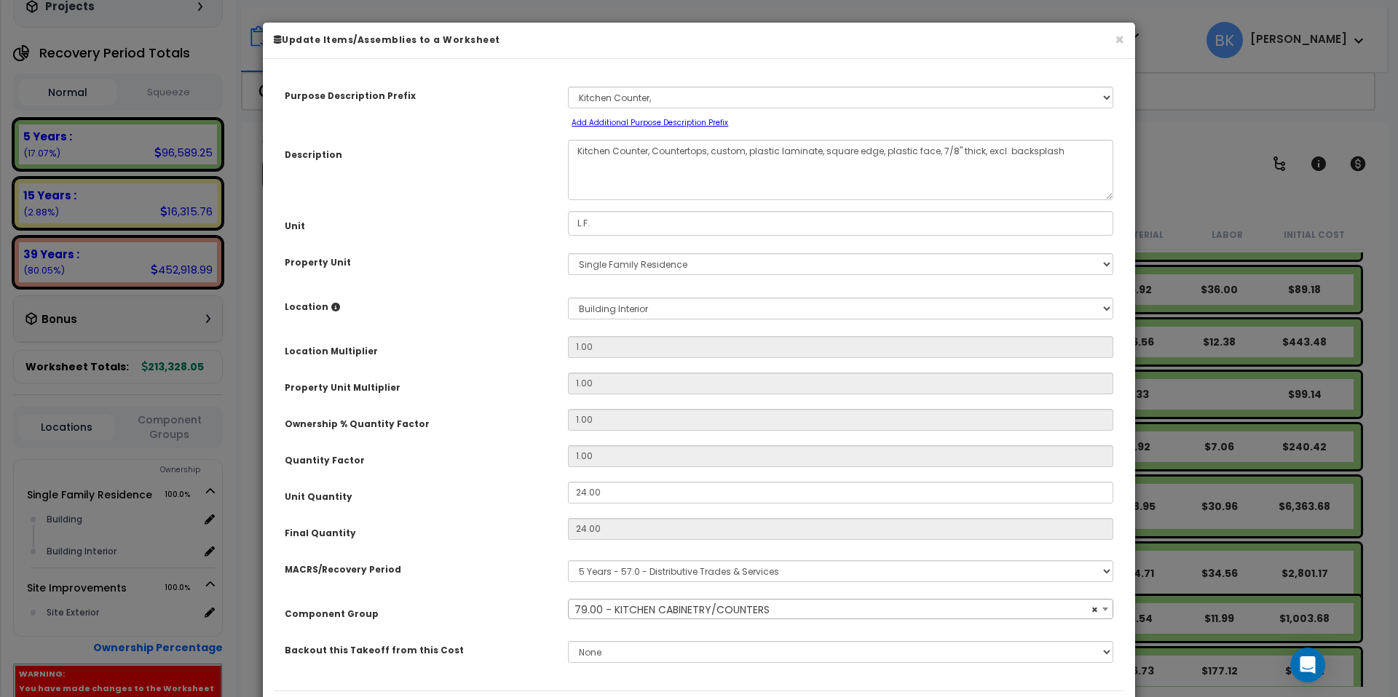
select select "39197"
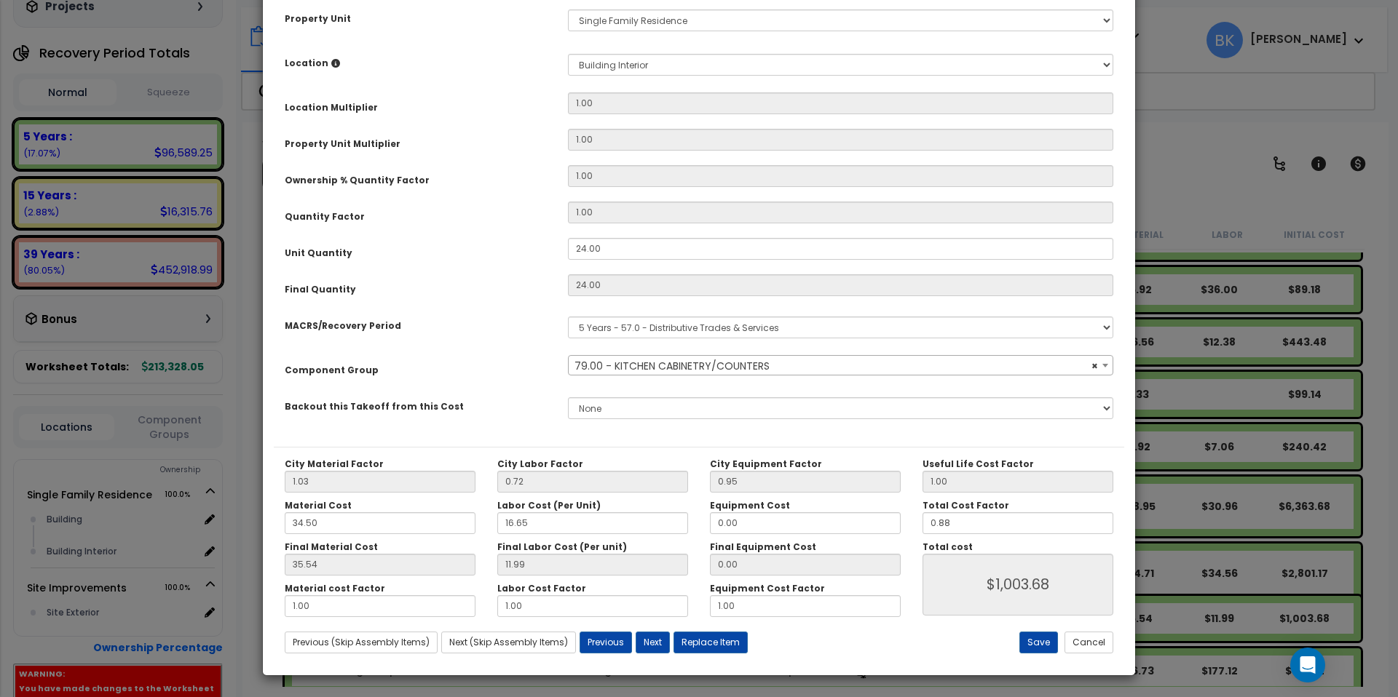
scroll to position [245, 0]
click at [953, 522] on input "0.88" at bounding box center [1017, 523] width 191 height 22
type input "0.8"
type input "$912.58"
type input "0."
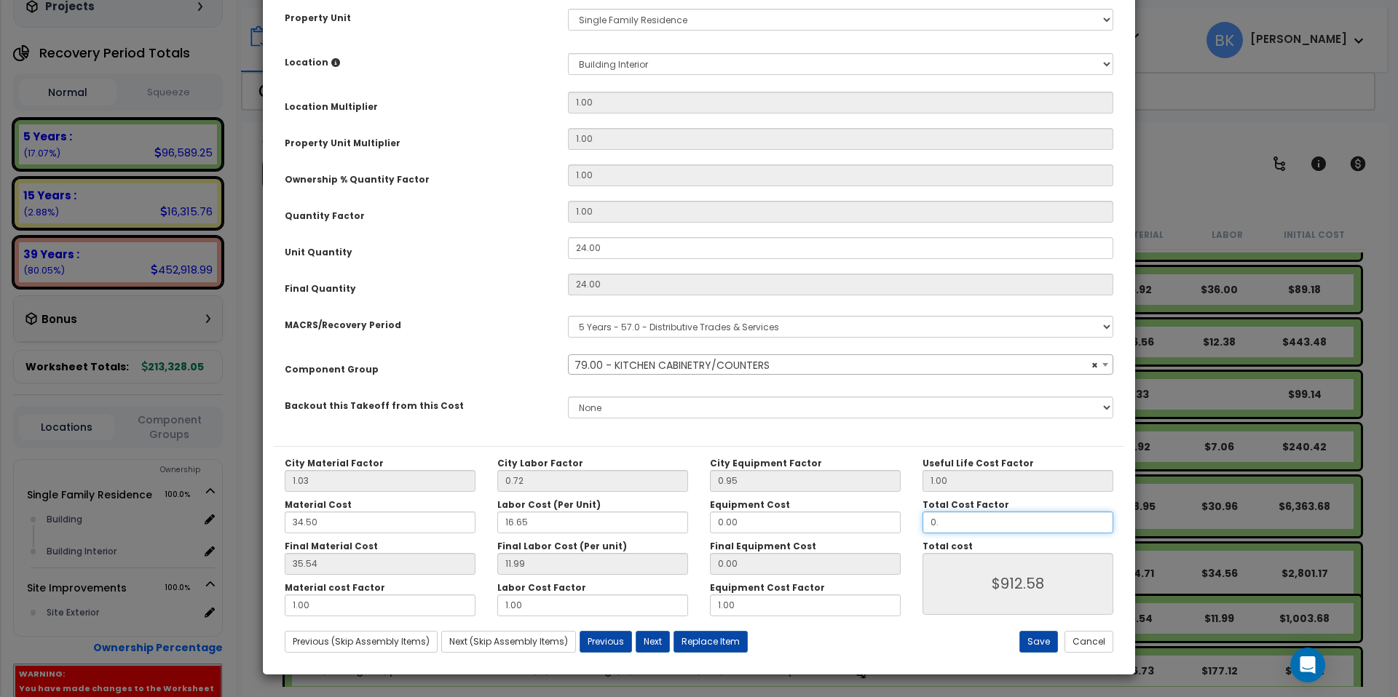
type input "$0.00"
type input "0.7"
type input "$798.50"
type input "0.78"
type input "$889.76"
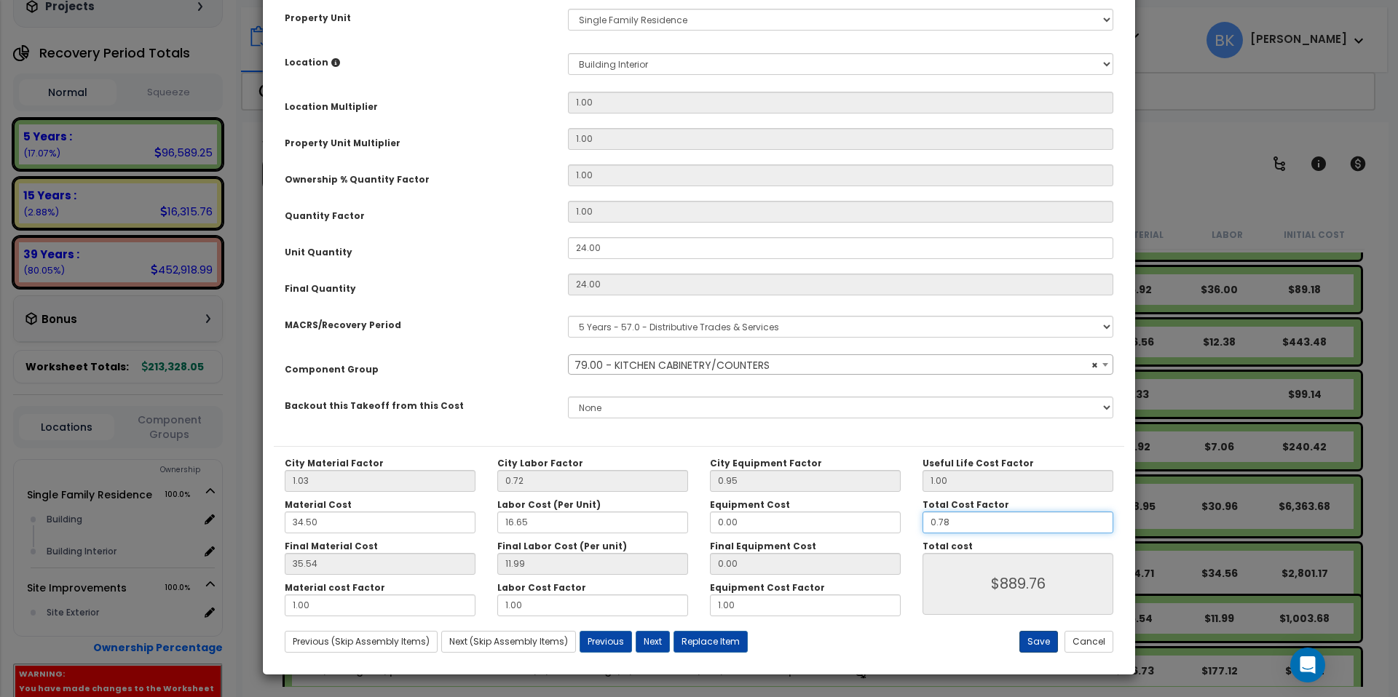
type input "0.78"
click at [1031, 643] on button "Save" at bounding box center [1038, 642] width 39 height 22
type input "889.76"
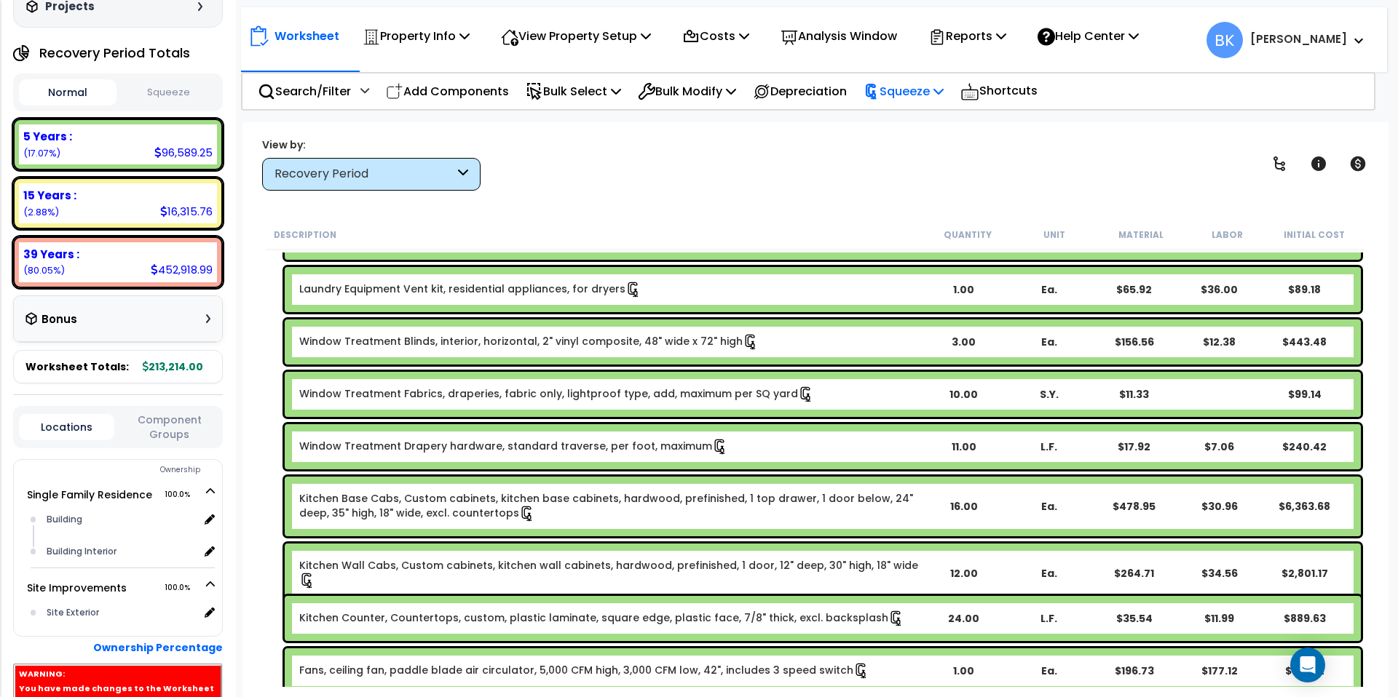
click at [907, 86] on p "Squeeze" at bounding box center [903, 92] width 80 height 20
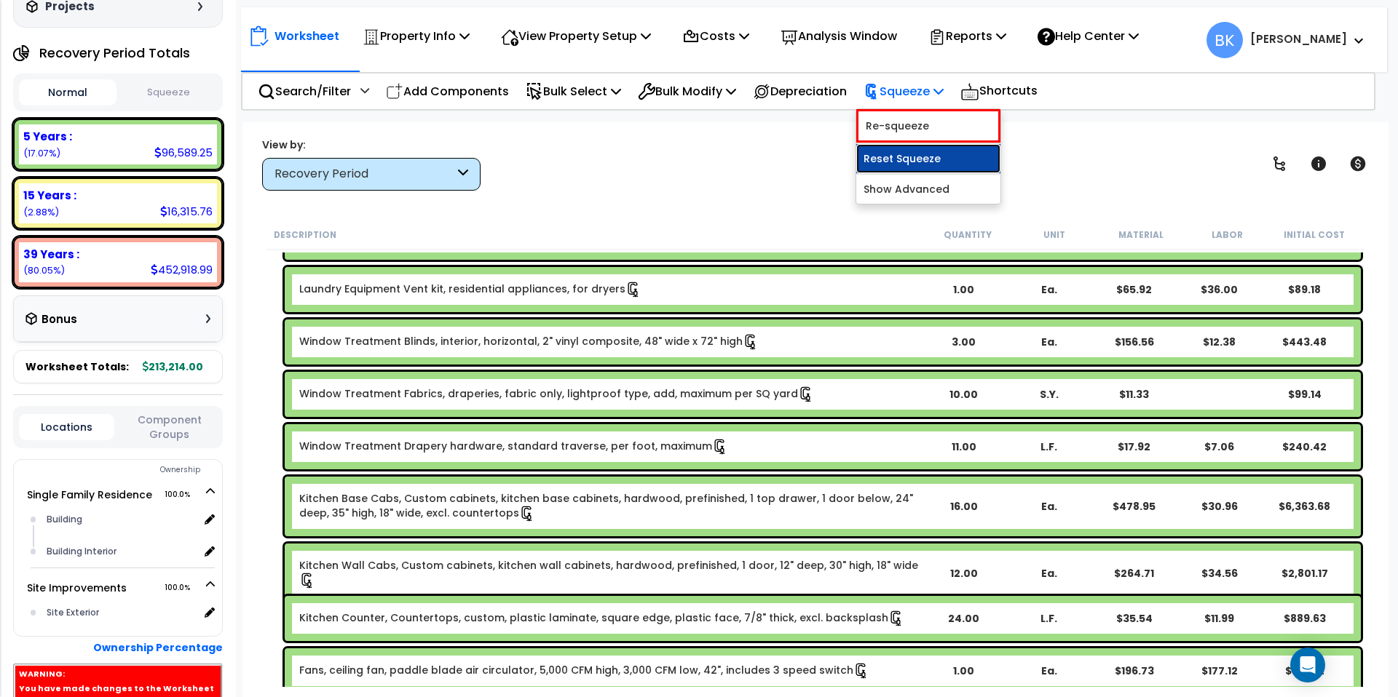
click at [901, 163] on link "Reset Squeeze" at bounding box center [928, 158] width 144 height 29
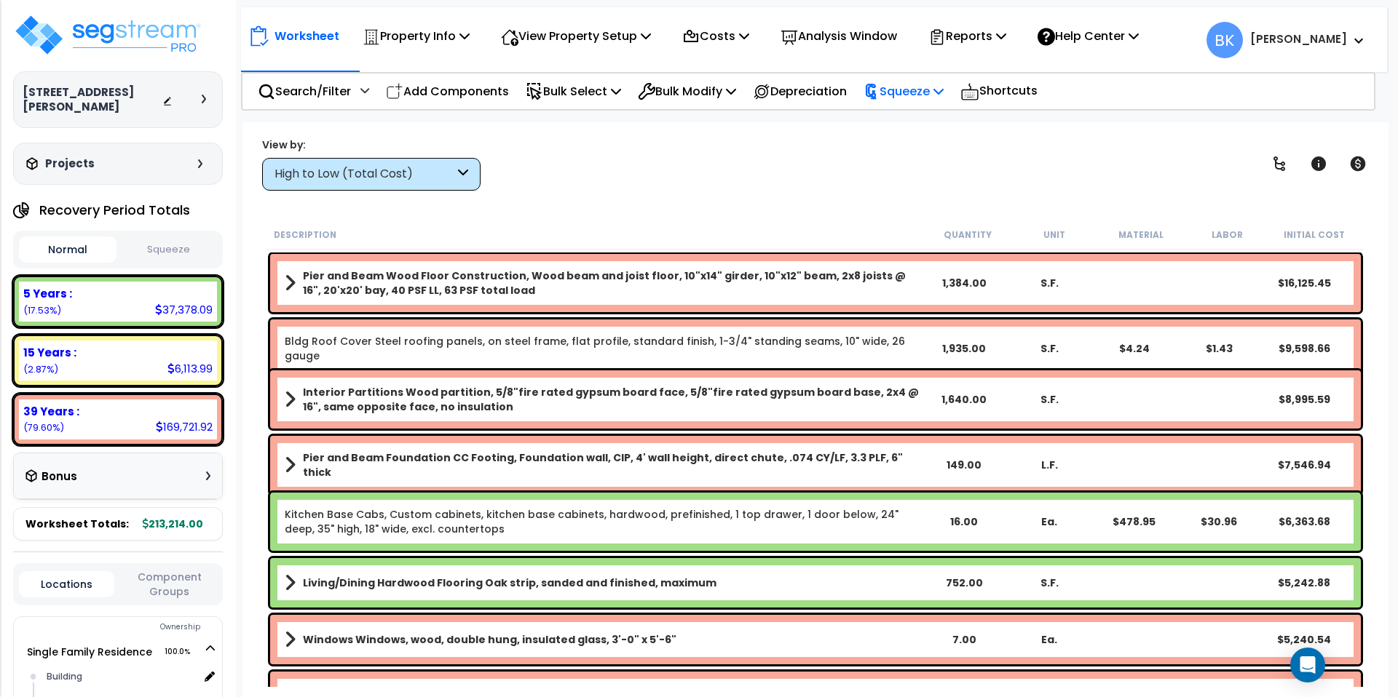
click at [906, 94] on p "Squeeze" at bounding box center [903, 92] width 80 height 20
click at [906, 123] on link "Squeeze" at bounding box center [928, 123] width 144 height 29
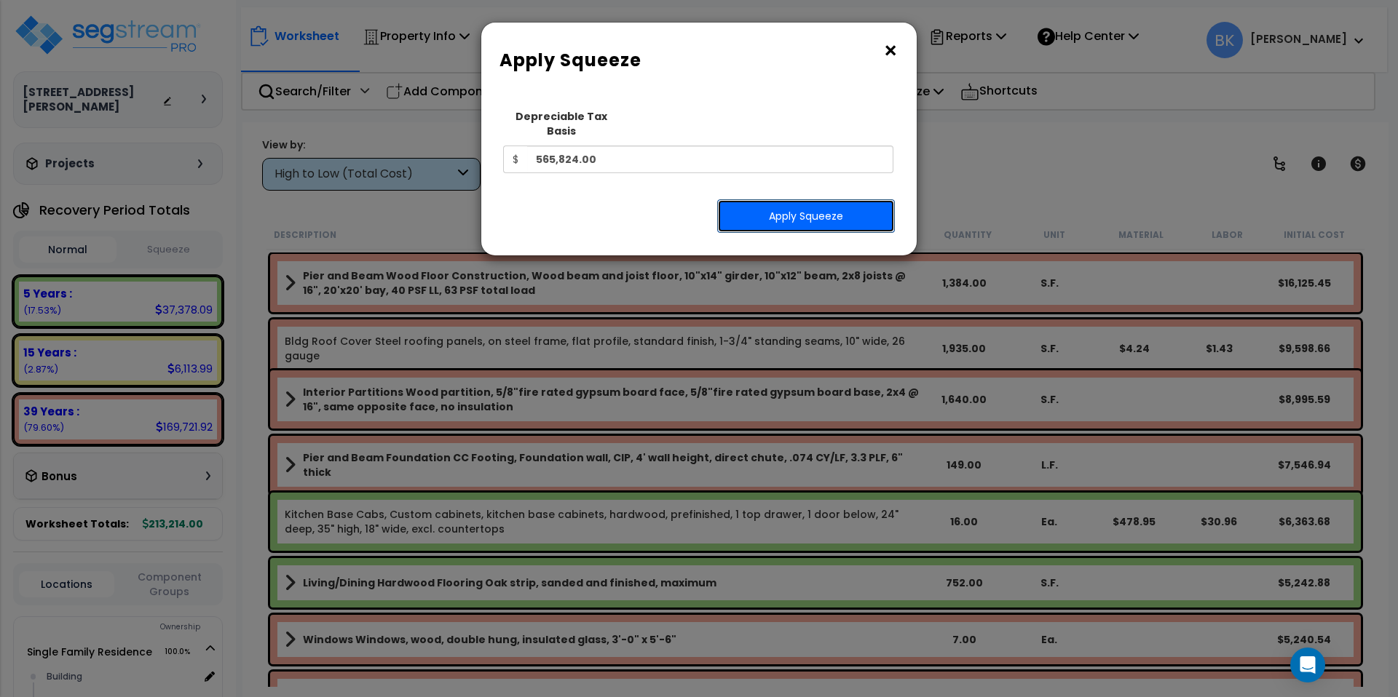
click at [828, 203] on button "Apply Squeeze" at bounding box center [806, 215] width 178 height 33
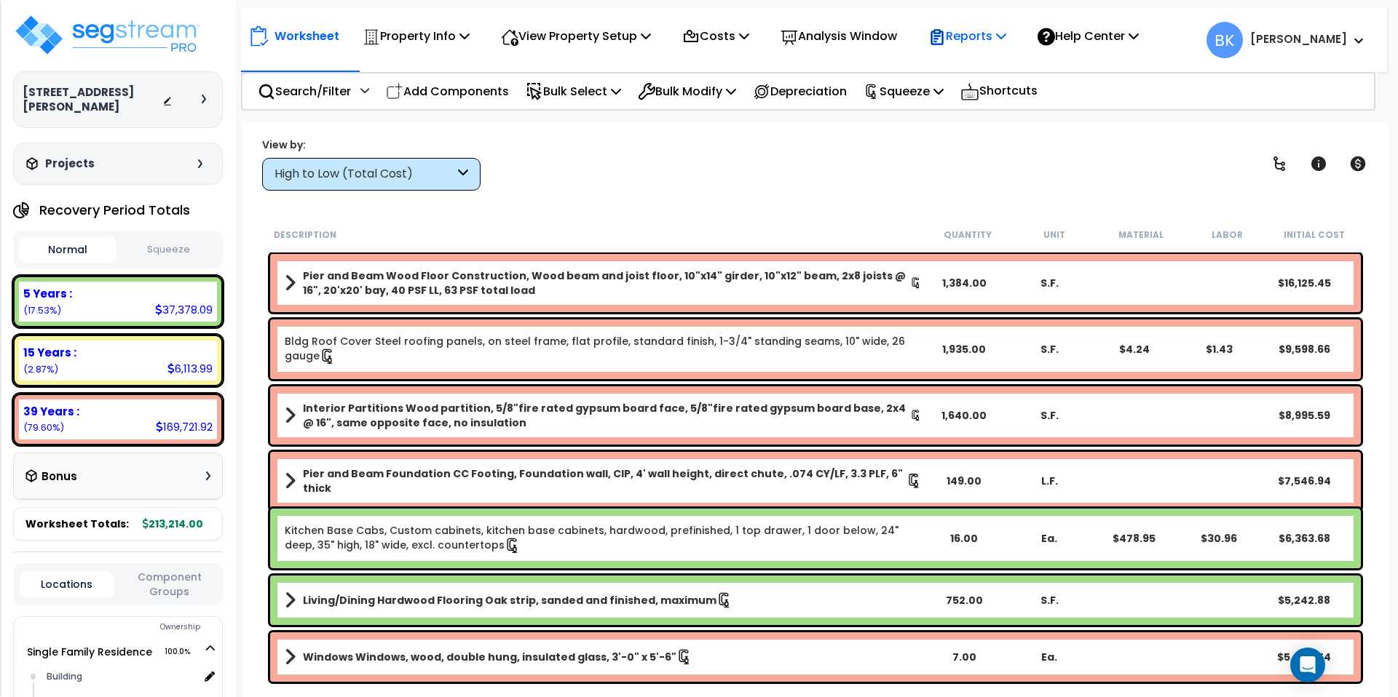
click at [999, 32] on p "Reports" at bounding box center [967, 36] width 78 height 20
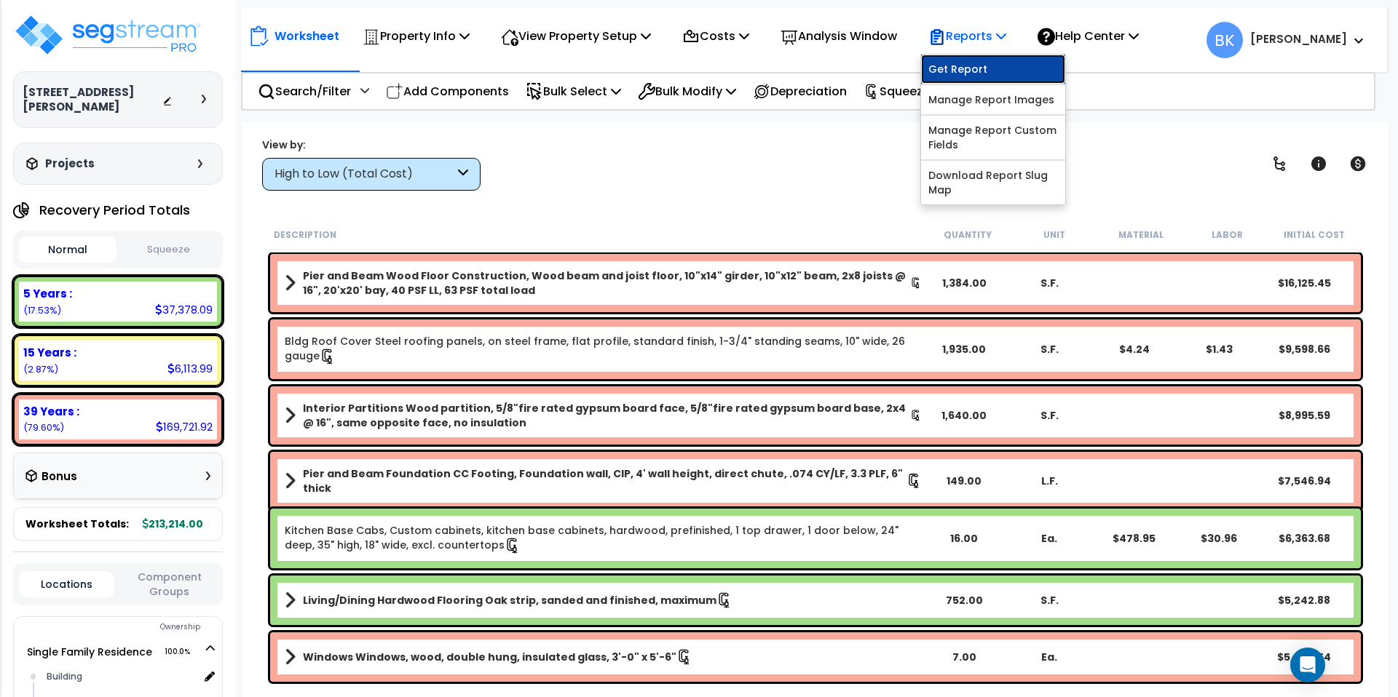
click at [968, 72] on link "Get Report" at bounding box center [993, 69] width 144 height 29
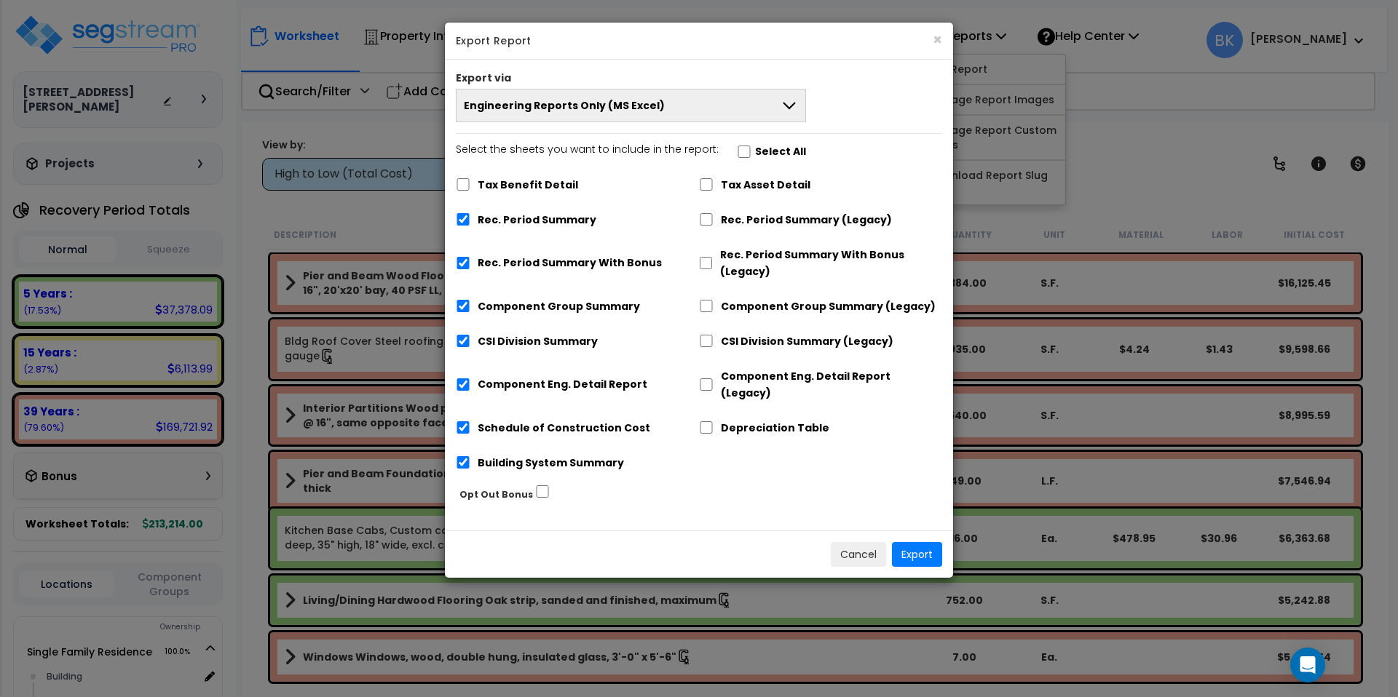
click at [478, 118] on button "Engineering Reports Only (MS Excel)" at bounding box center [631, 105] width 350 height 33
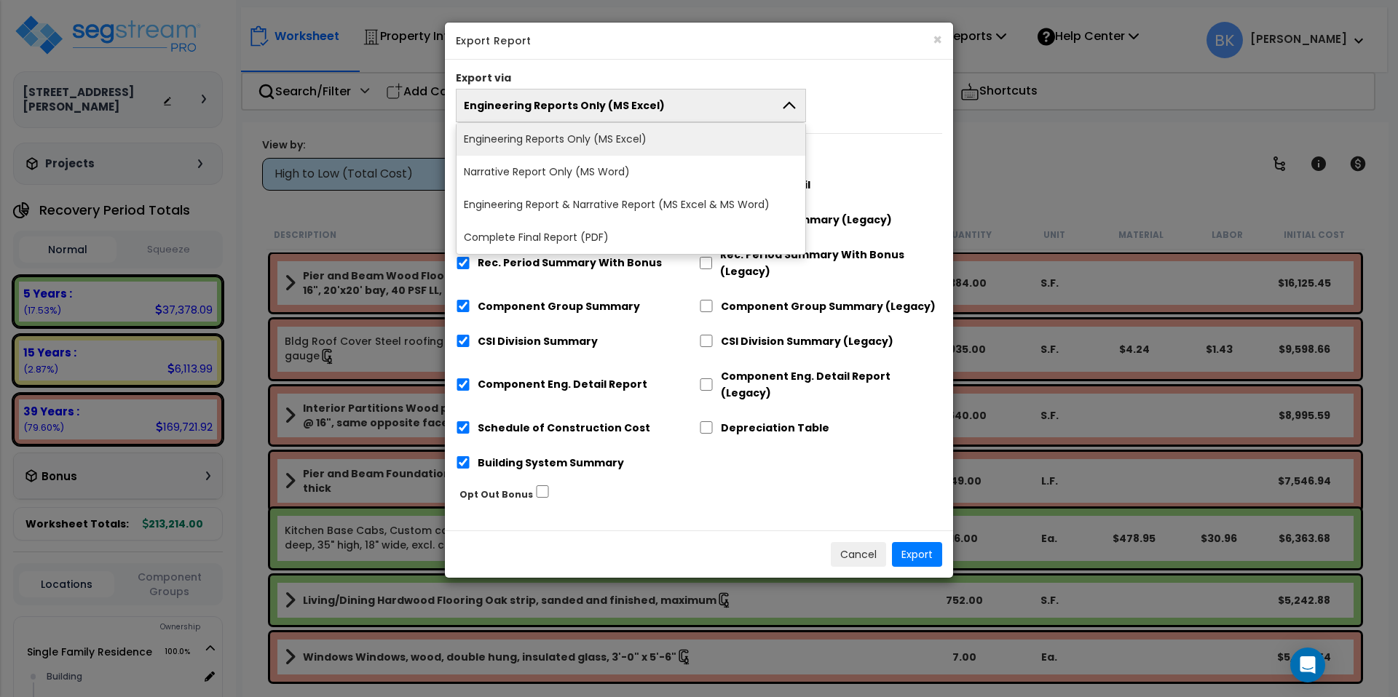
click at [478, 118] on button "Engineering Reports Only (MS Excel)" at bounding box center [631, 105] width 350 height 33
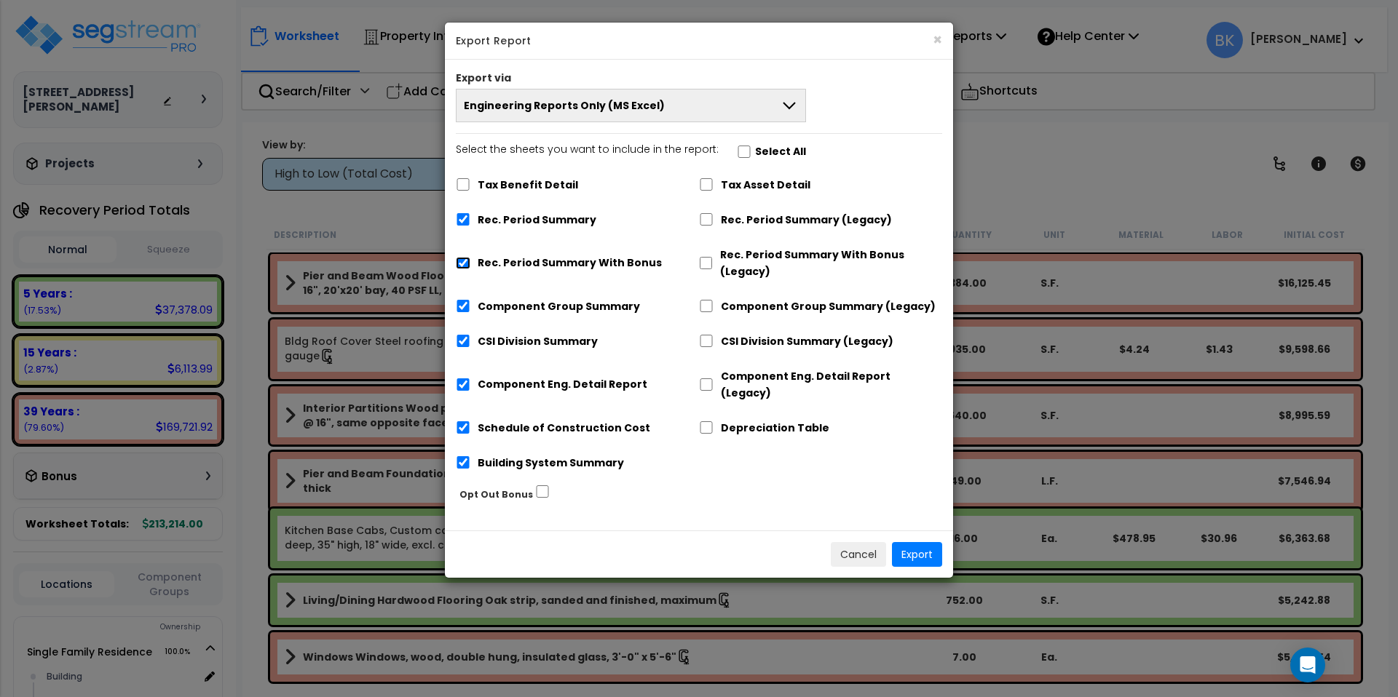
click at [463, 269] on input "Rec. Period Summary With Bonus" at bounding box center [463, 263] width 15 height 12
checkbox input "false"
click at [921, 545] on button "Export" at bounding box center [917, 554] width 50 height 25
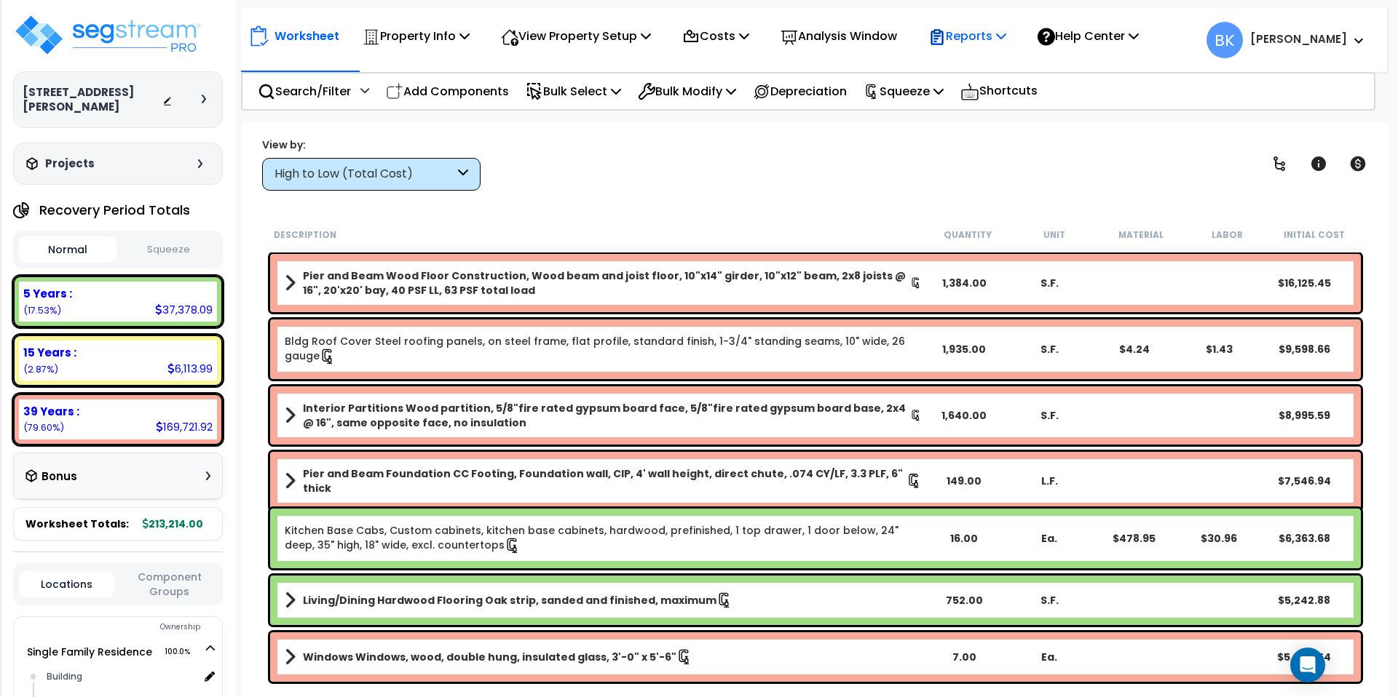
click at [999, 33] on p "Reports" at bounding box center [967, 36] width 78 height 20
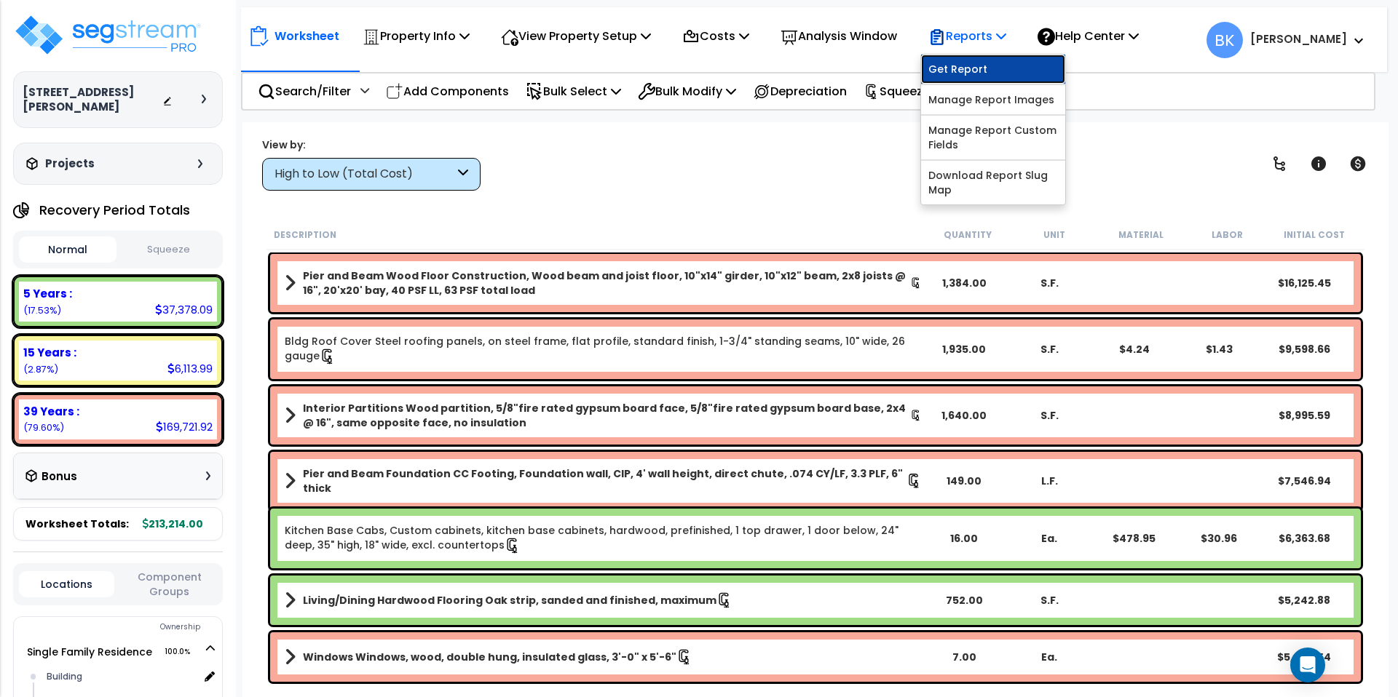
click at [982, 70] on link "Get Report" at bounding box center [993, 69] width 144 height 29
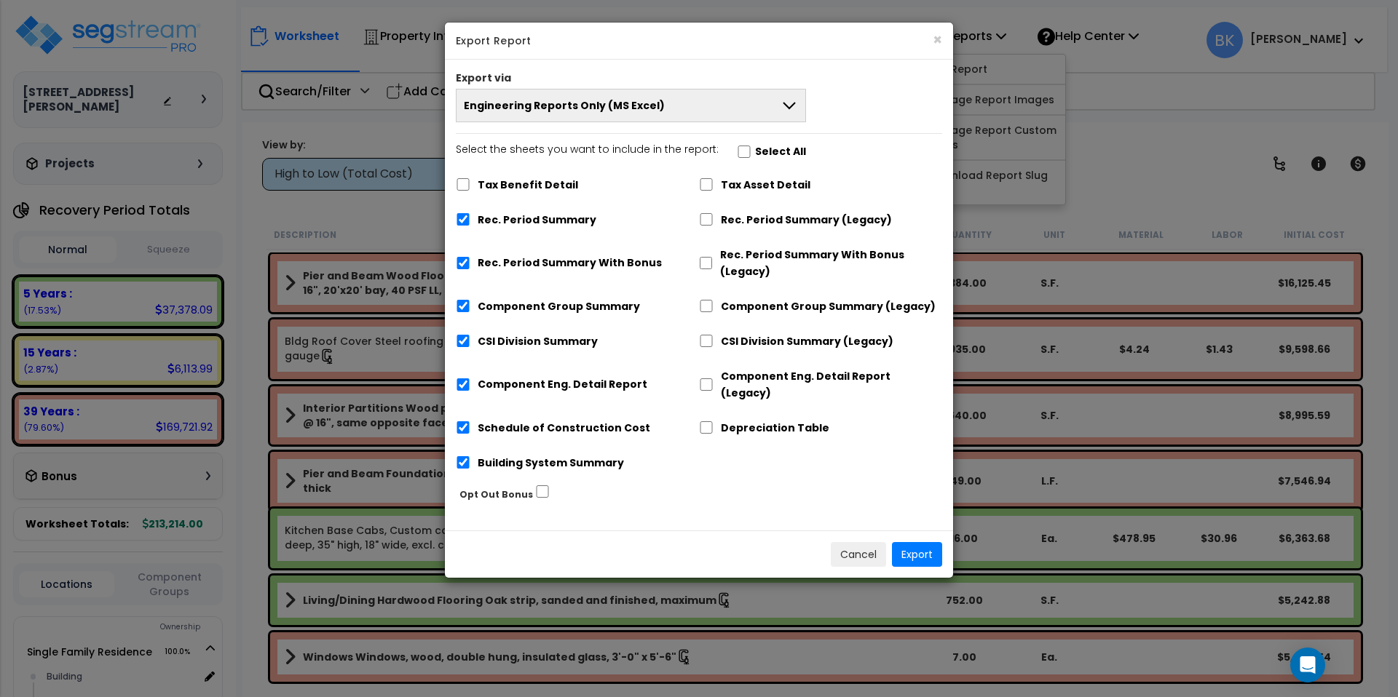
click at [520, 112] on span "Engineering Reports Only (MS Excel)" at bounding box center [564, 105] width 201 height 15
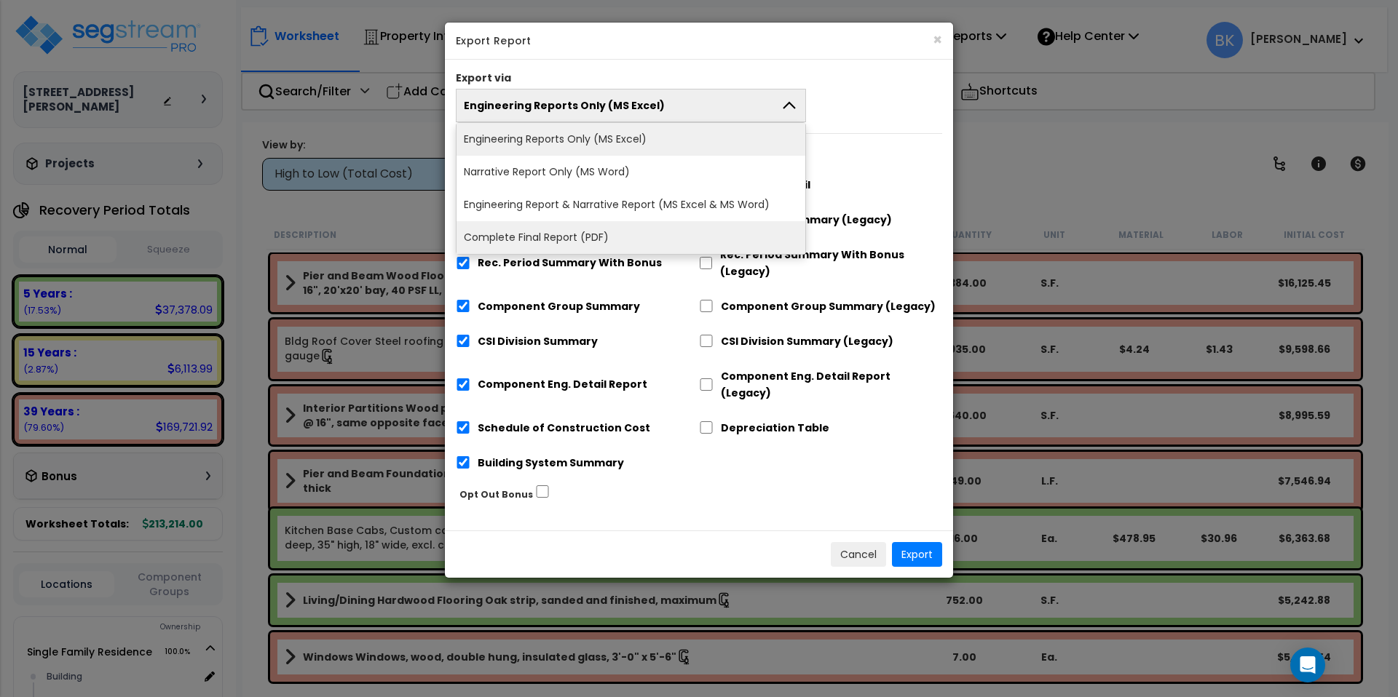
click at [539, 237] on li "Complete Final Report (PDF)" at bounding box center [630, 237] width 349 height 33
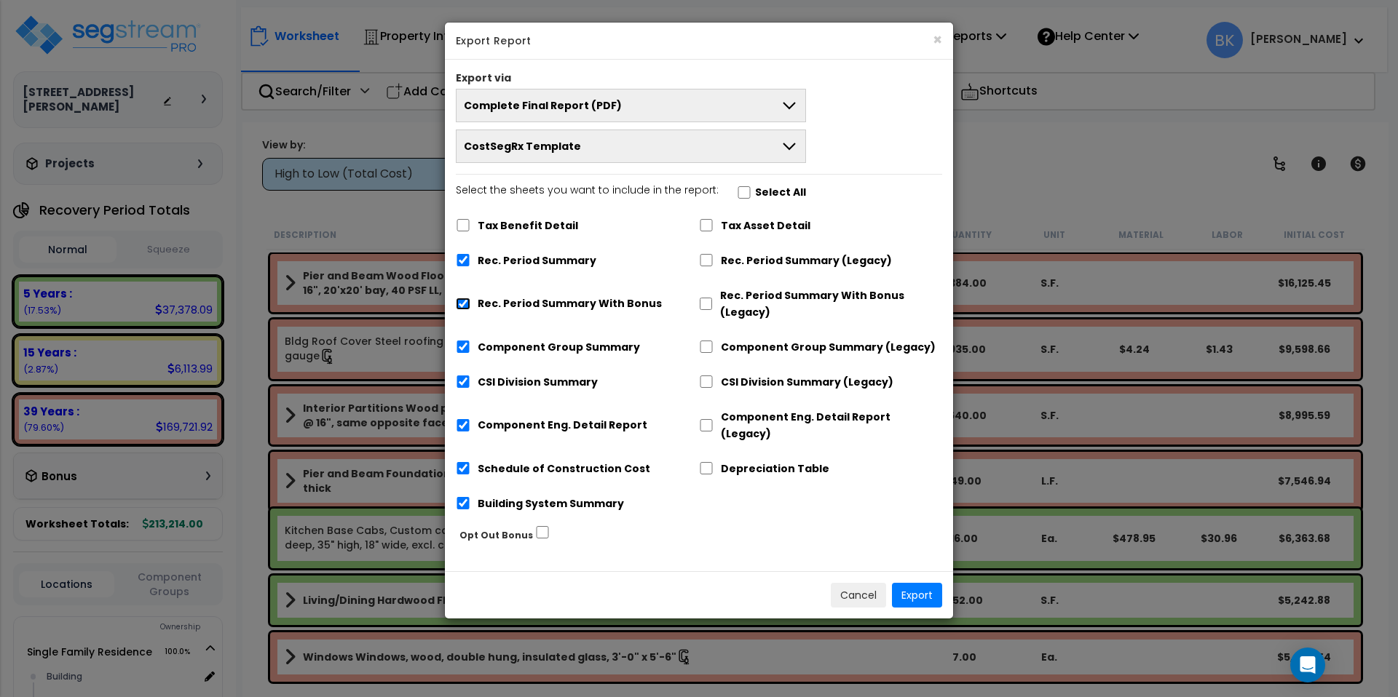
click at [466, 303] on input "Rec. Period Summary With Bonus" at bounding box center [463, 304] width 15 height 12
checkbox input "false"
click at [925, 589] on button "Export" at bounding box center [917, 595] width 50 height 25
